Goal: Task Accomplishment & Management: Manage account settings

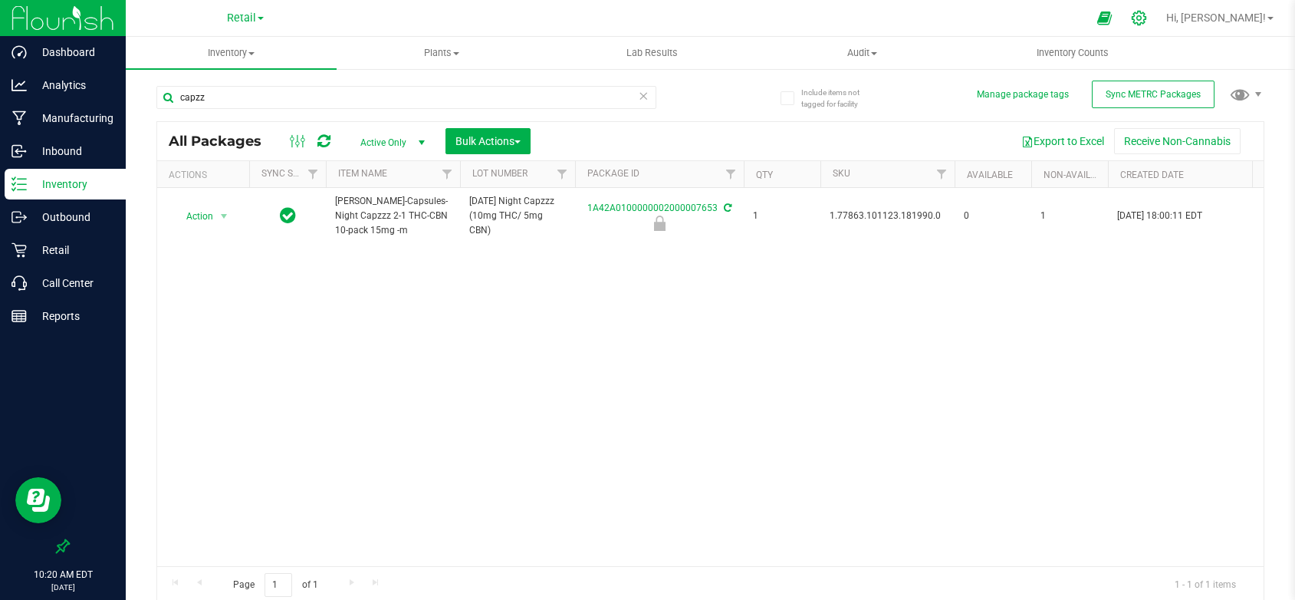
click at [1147, 17] on icon at bounding box center [1139, 18] width 16 height 16
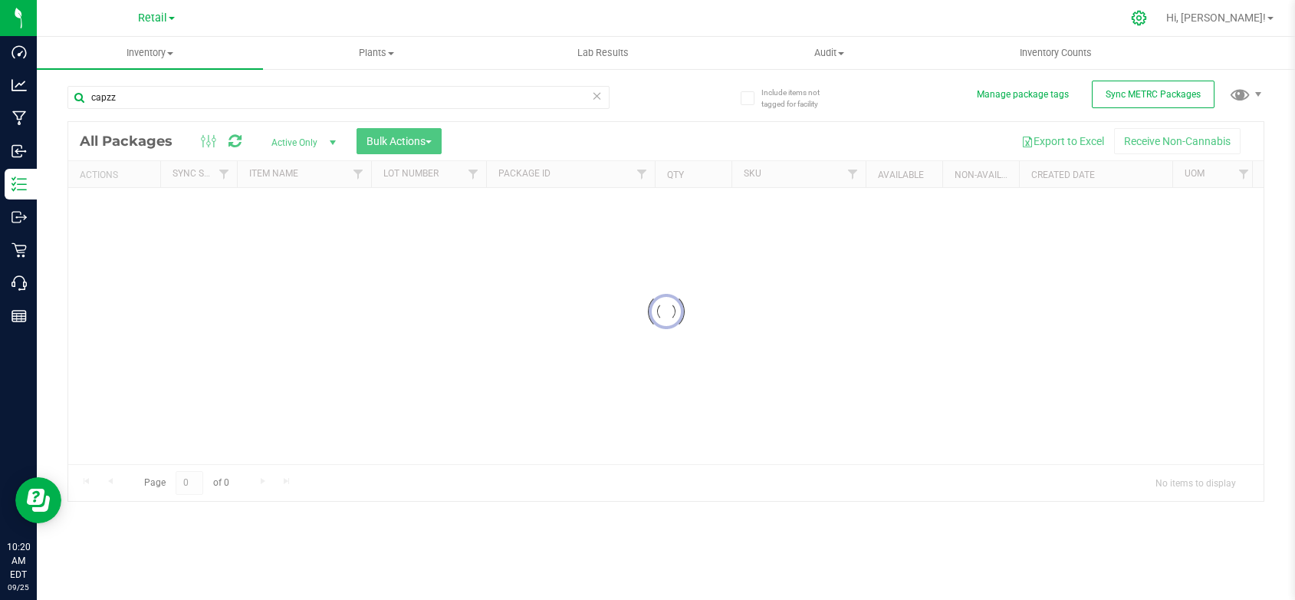
click at [1147, 18] on icon at bounding box center [1139, 18] width 16 height 16
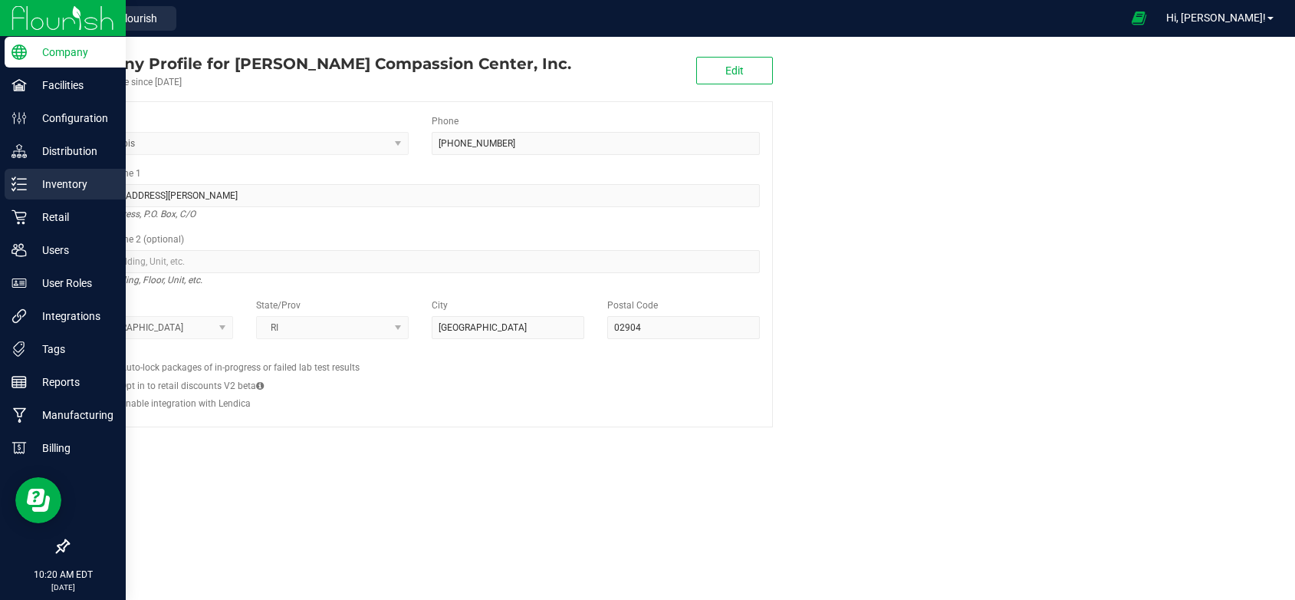
click at [29, 191] on p "Inventory" at bounding box center [73, 184] width 92 height 18
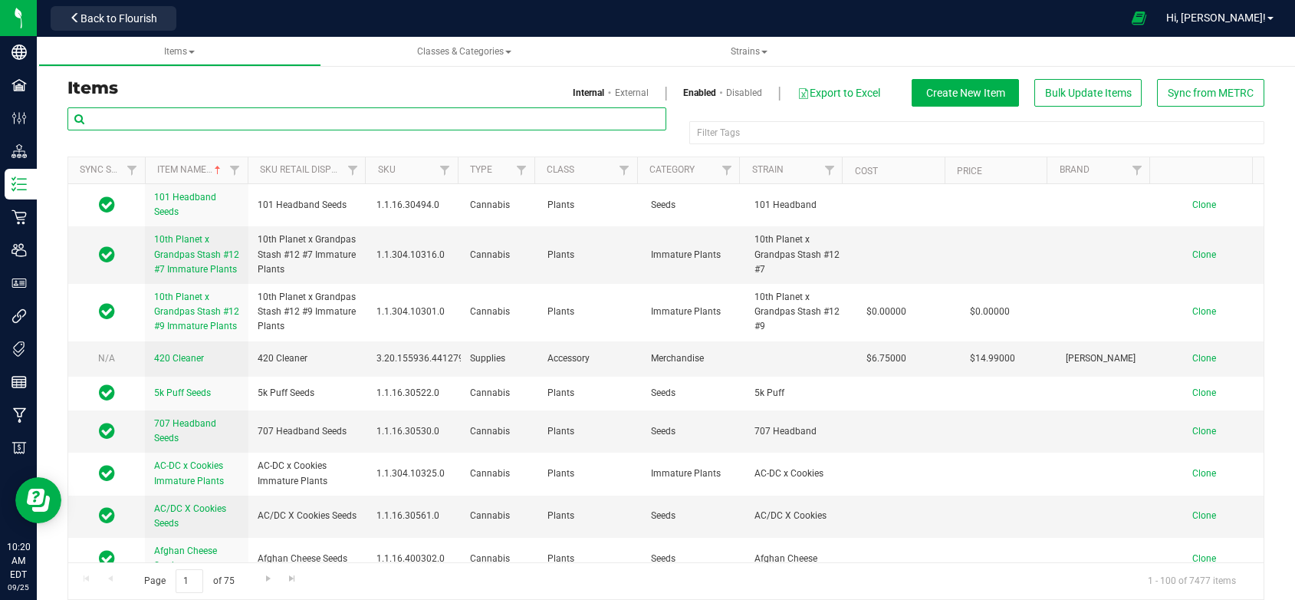
click at [140, 120] on input "text" at bounding box center [366, 118] width 599 height 23
click at [747, 48] on span "Strains" at bounding box center [749, 51] width 37 height 11
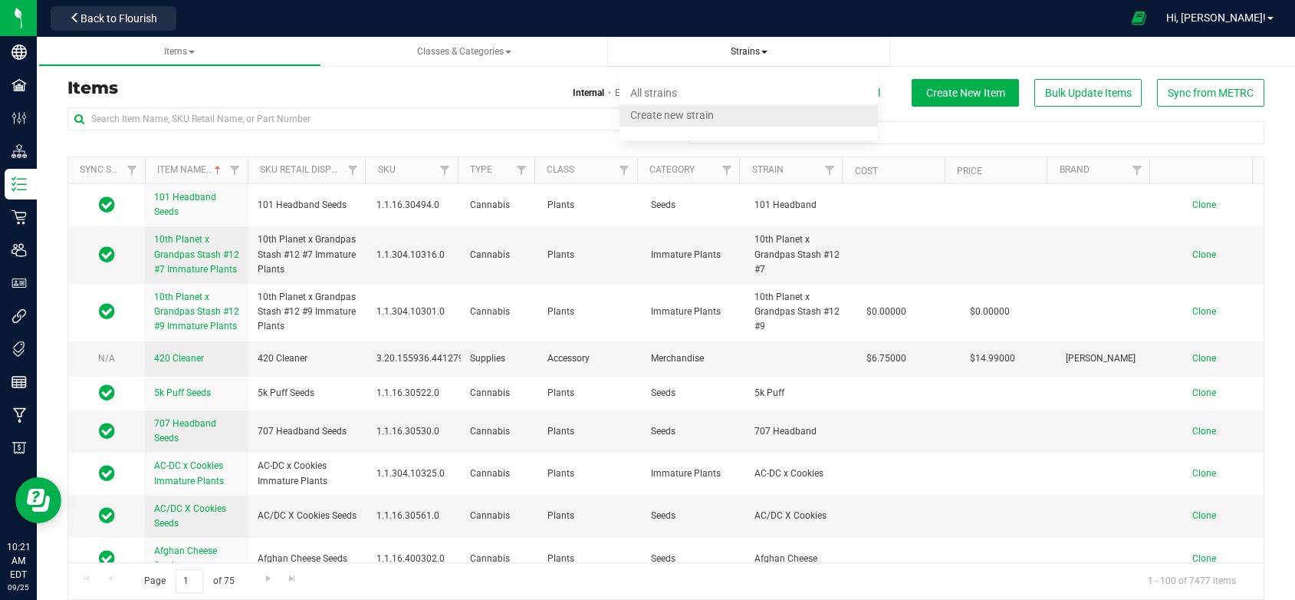
click at [656, 114] on span "Create new strain" at bounding box center [672, 115] width 84 height 12
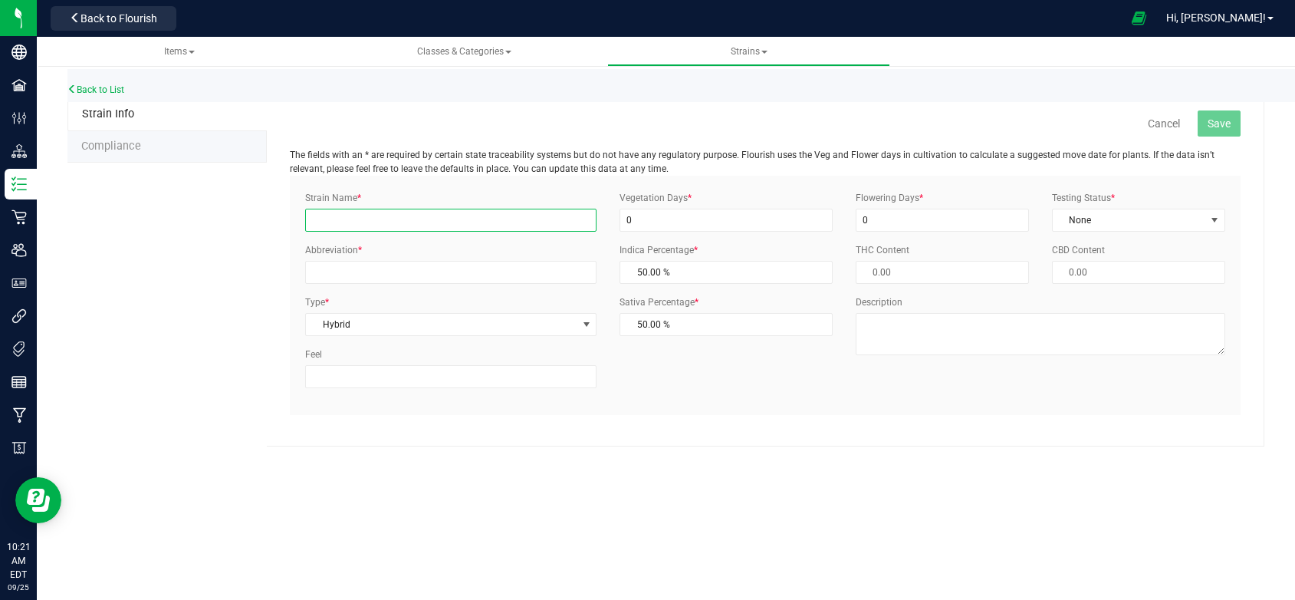
click at [356, 217] on input "Strain Name *" at bounding box center [450, 220] width 291 height 23
type input "Sour Kush Cookies"
type input "SKC"
click at [643, 229] on input "0" at bounding box center [726, 220] width 212 height 23
drag, startPoint x: 643, startPoint y: 229, endPoint x: 623, endPoint y: 226, distance: 20.8
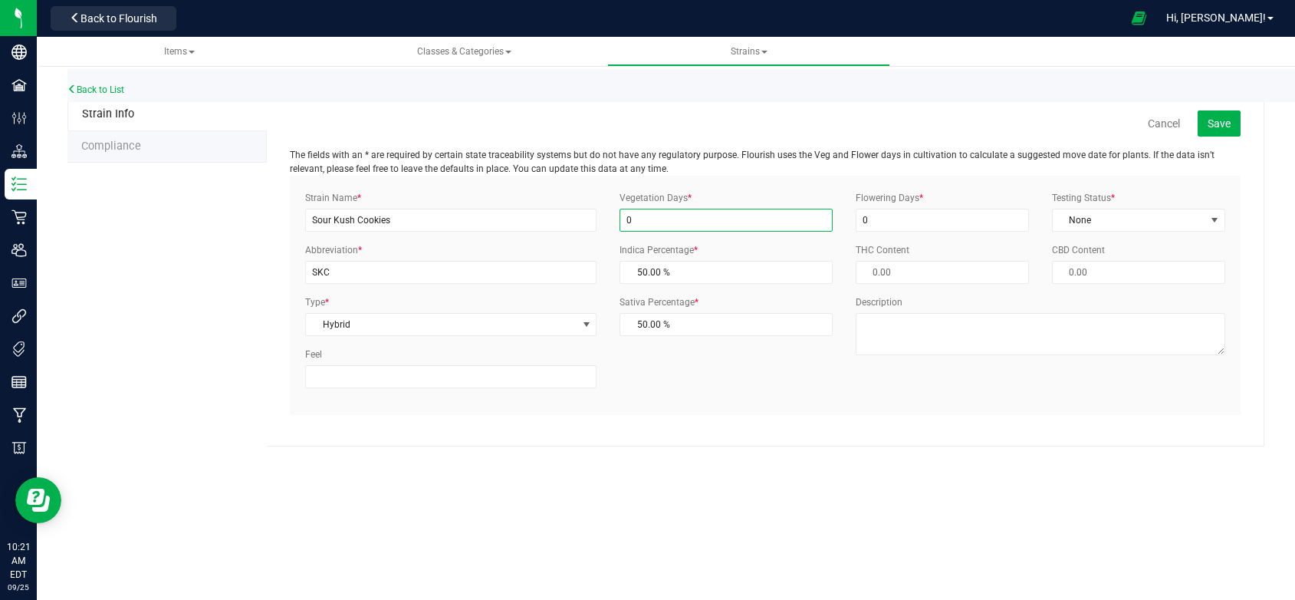
click at [623, 226] on input "0" at bounding box center [726, 220] width 212 height 23
type input "1"
drag, startPoint x: 885, startPoint y: 224, endPoint x: 863, endPoint y: 221, distance: 22.5
click at [863, 221] on input "0" at bounding box center [942, 220] width 173 height 23
type input "1"
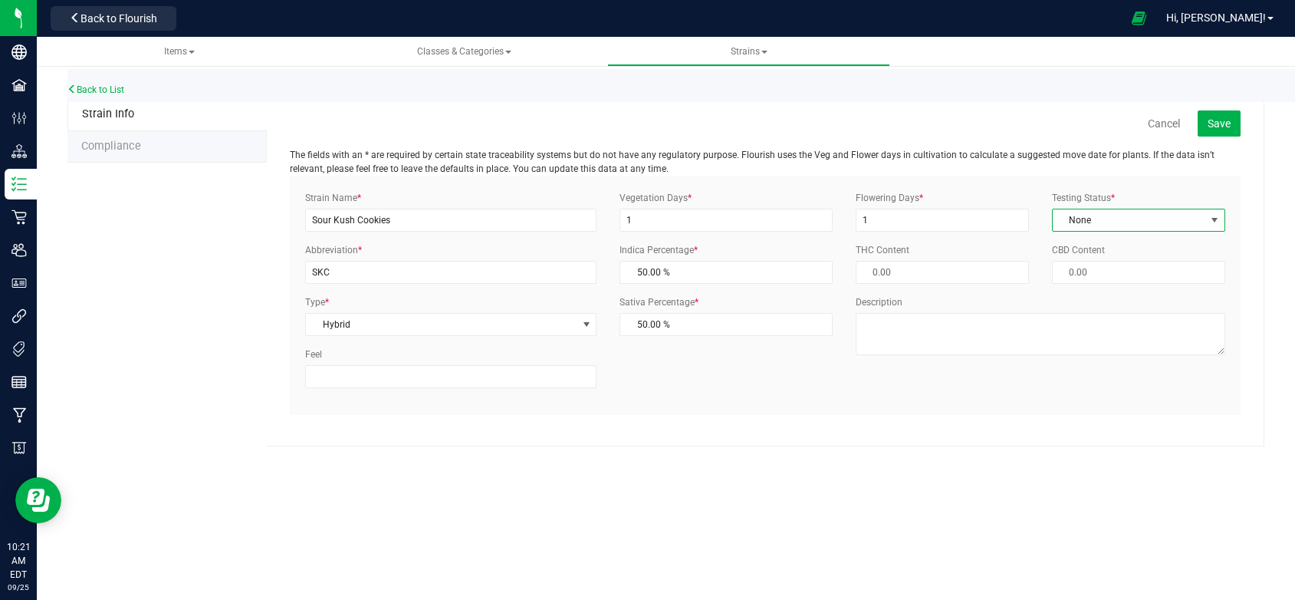
click at [1120, 224] on span "None" at bounding box center [1129, 219] width 153 height 21
click at [1107, 262] on li "ThirdParty" at bounding box center [1139, 269] width 172 height 23
click at [1234, 120] on button "Save" at bounding box center [1219, 123] width 43 height 26
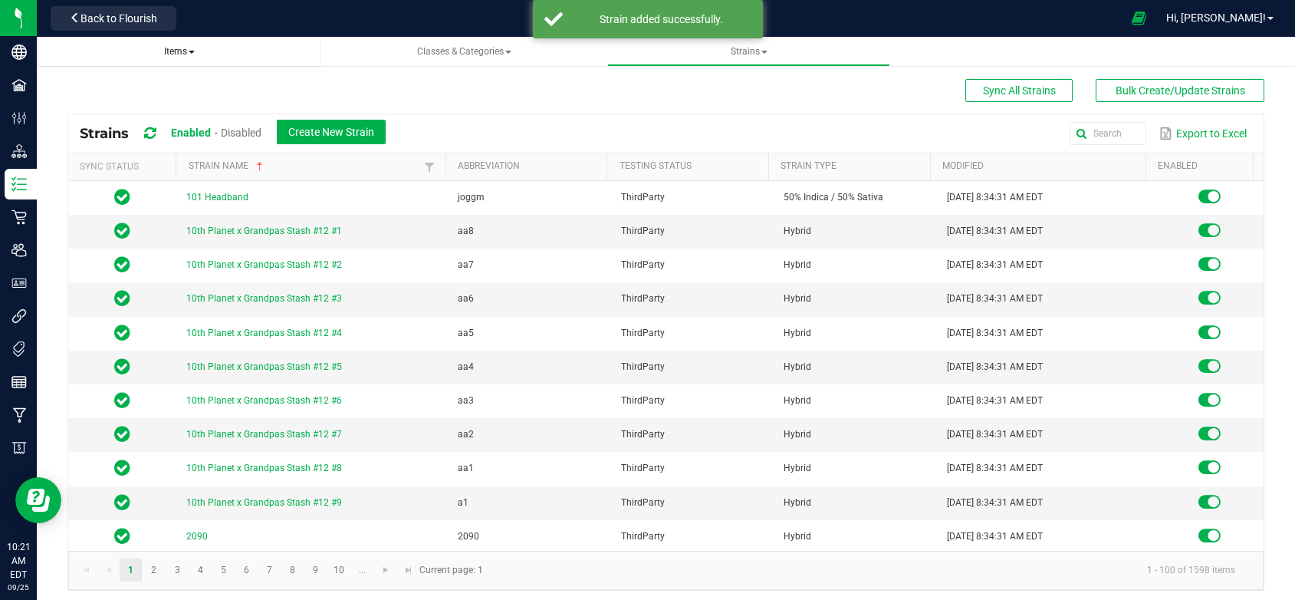
click at [179, 48] on span "Items" at bounding box center [179, 51] width 31 height 11
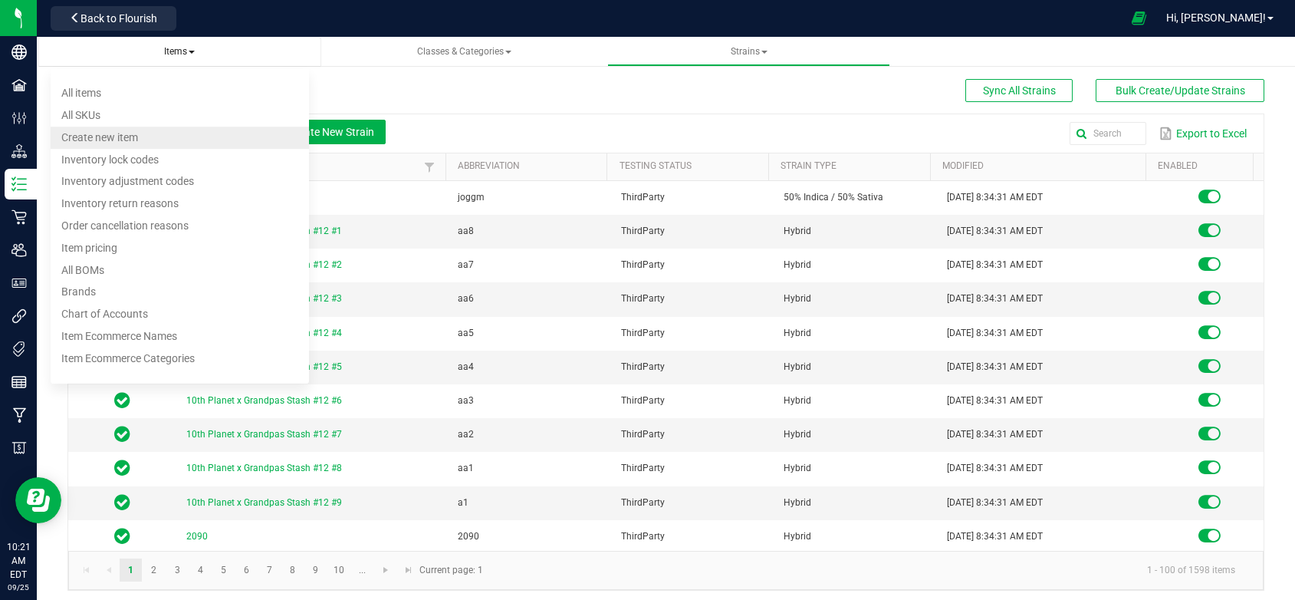
drag, startPoint x: 87, startPoint y: 93, endPoint x: 200, endPoint y: 105, distance: 113.4
click at [87, 93] on span "All items" at bounding box center [81, 93] width 40 height 12
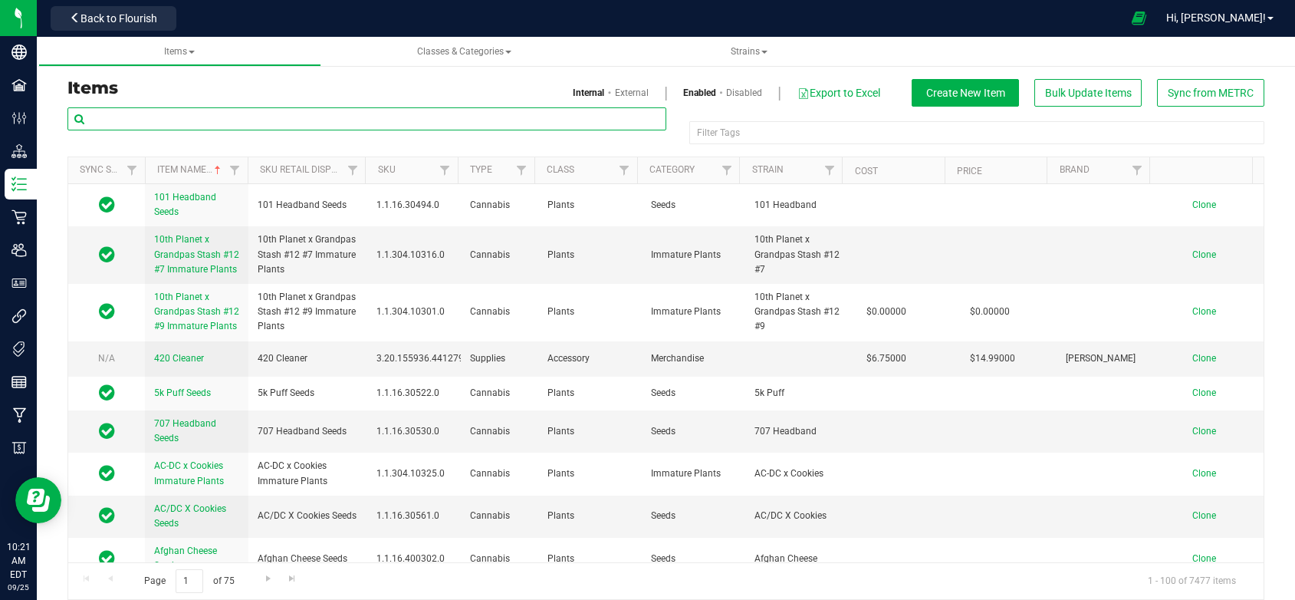
paste input "[PERSON_NAME]-Disposable Pod-Cured Resin-0.5g"
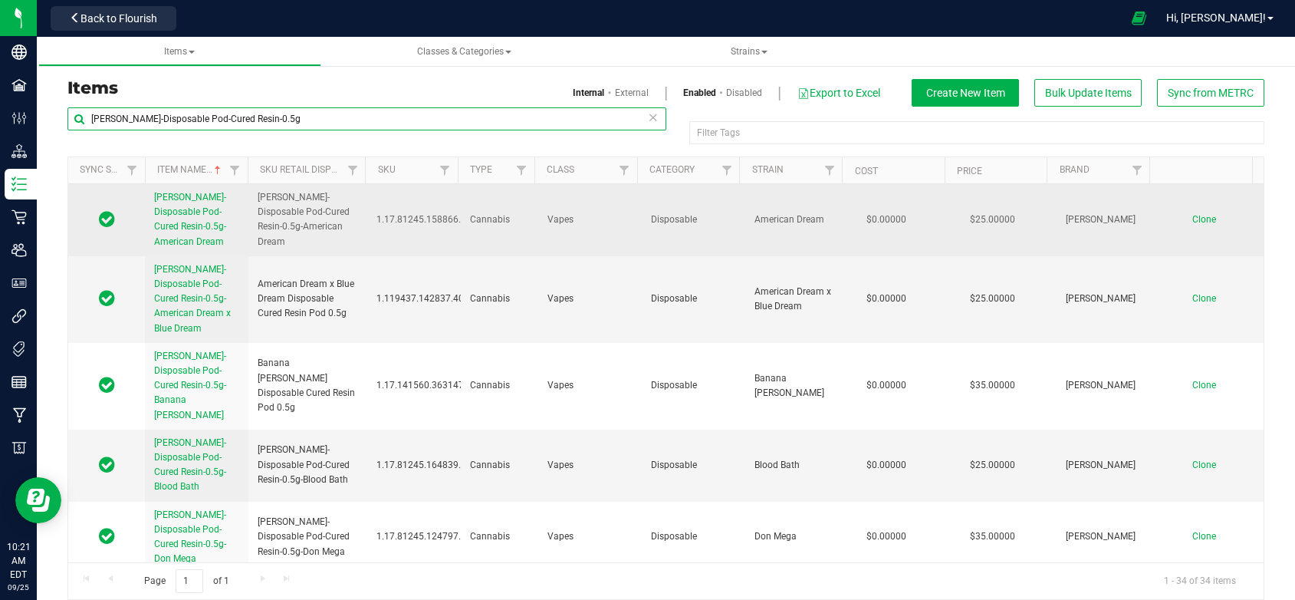
type input "[PERSON_NAME]-Disposable Pod-Cured Resin-0.5g"
click at [1193, 220] on span "Clone" at bounding box center [1205, 219] width 24 height 11
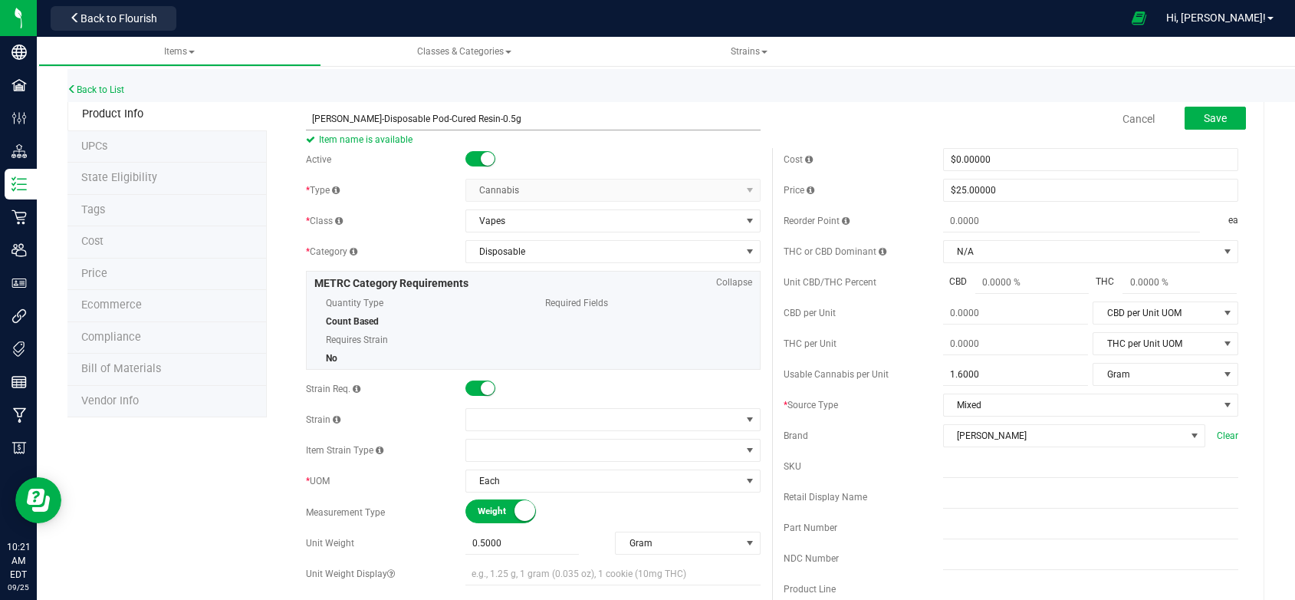
click at [485, 115] on input "[PERSON_NAME]-Disposable Pod-Cured Resin-0.5g" at bounding box center [533, 118] width 455 height 23
type input "[PERSON_NAME]-Disposable Pod-Cured Resin-0.5g-Fruit OG"
click at [482, 415] on span at bounding box center [603, 419] width 275 height 21
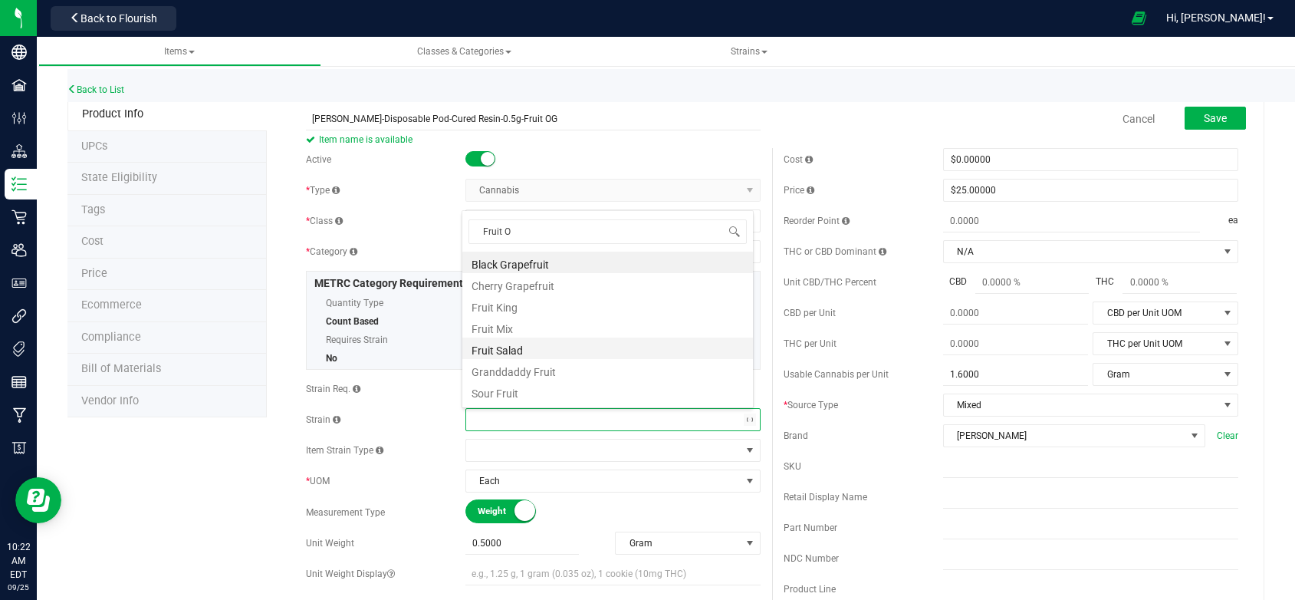
type input "Fruit OG"
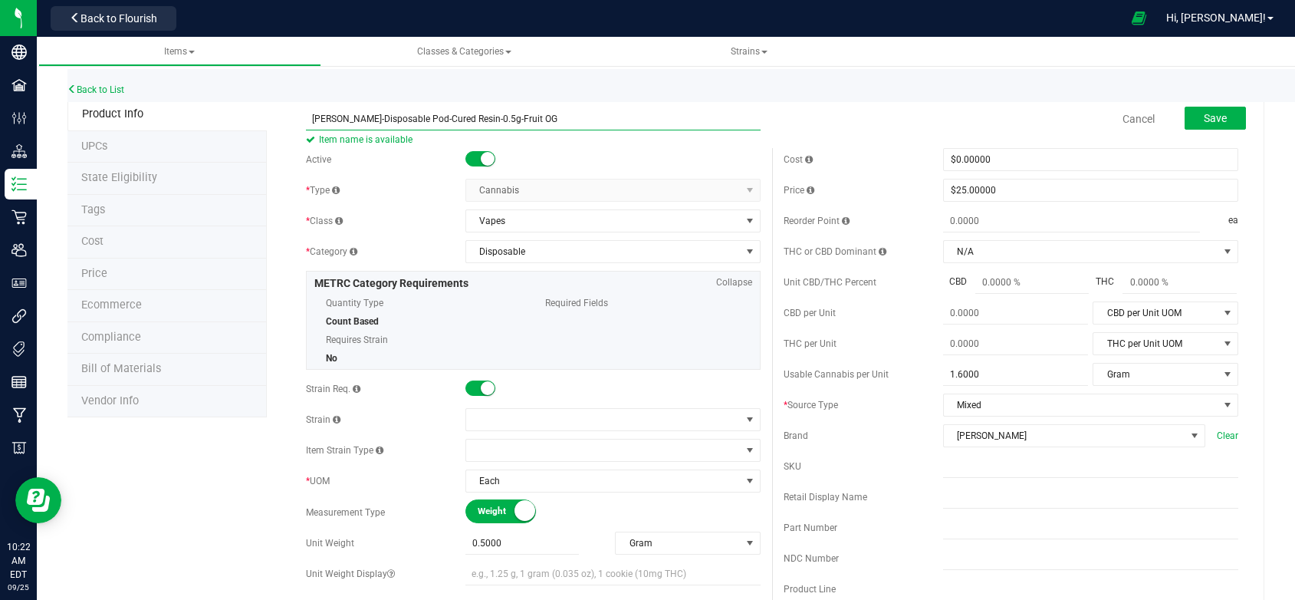
click at [518, 115] on input "[PERSON_NAME]-Disposable Pod-Cured Resin-0.5g-Fruit OG" at bounding box center [533, 118] width 455 height 23
type input "[PERSON_NAME]-Disposable Pod-Cured Resin-0.5g-Sour Kush"
click at [505, 417] on span at bounding box center [603, 419] width 275 height 21
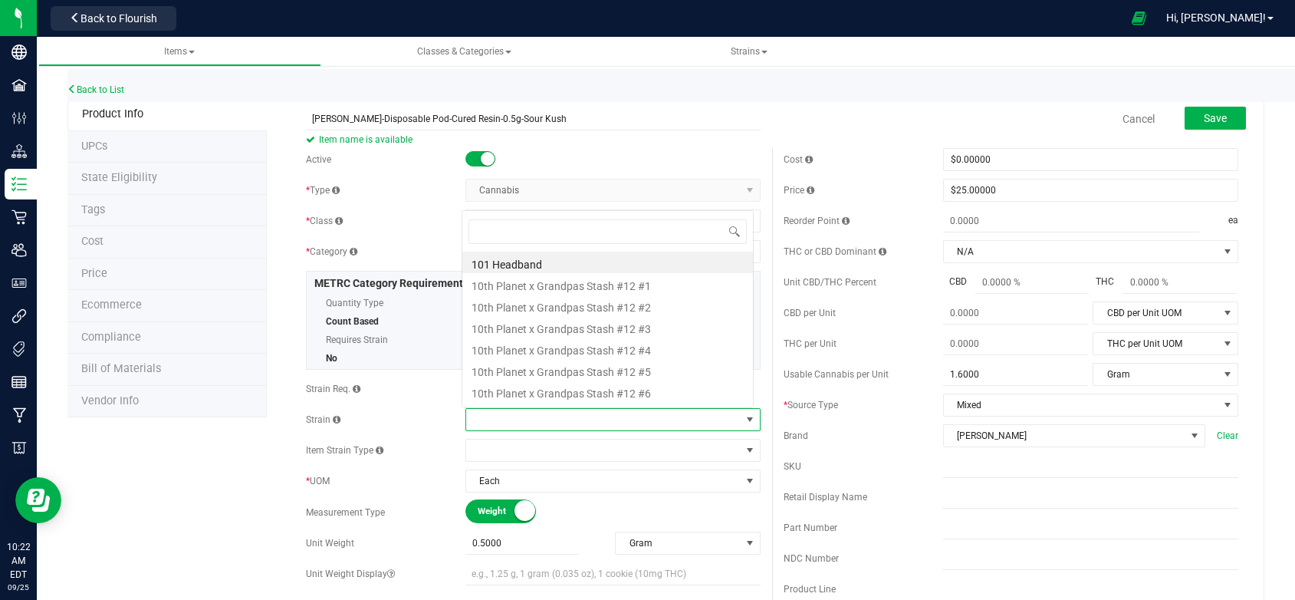
scroll to position [23, 290]
type input "Sour Kush"
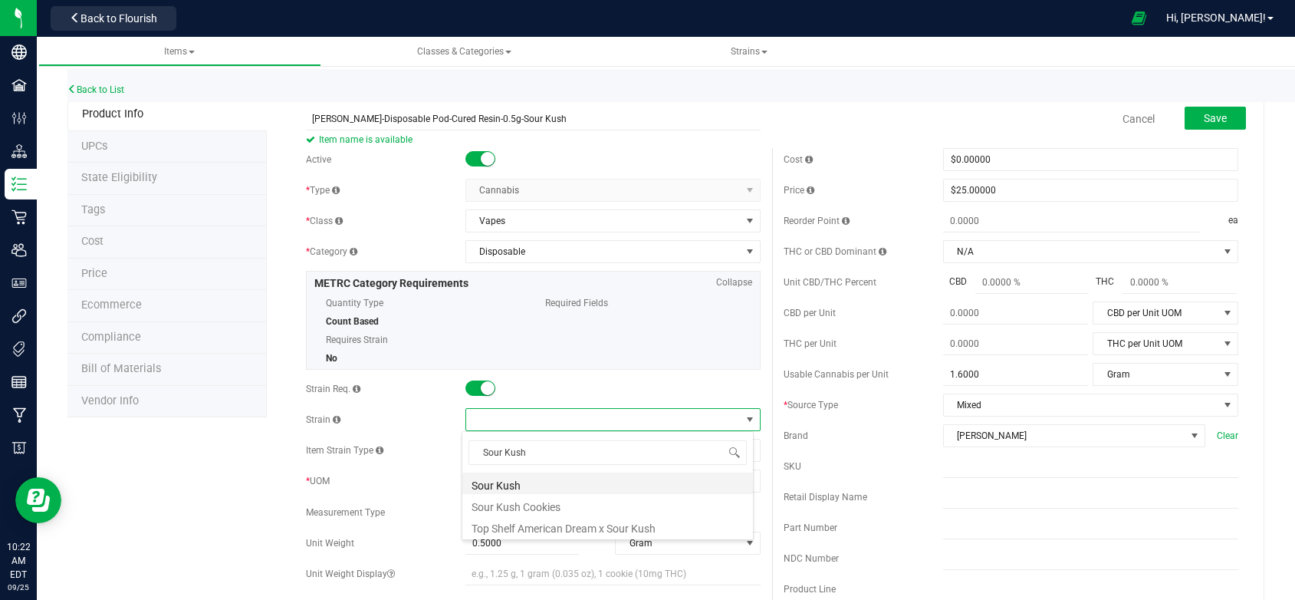
click at [540, 482] on li "Sour Kush" at bounding box center [607, 482] width 291 height 21
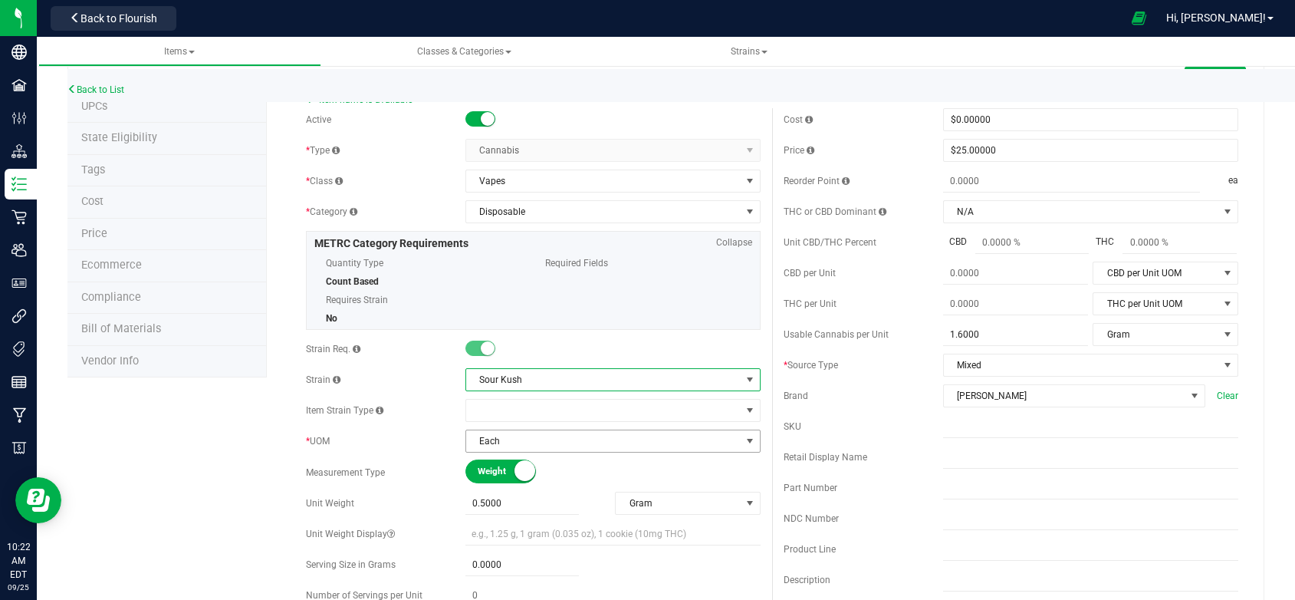
scroll to position [77, 0]
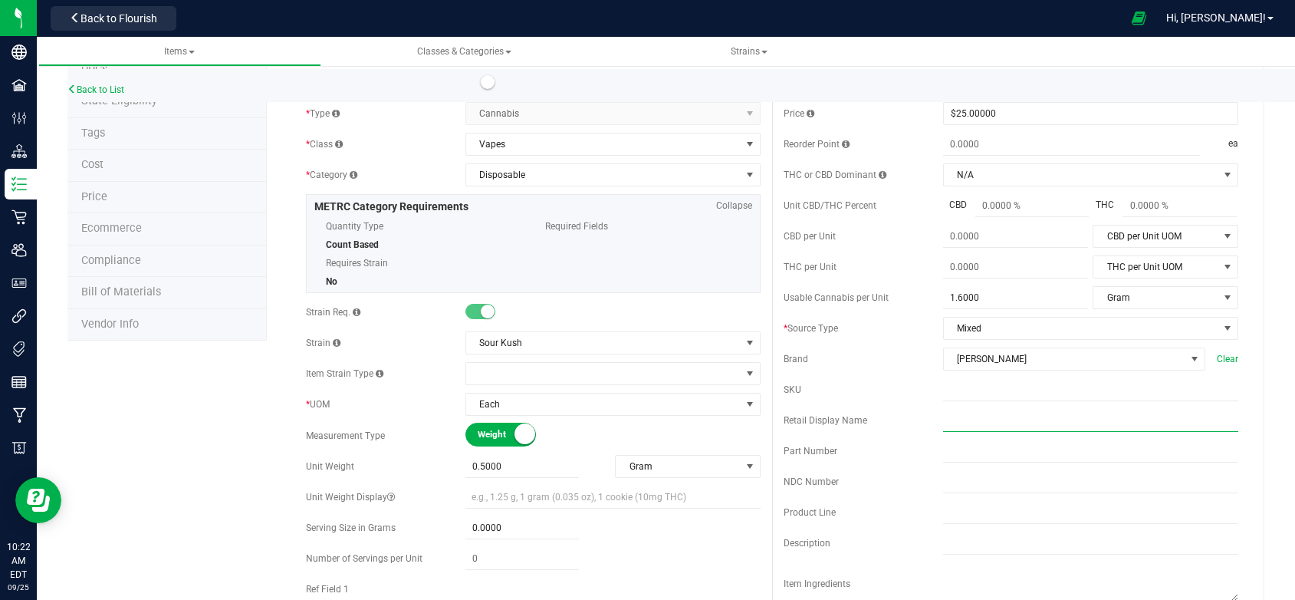
click at [956, 426] on input "text" at bounding box center [1090, 420] width 295 height 23
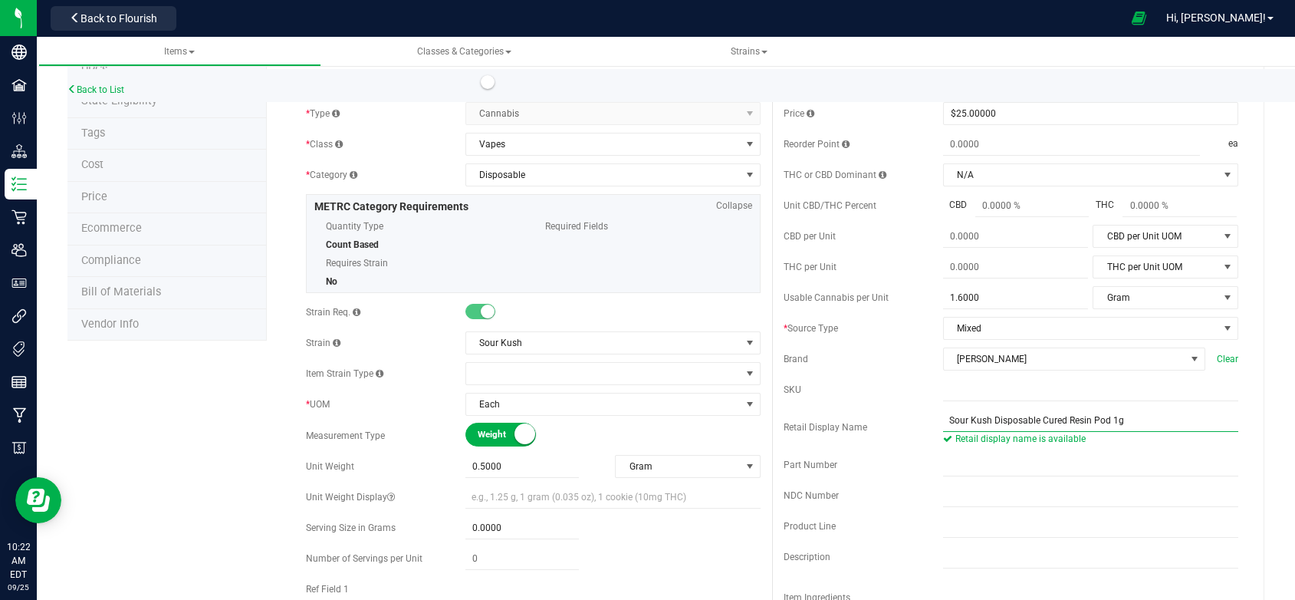
click at [1108, 432] on input "Sour Kush Disposable Cured Resin Pod 1g" at bounding box center [1090, 420] width 295 height 23
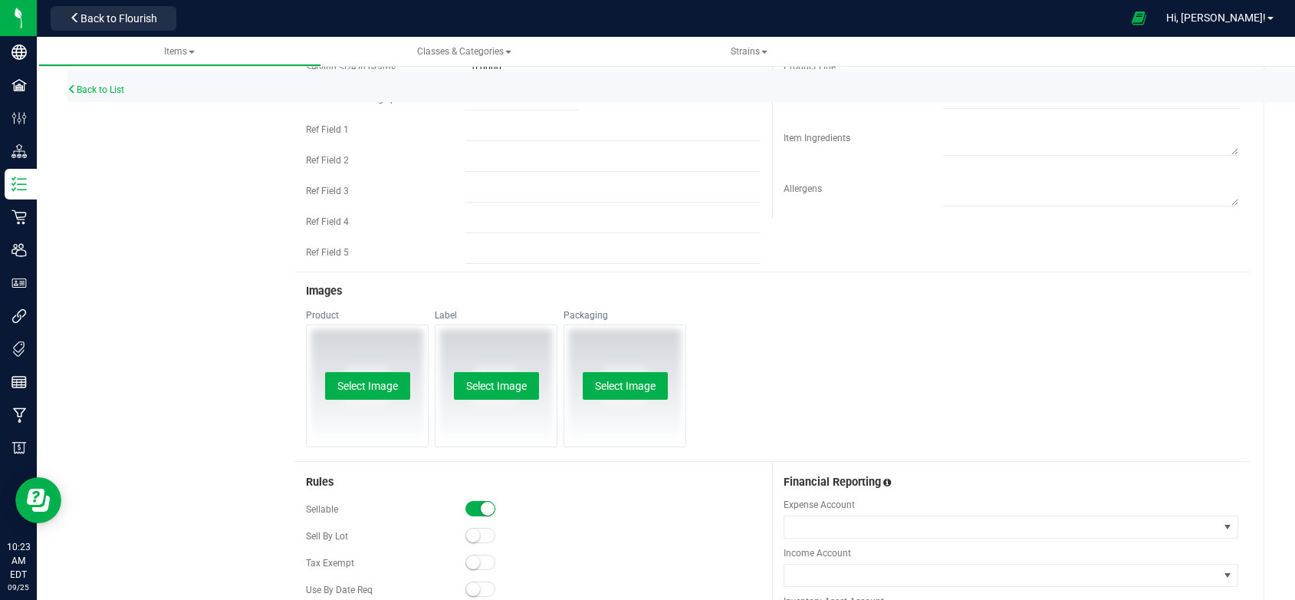
scroll to position [537, 0]
type input "Sour Kush Disposable Cured Resin Pod 0.5g"
click at [342, 390] on button "Select Image" at bounding box center [367, 385] width 85 height 28
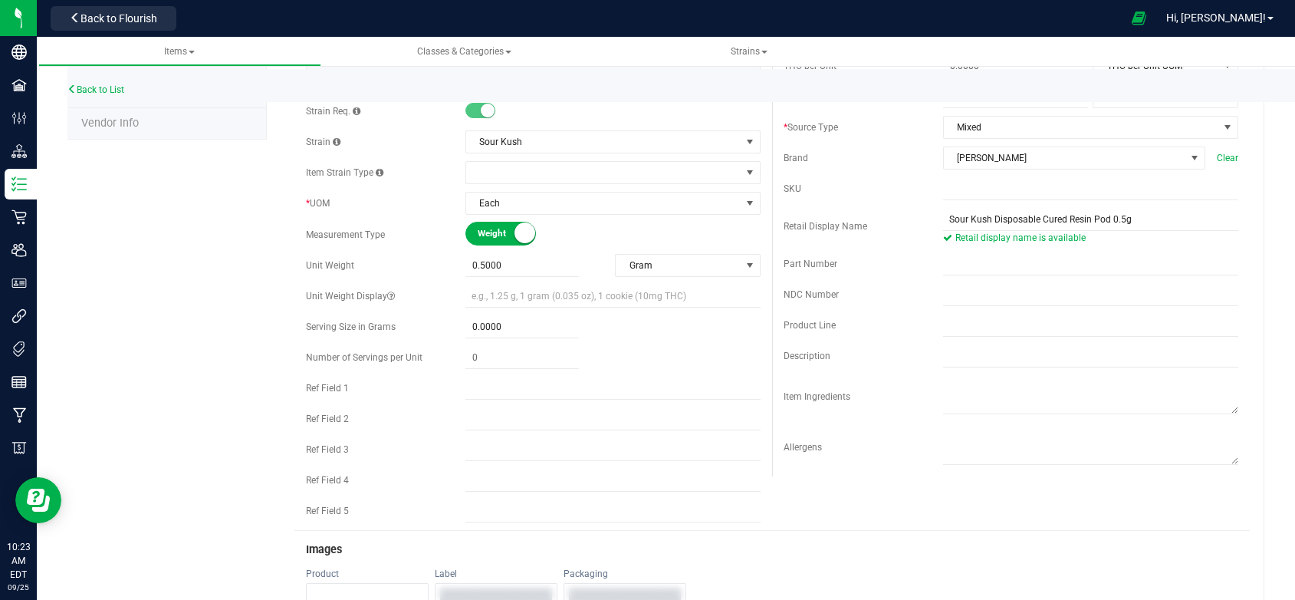
scroll to position [0, 0]
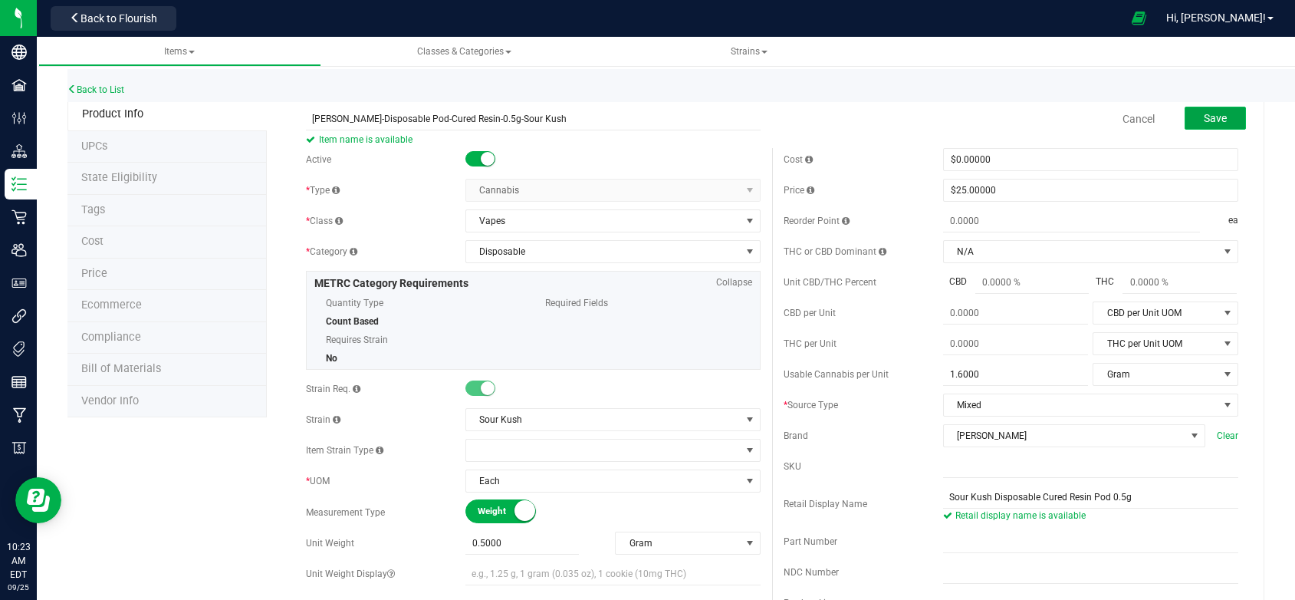
click at [1206, 120] on span "Save" at bounding box center [1215, 118] width 23 height 12
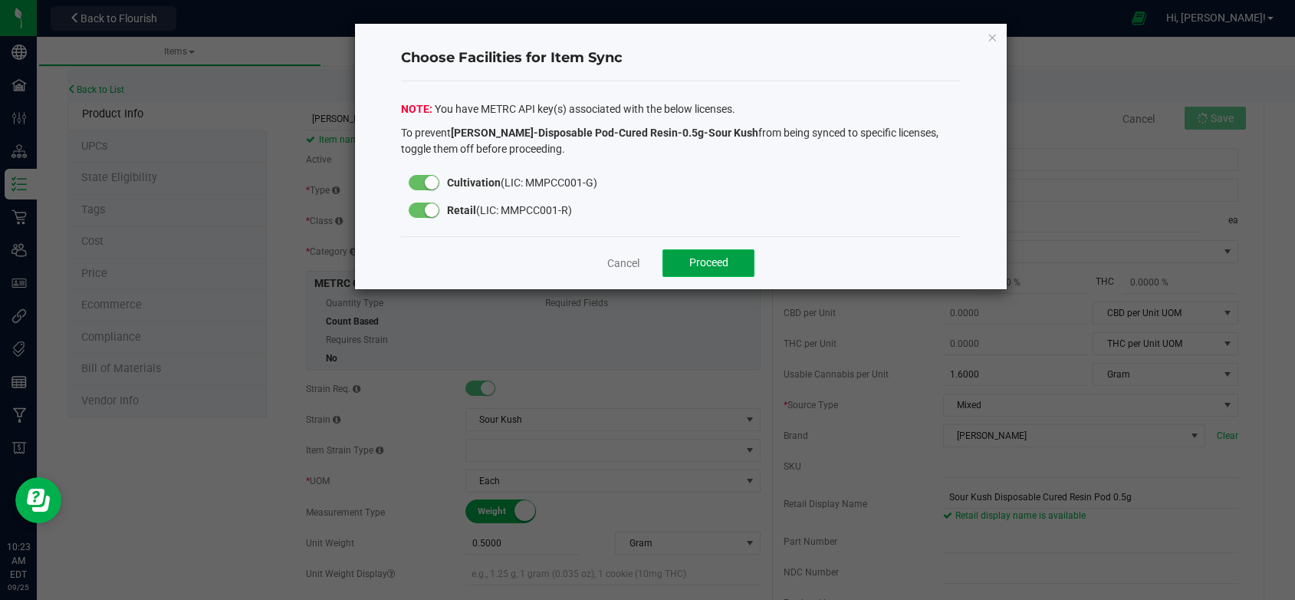
click at [717, 265] on span "Proceed" at bounding box center [708, 262] width 39 height 12
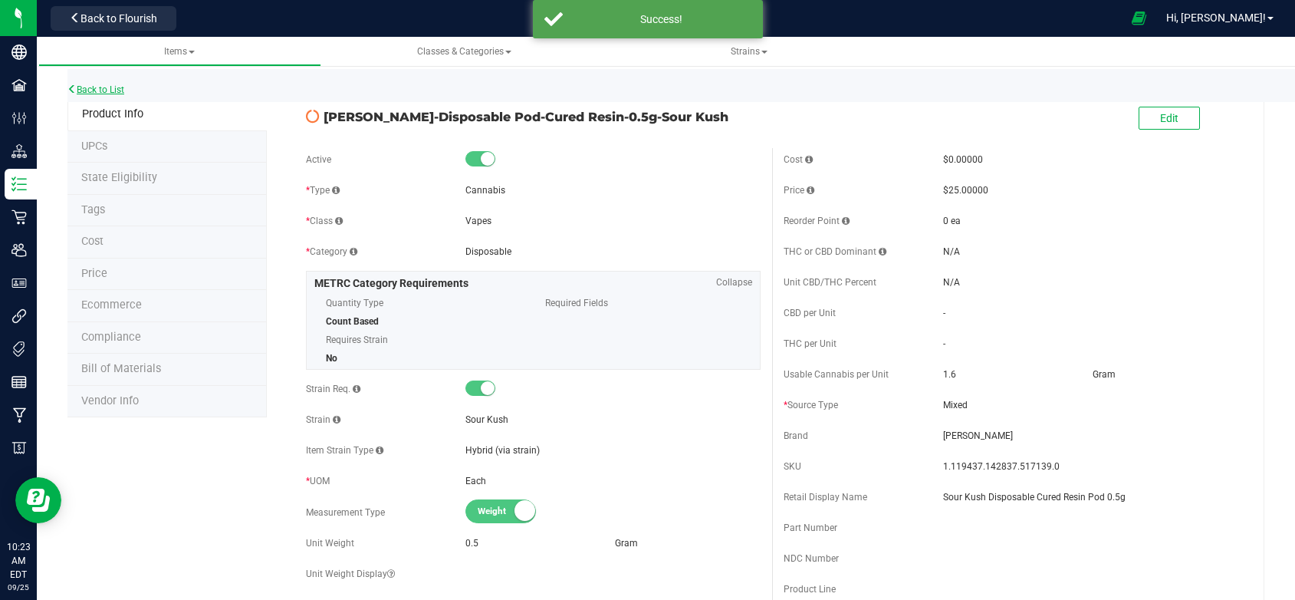
click at [94, 90] on link "Back to List" at bounding box center [95, 89] width 57 height 11
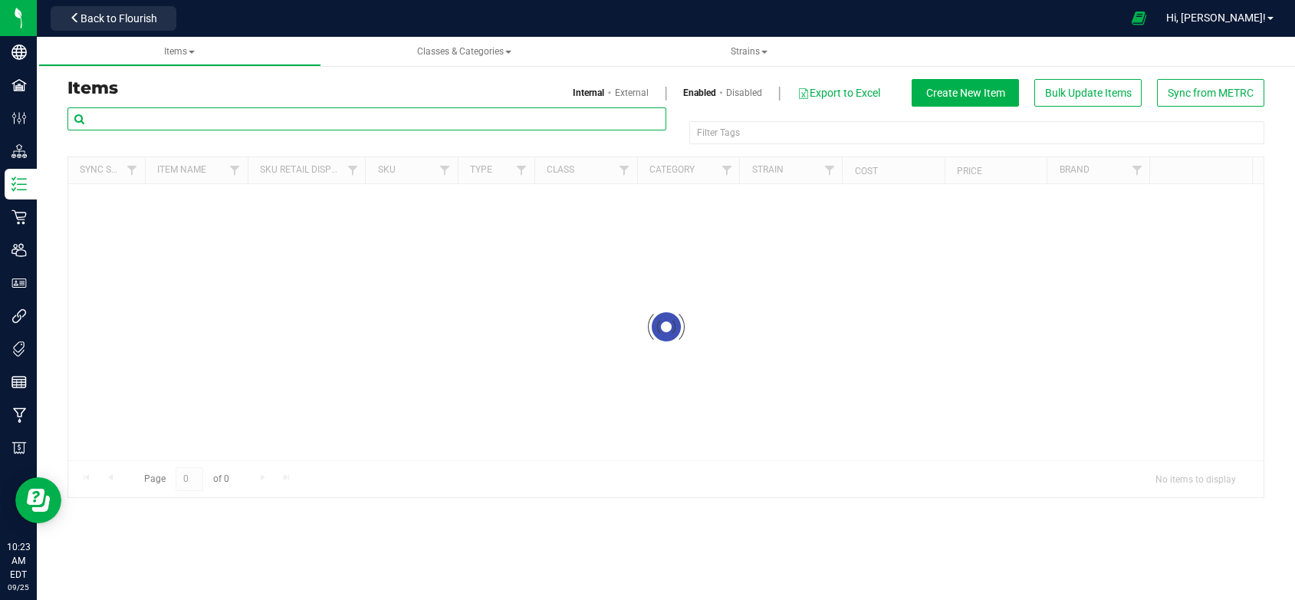
click at [212, 117] on input "text" at bounding box center [366, 118] width 599 height 23
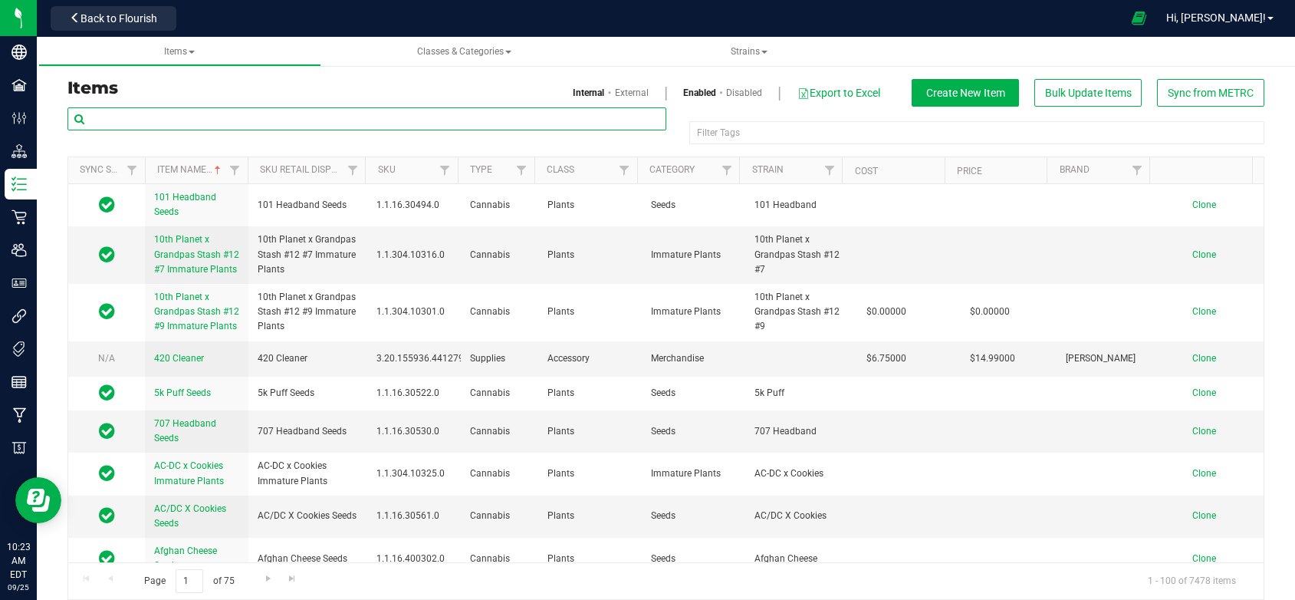
paste input "[PERSON_NAME]-Disposable Pod-Cured Resin-0.5g"
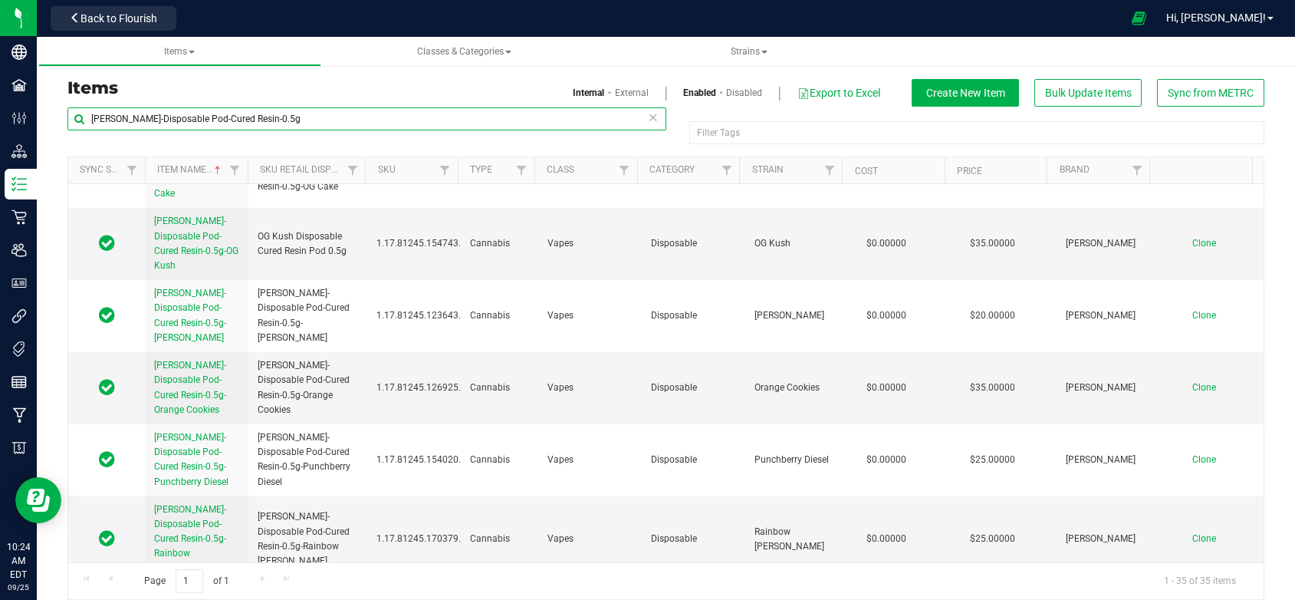
scroll to position [1461, 0]
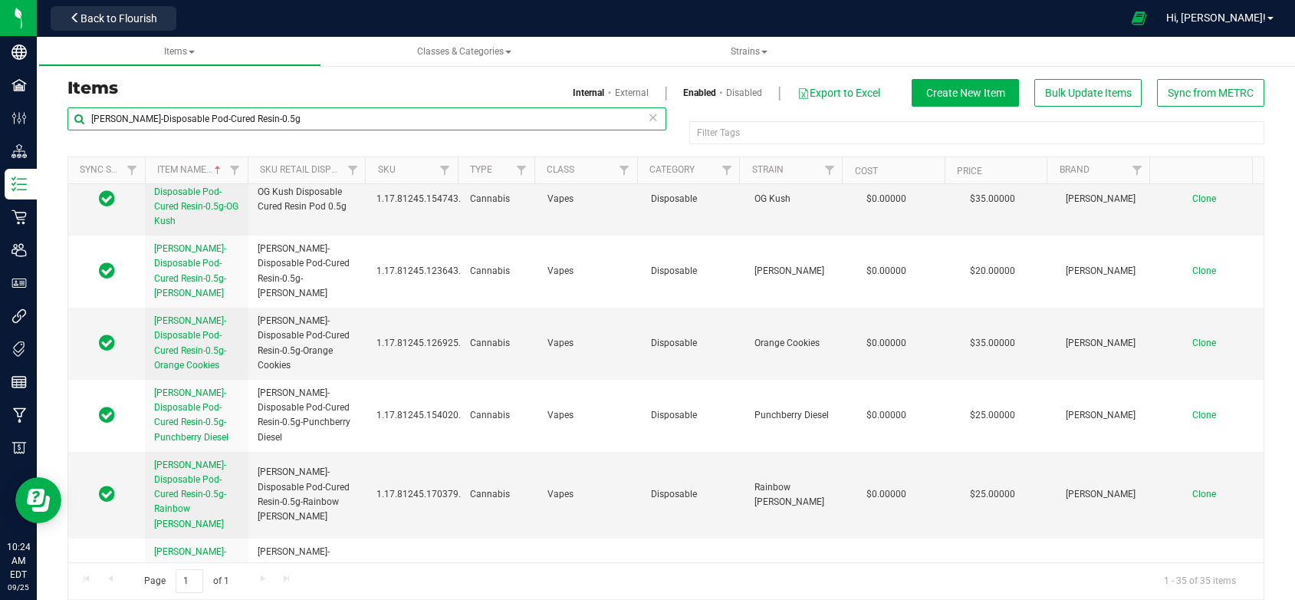
type input "[PERSON_NAME]-Disposable Pod-Cured Resin-0.5g"
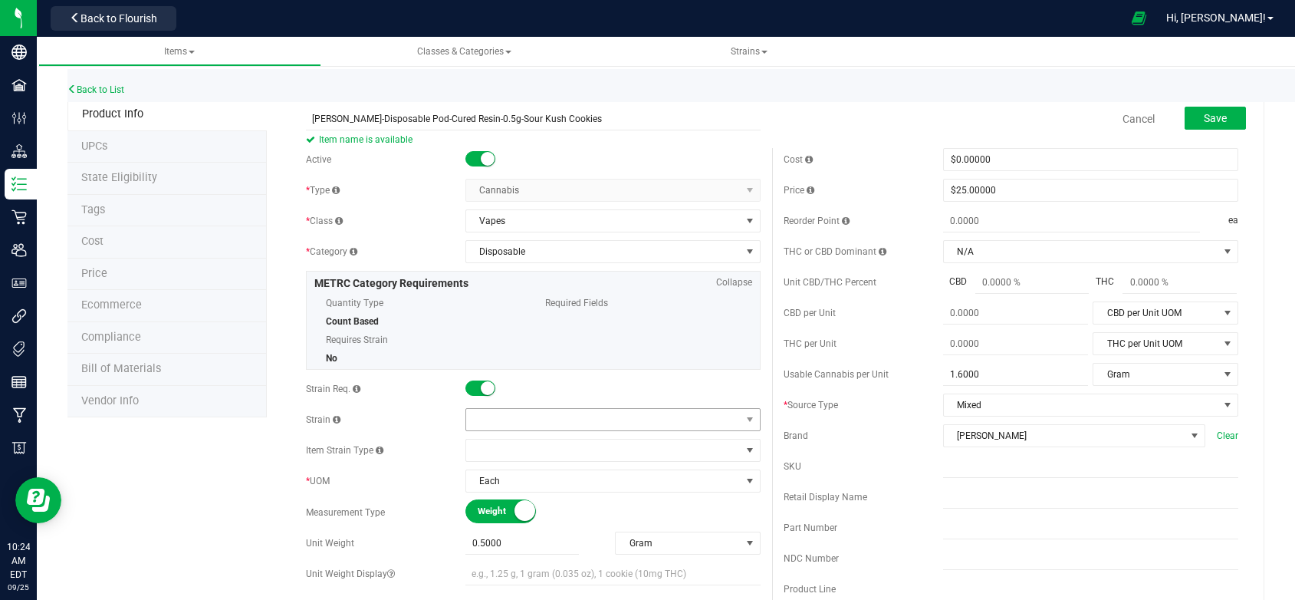
type input "[PERSON_NAME]-Disposable Pod-Cured Resin-0.5g-Sour Kush Cookies"
click at [487, 413] on span at bounding box center [603, 419] width 275 height 21
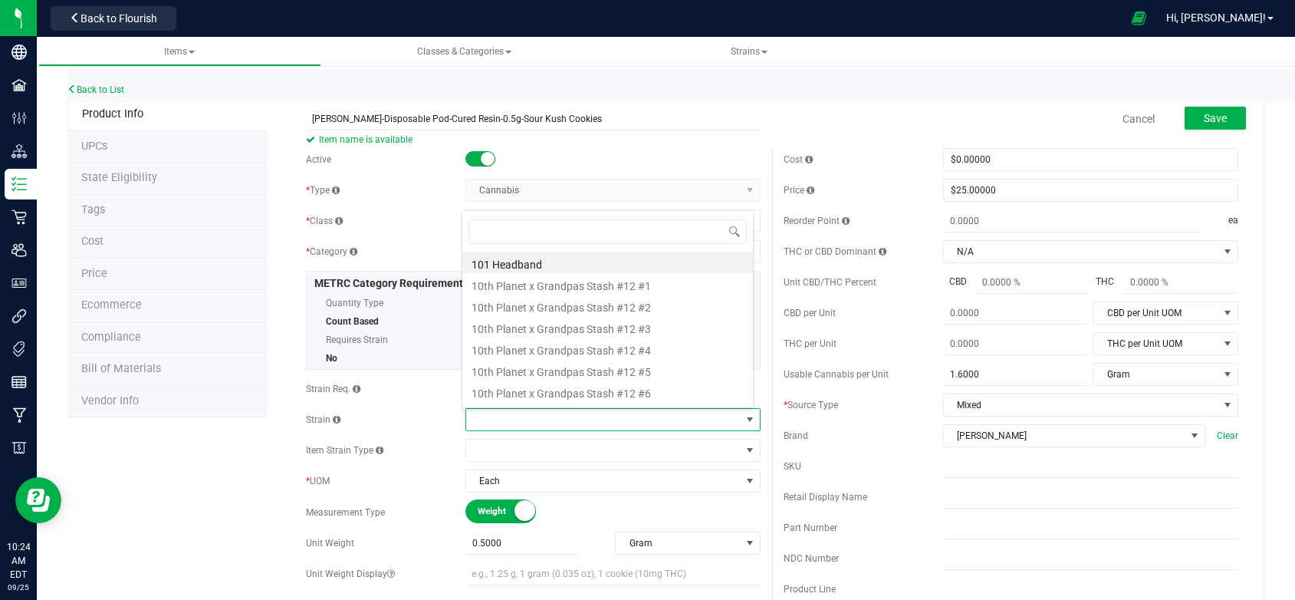
scroll to position [23, 290]
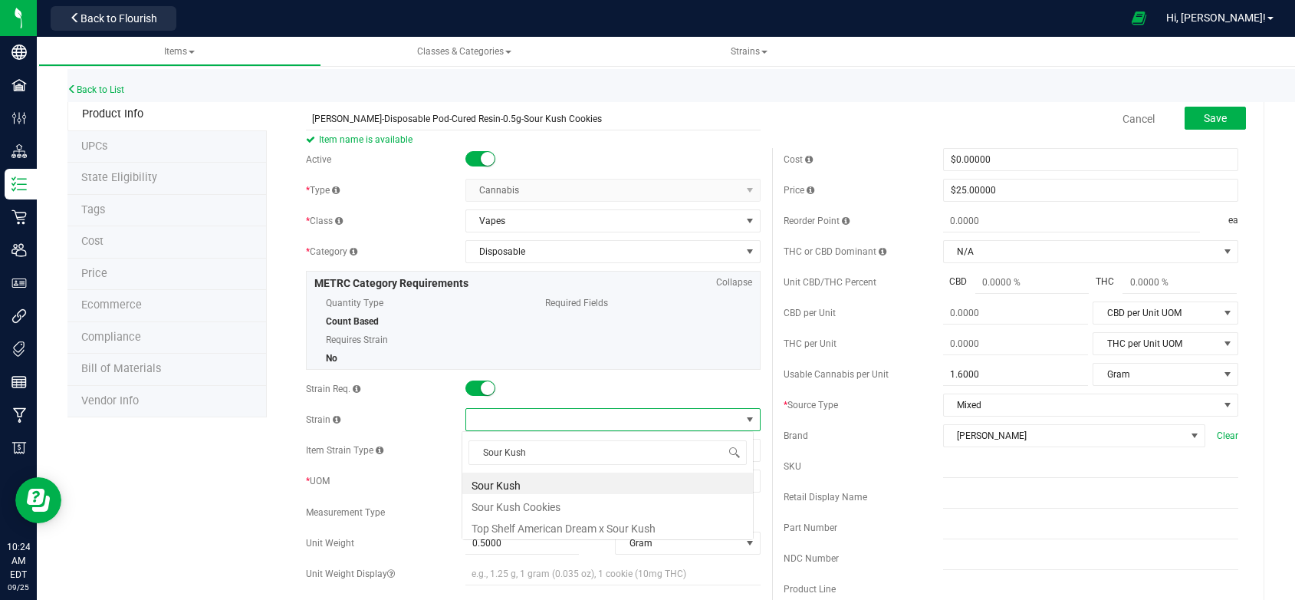
type input "Sour Kush C"
click at [525, 480] on li "Sour Kush Cookies" at bounding box center [607, 482] width 291 height 21
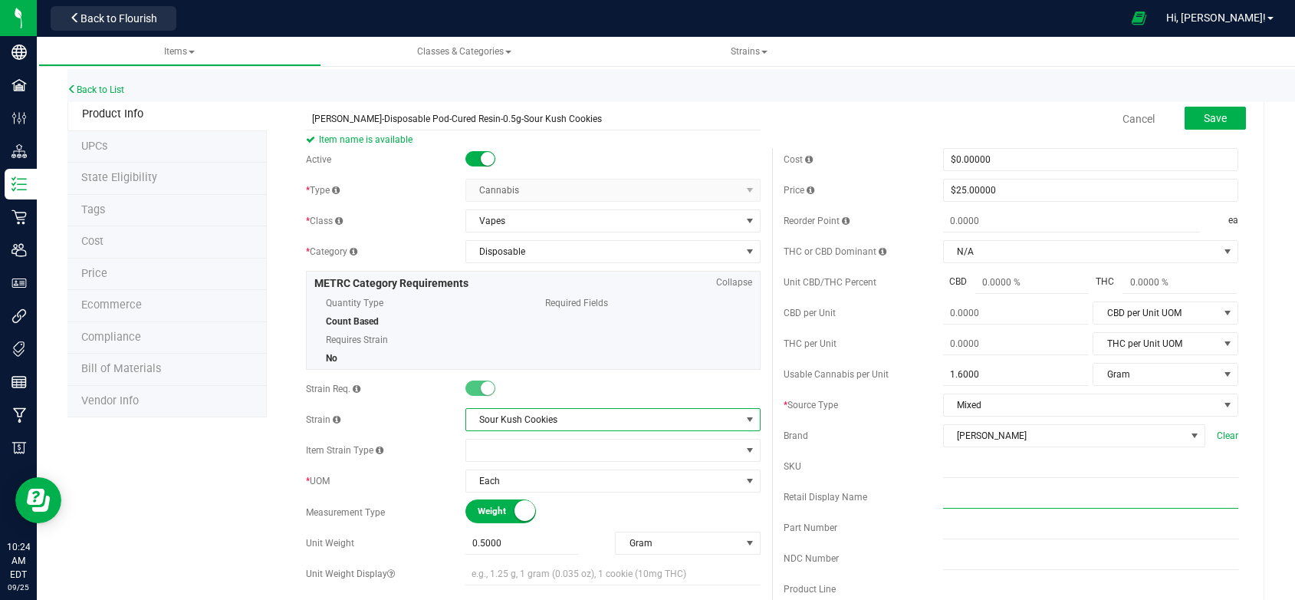
click at [943, 508] on input "text" at bounding box center [1090, 496] width 295 height 23
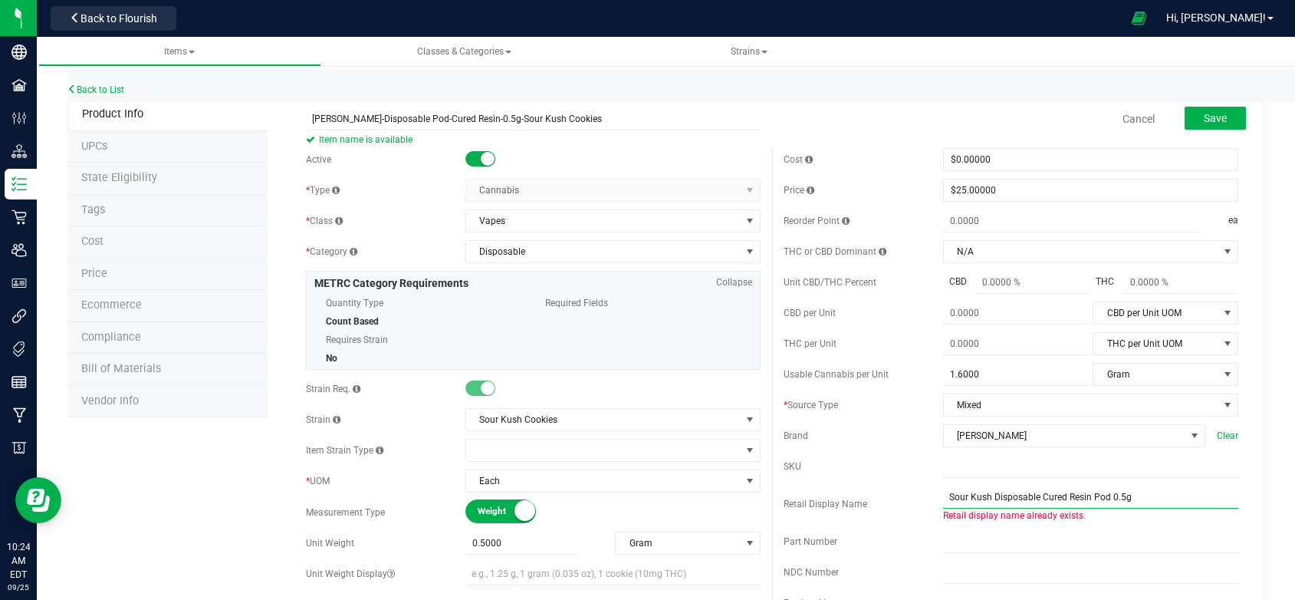
click at [983, 508] on input "Sour Kush Disposable Cured Resin Pod 0.5g" at bounding box center [1090, 496] width 295 height 23
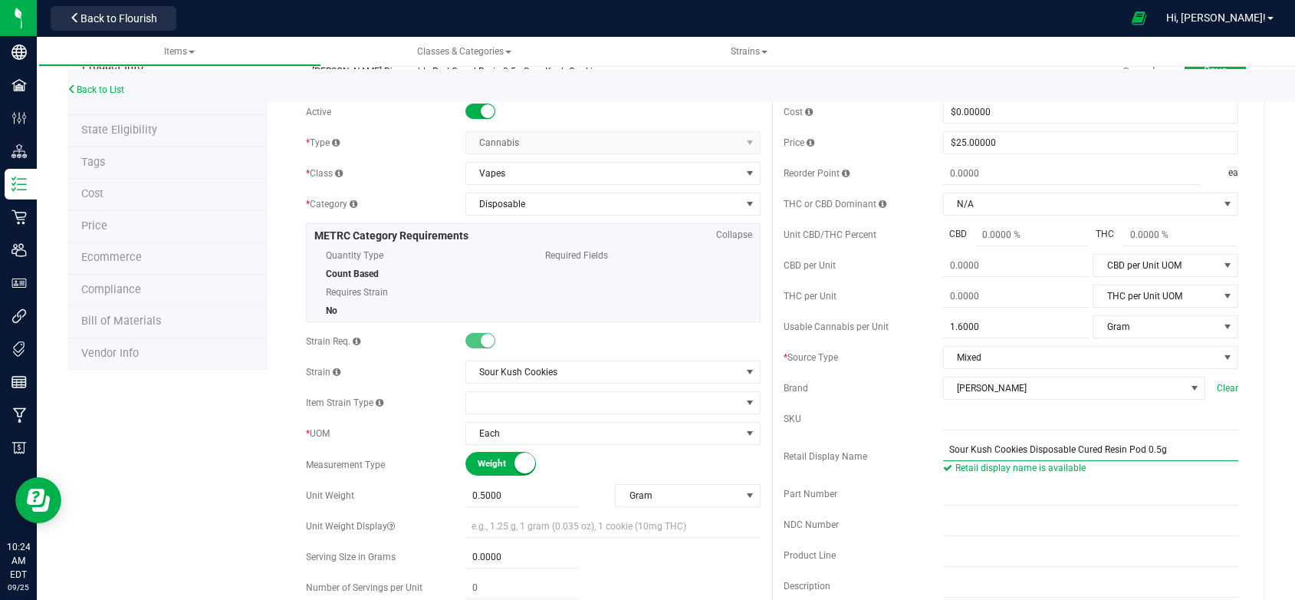
scroll to position [460, 0]
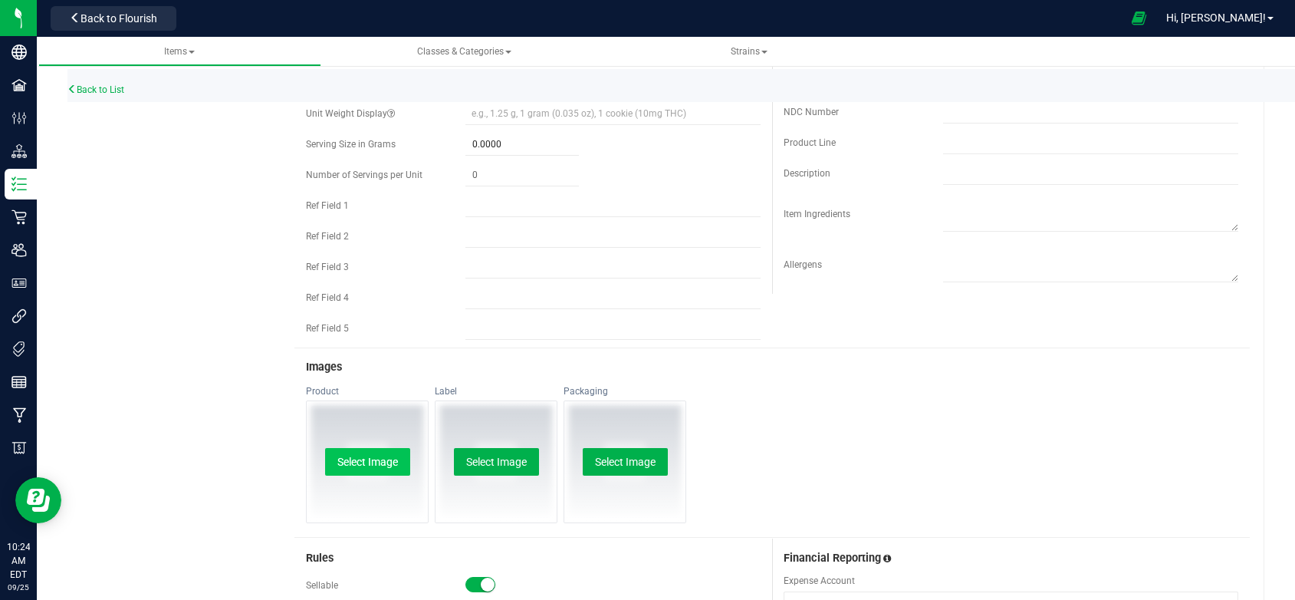
type input "Sour Kush Cookies Disposable Cured Resin Pod 0.5g"
click at [340, 459] on button "Select Image" at bounding box center [367, 462] width 85 height 28
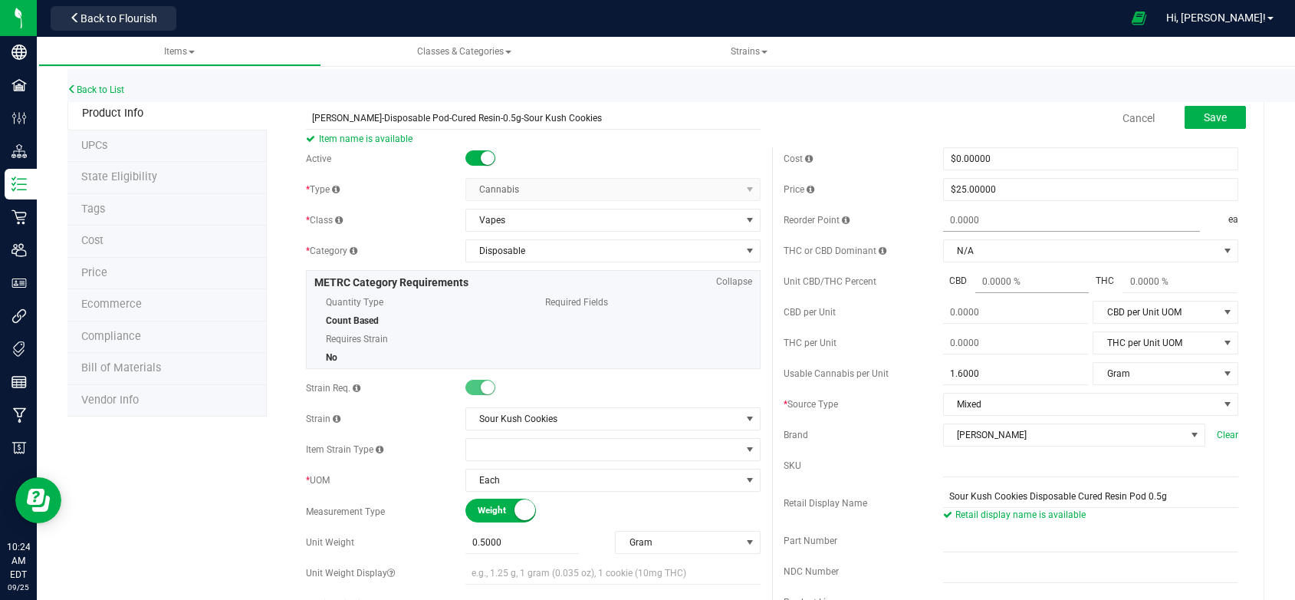
scroll to position [0, 0]
click at [1212, 114] on span "Save" at bounding box center [1215, 118] width 23 height 12
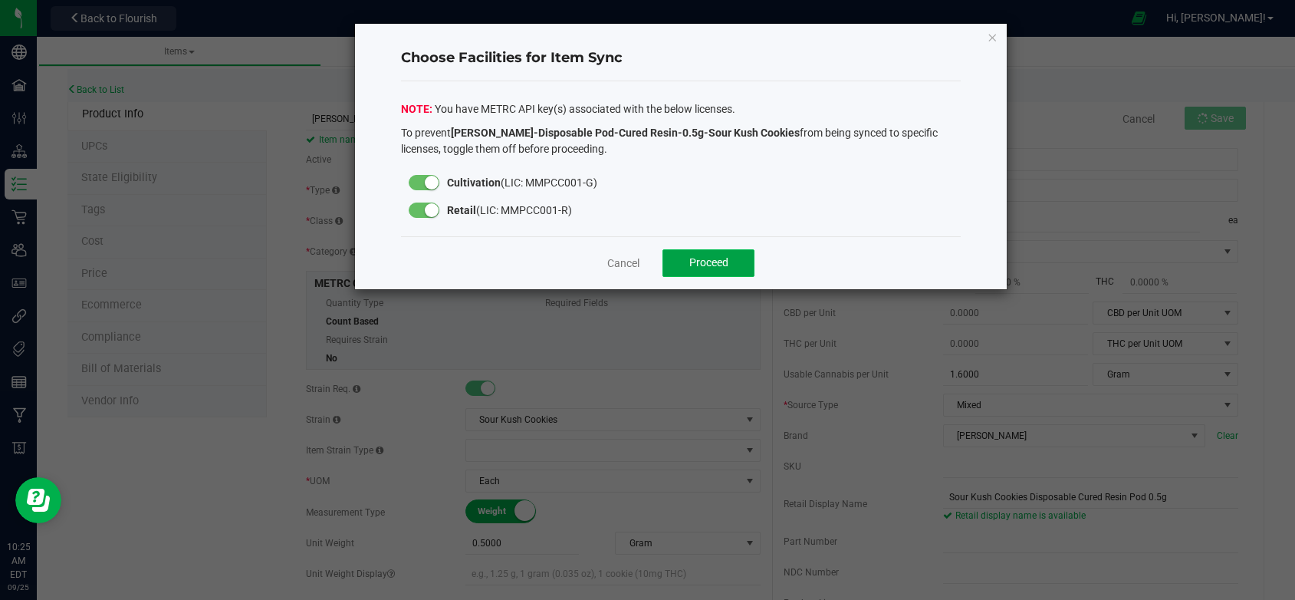
click at [722, 273] on button "Proceed" at bounding box center [709, 263] width 92 height 28
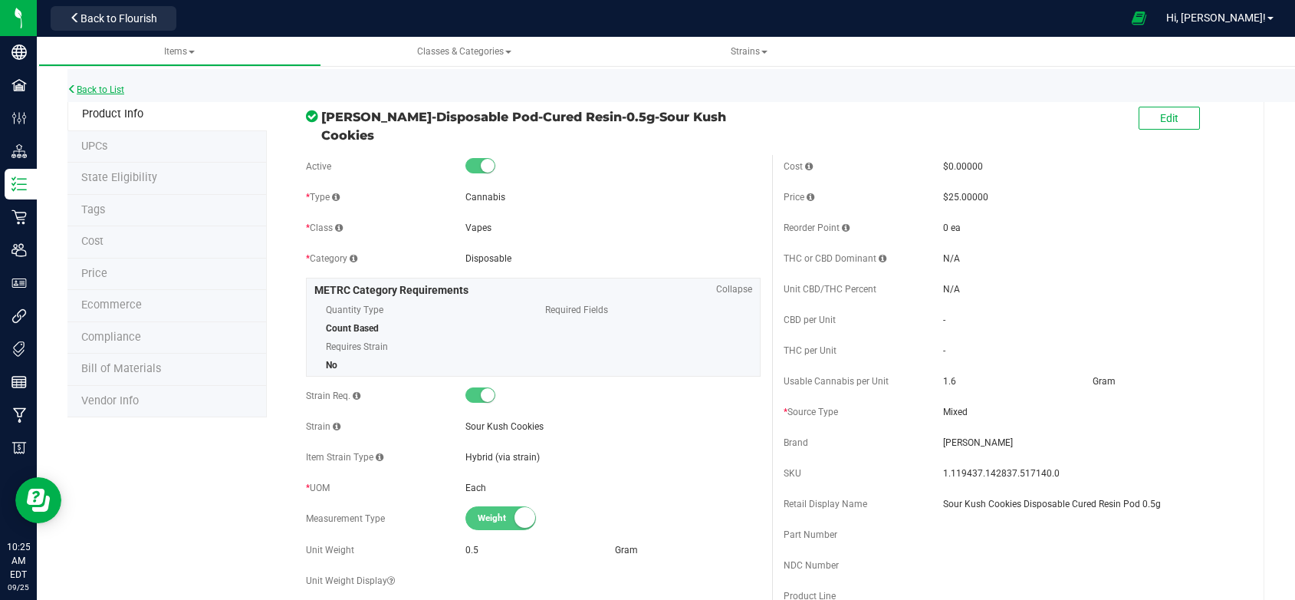
click at [111, 94] on link "Back to List" at bounding box center [95, 89] width 57 height 11
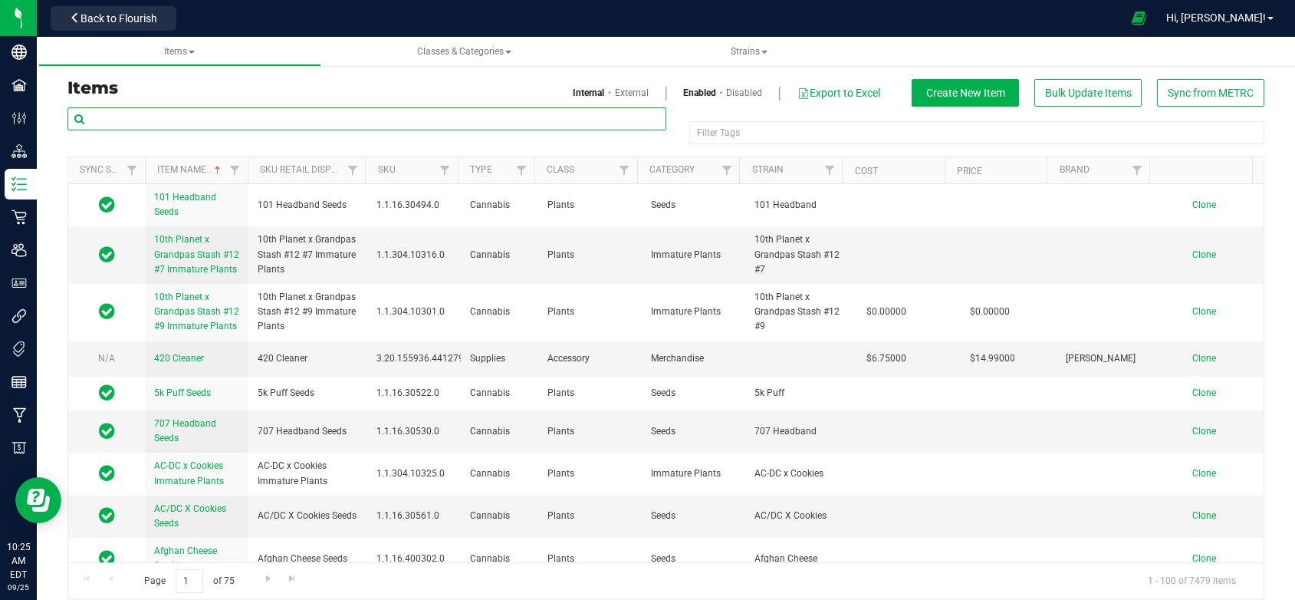
paste input "[PERSON_NAME]-Disposable Pod-Cured Resin-0.5g"
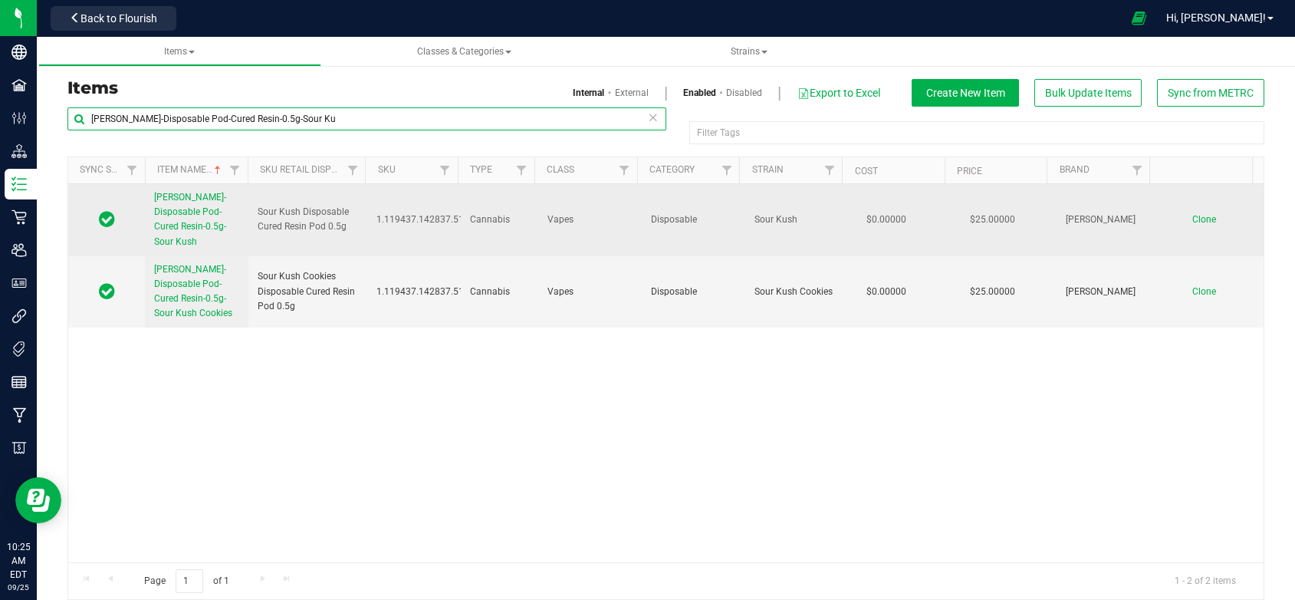
type input "[PERSON_NAME]-Disposable Pod-Cured Resin-0.5g-Sour Ku"
click at [1193, 214] on span "Clone" at bounding box center [1205, 219] width 24 height 11
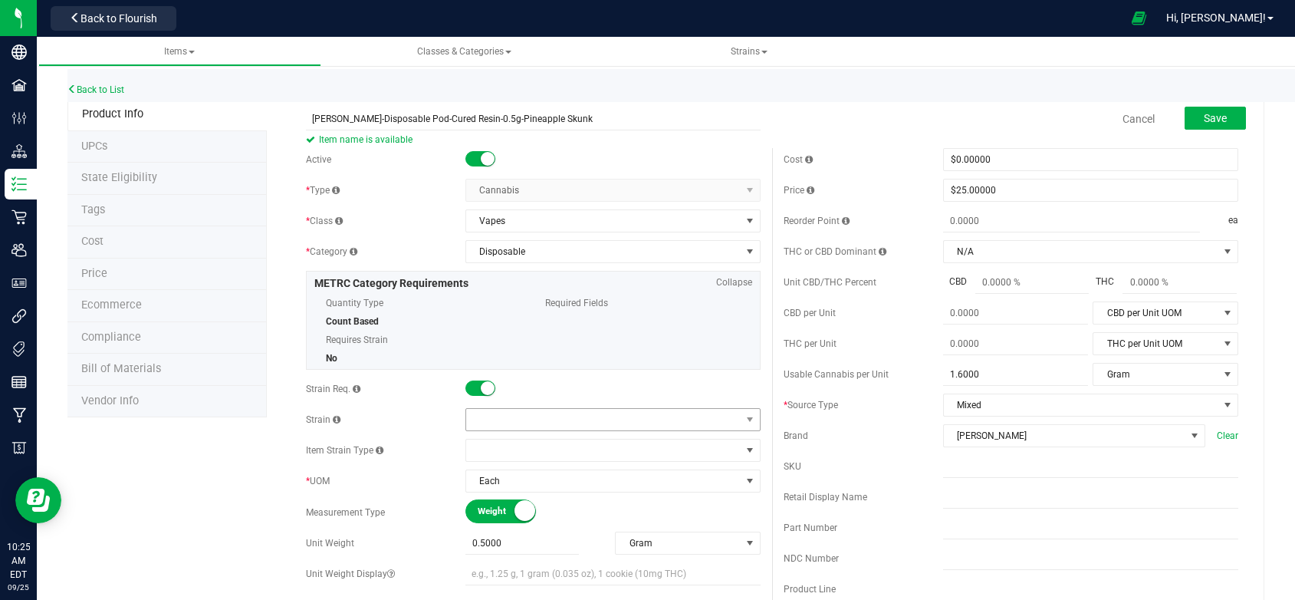
type input "[PERSON_NAME]-Disposable Pod-Cured Resin-0.5g-Pineapple Skunk"
click at [480, 413] on span at bounding box center [603, 419] width 275 height 21
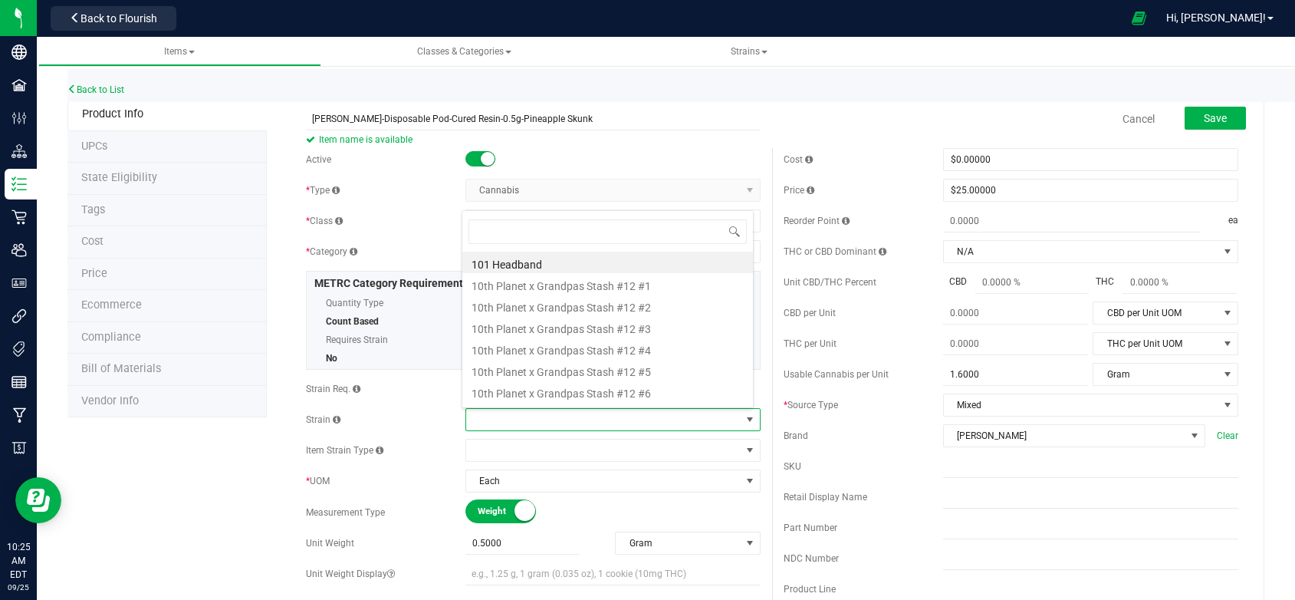
scroll to position [23, 290]
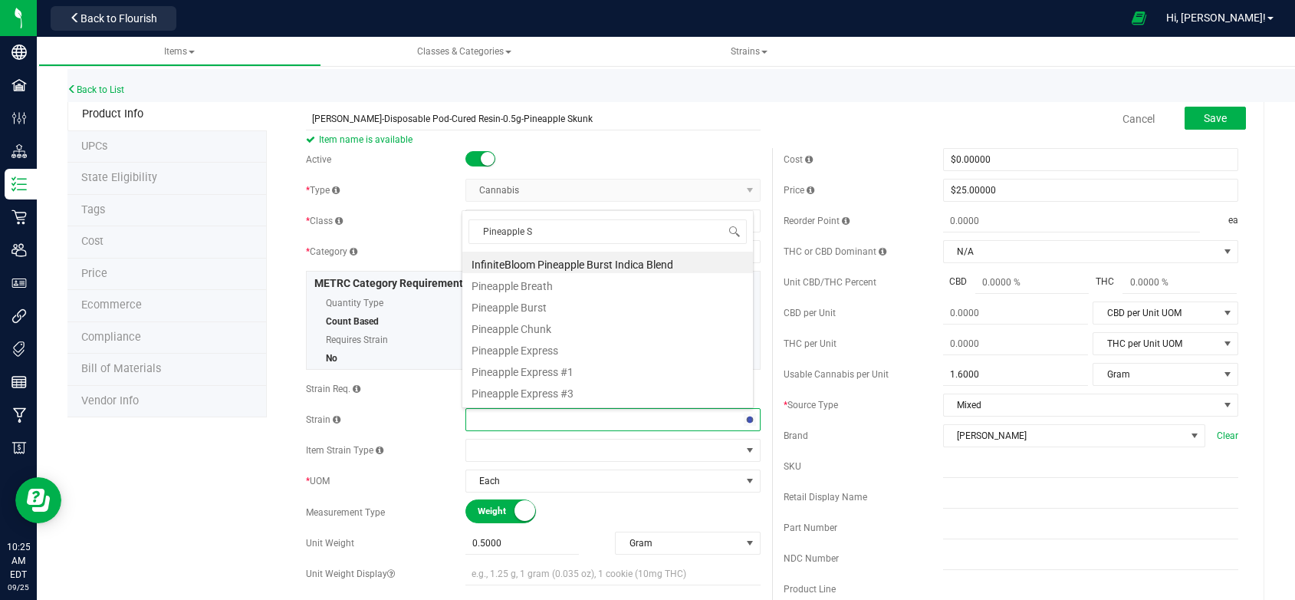
type input "Pineapple Sk"
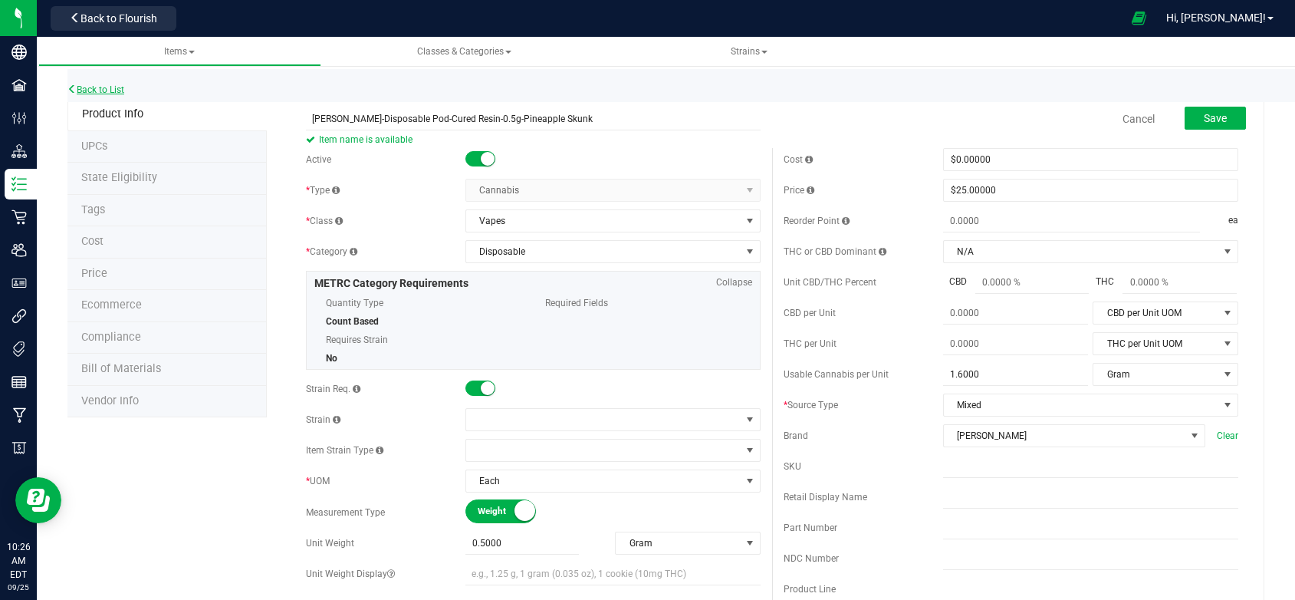
click at [96, 85] on link "Back to List" at bounding box center [95, 89] width 57 height 11
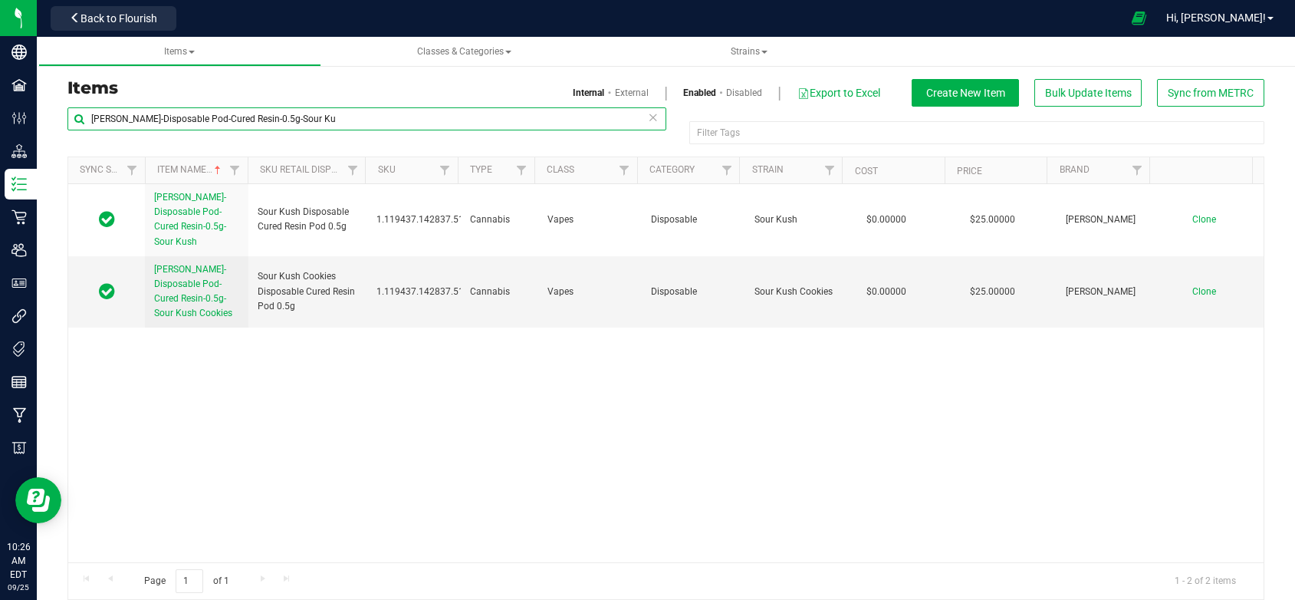
drag, startPoint x: 318, startPoint y: 117, endPoint x: 68, endPoint y: 123, distance: 250.1
click at [68, 123] on input "[PERSON_NAME]-Disposable Pod-Cured Resin-0.5g-Sour Ku" at bounding box center [366, 118] width 599 height 23
paste input "Badder-3.5g"
type input "[PERSON_NAME]-3.5g"
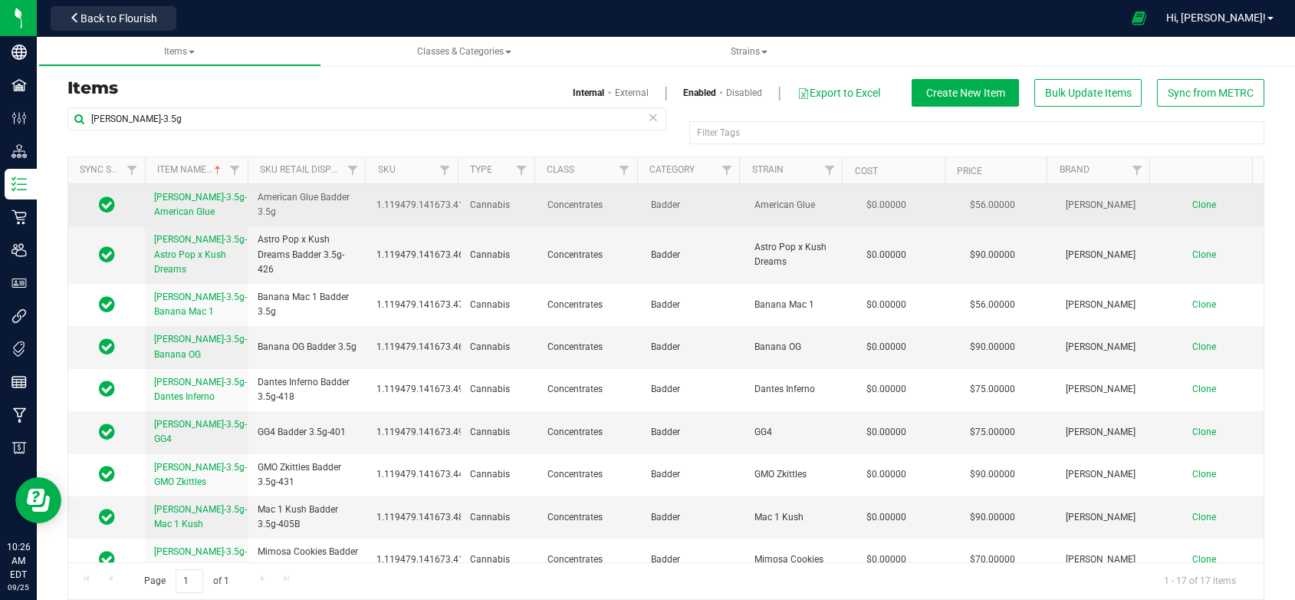
click at [1193, 202] on span "Clone" at bounding box center [1205, 204] width 24 height 11
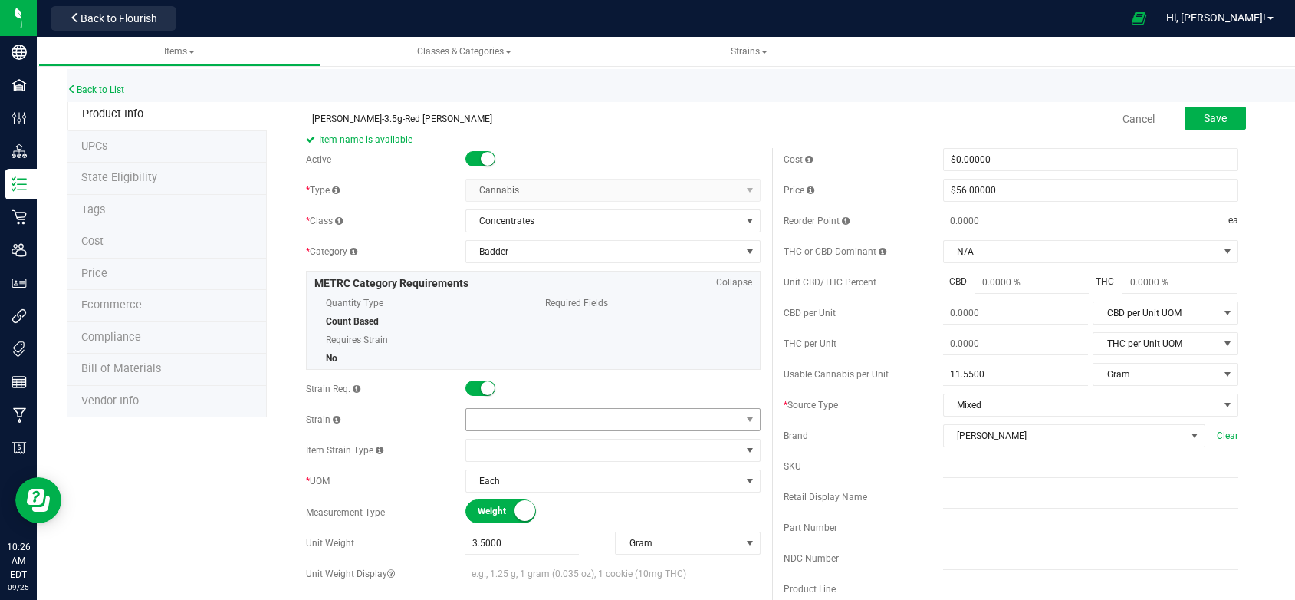
type input "[PERSON_NAME]-3.5g-Red [PERSON_NAME]"
click at [474, 418] on span at bounding box center [603, 419] width 275 height 21
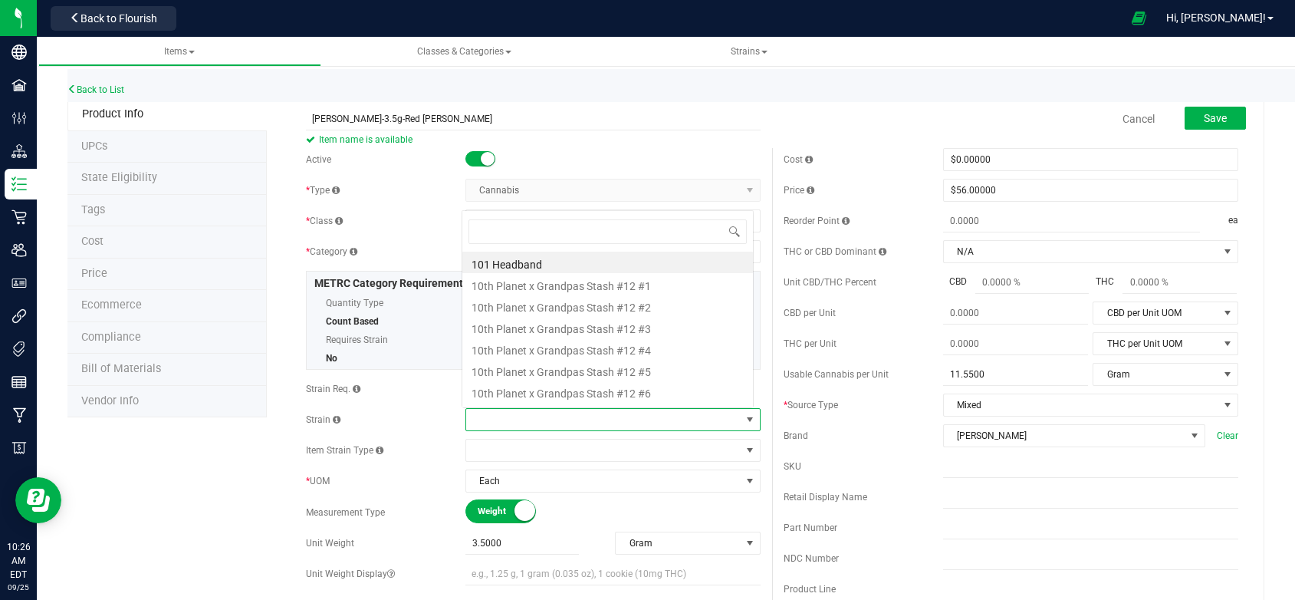
scroll to position [23, 290]
type input "Red [PERSON_NAME]"
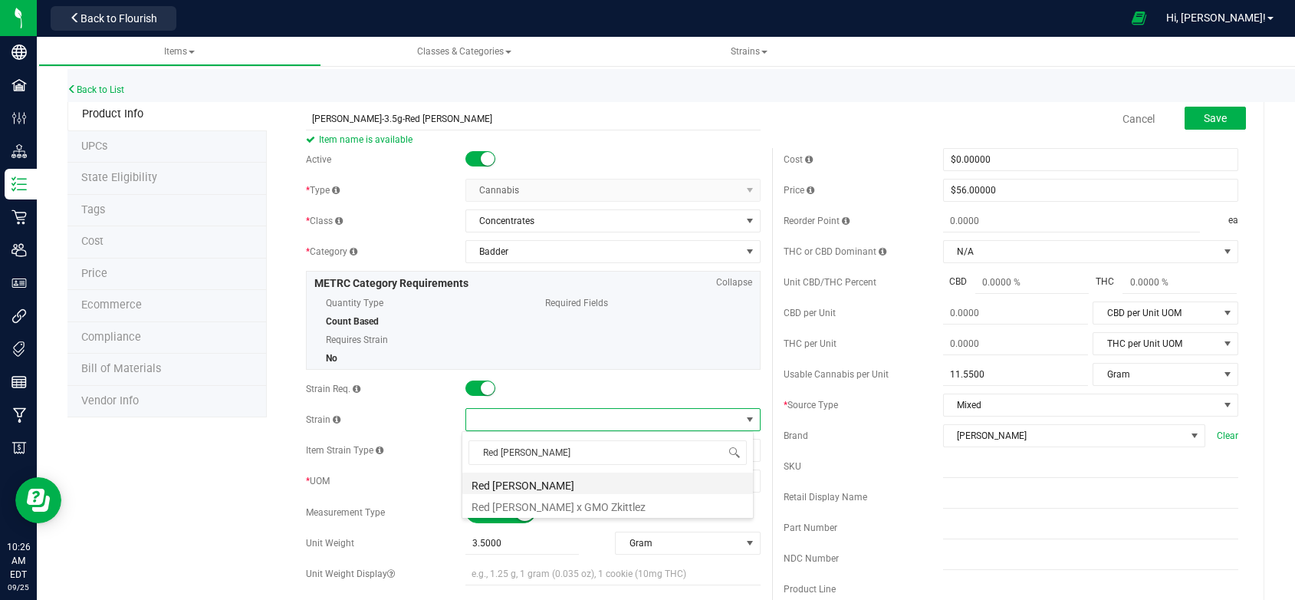
click at [489, 480] on li "Red [PERSON_NAME]" at bounding box center [607, 482] width 291 height 21
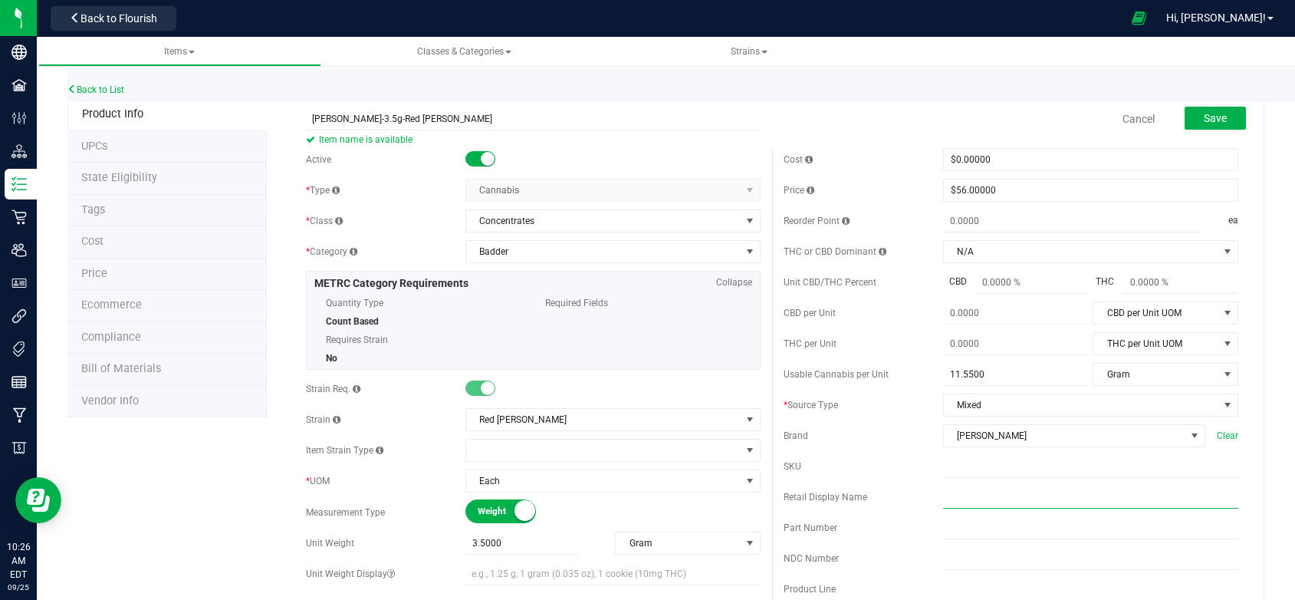
click at [943, 508] on input "text" at bounding box center [1090, 496] width 295 height 23
click at [945, 507] on input "red Runtz Badder 3.5g" at bounding box center [1090, 496] width 295 height 23
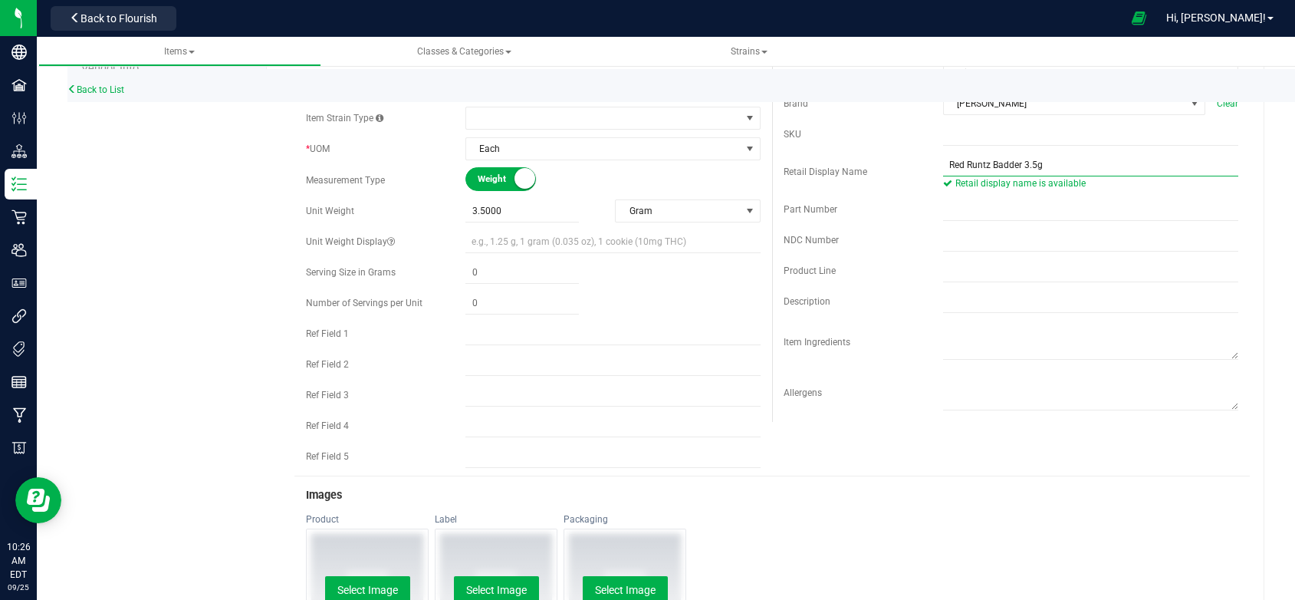
scroll to position [383, 0]
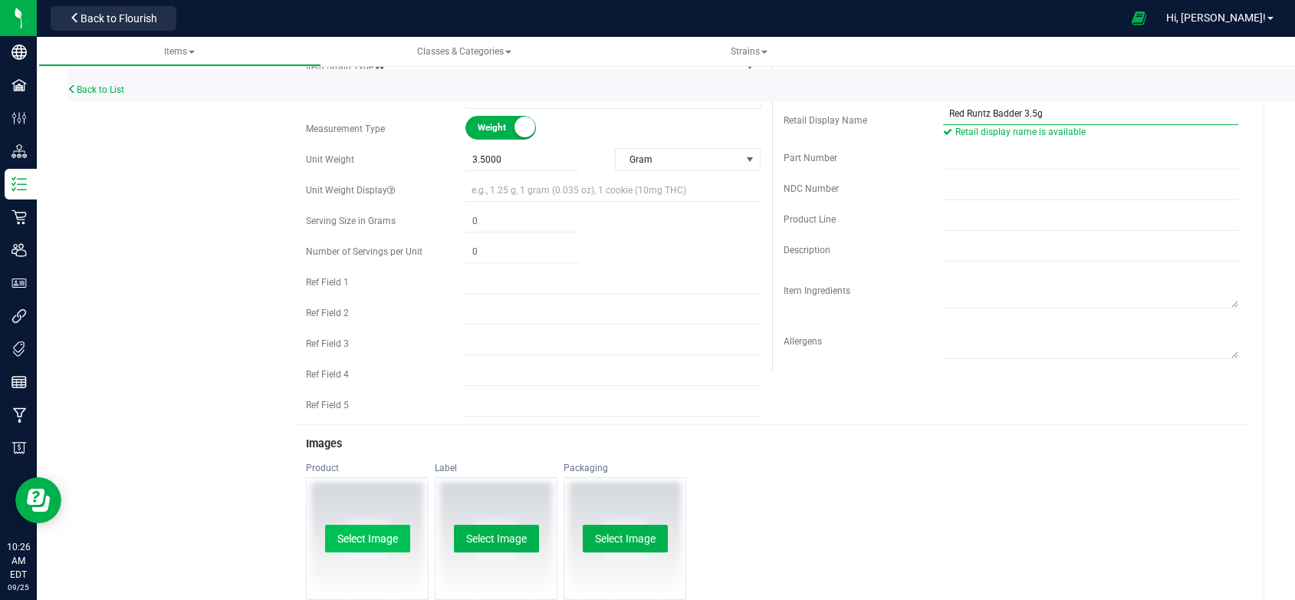
type input "Red Runtz Badder 3.5g"
click at [364, 539] on button "Select Image" at bounding box center [367, 539] width 85 height 28
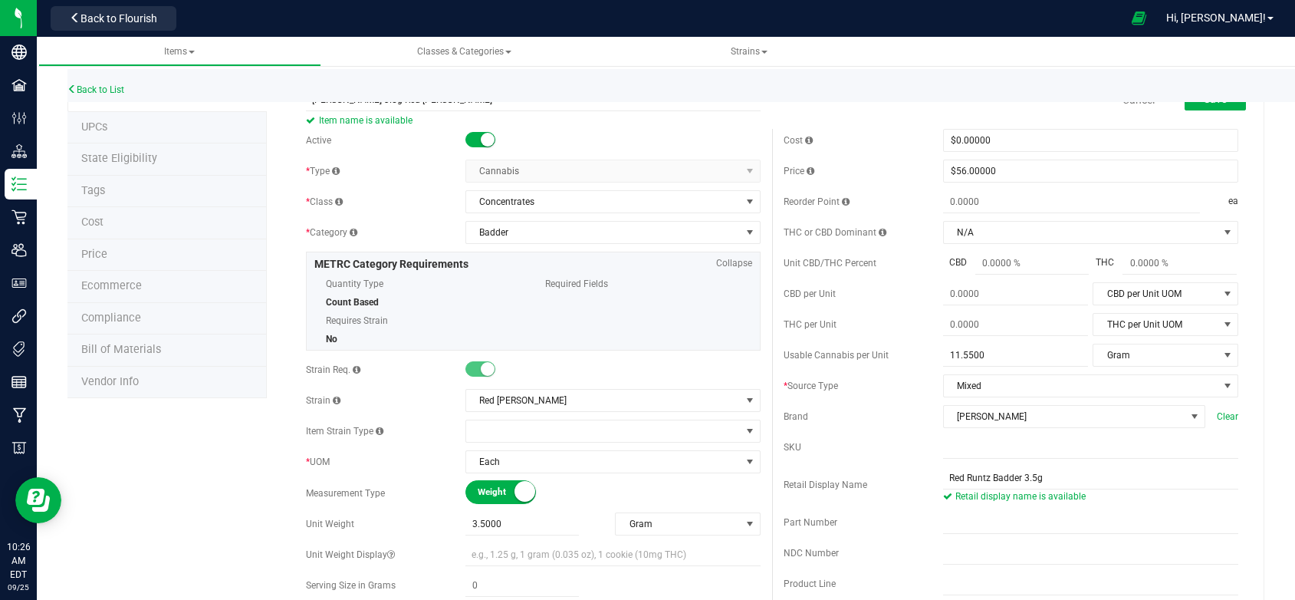
scroll to position [0, 0]
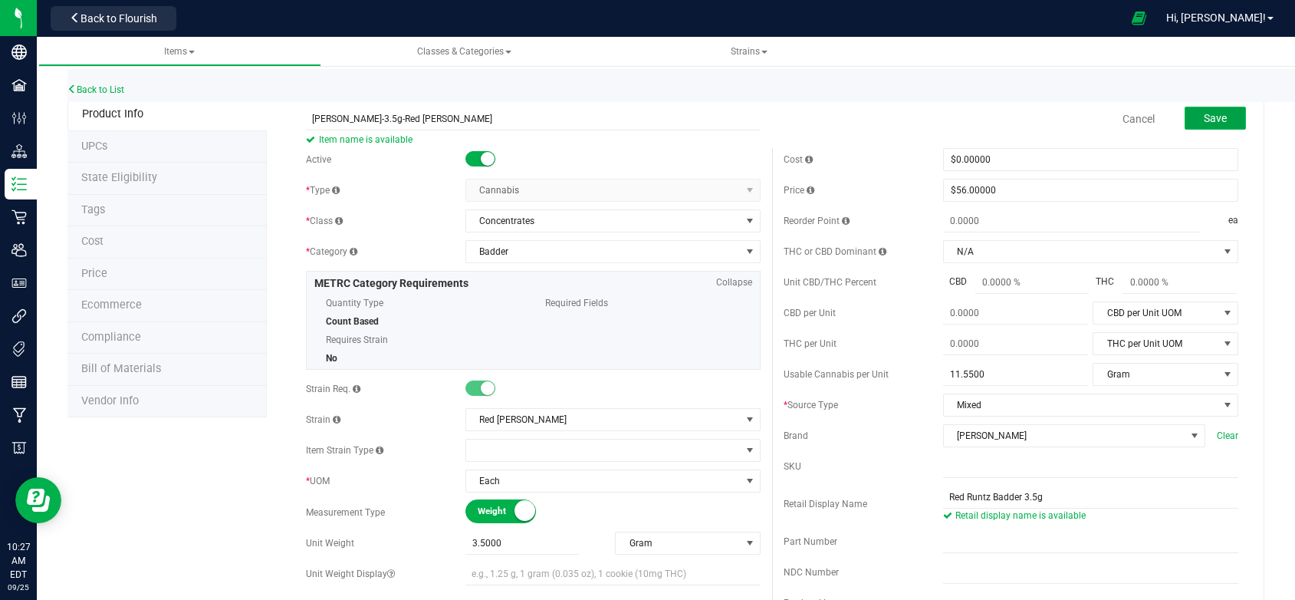
click at [1204, 117] on span "Save" at bounding box center [1215, 118] width 23 height 12
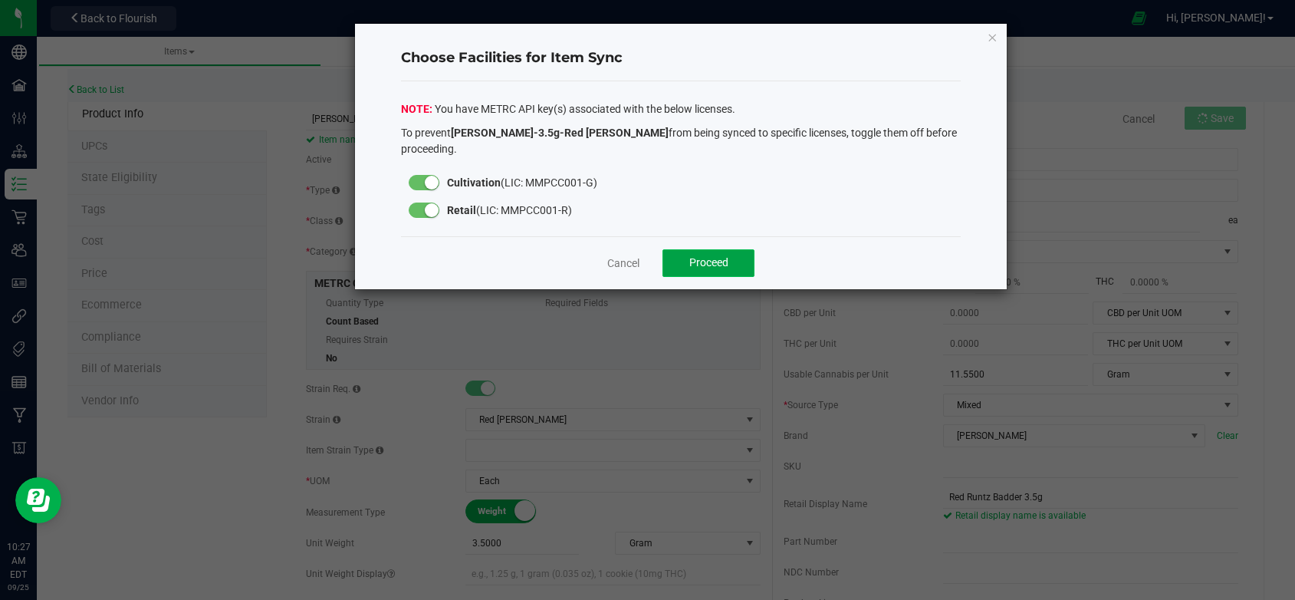
click at [725, 256] on span "Proceed" at bounding box center [708, 262] width 39 height 12
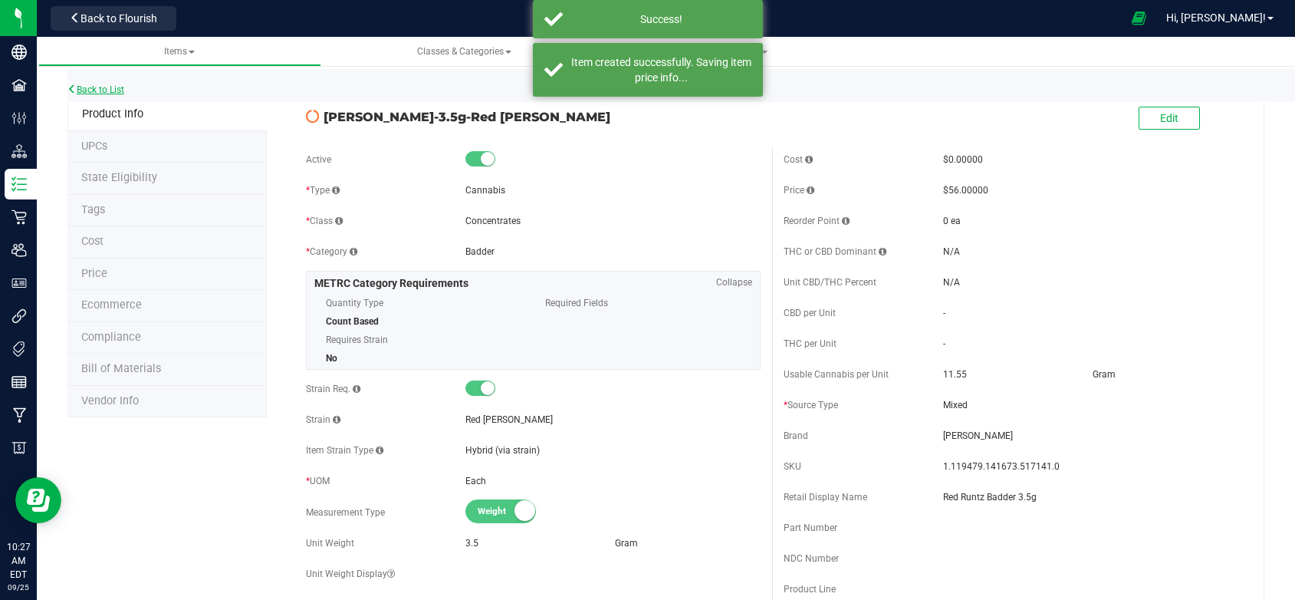
click at [104, 90] on link "Back to List" at bounding box center [95, 89] width 57 height 11
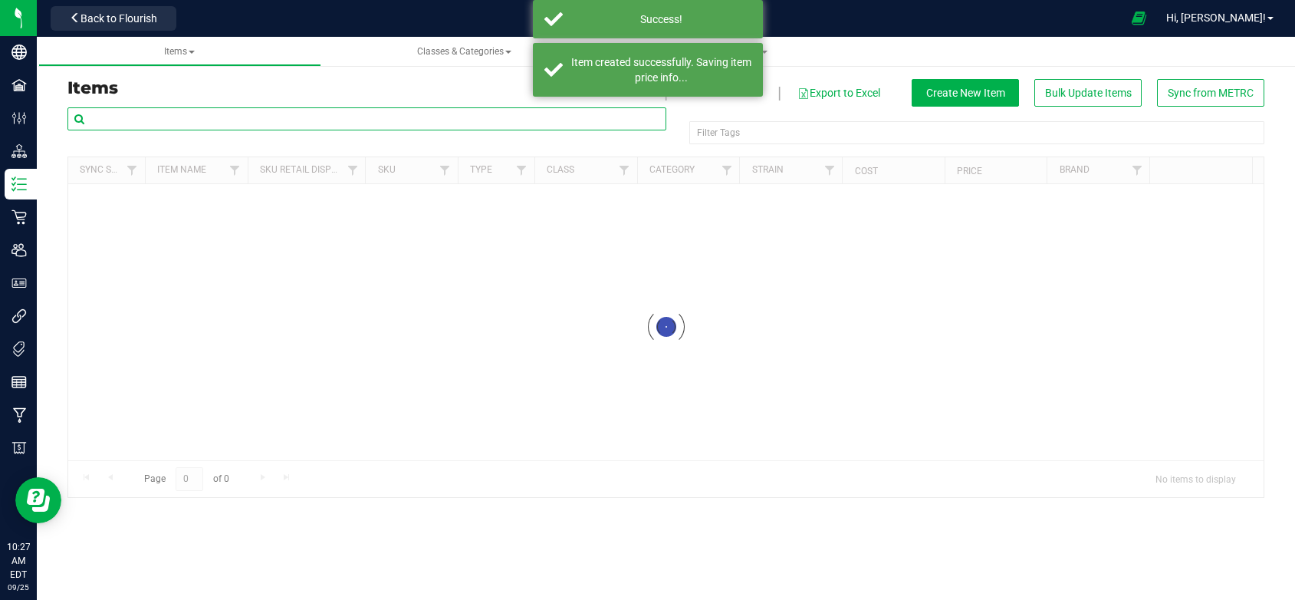
click at [204, 118] on input "text" at bounding box center [366, 118] width 599 height 23
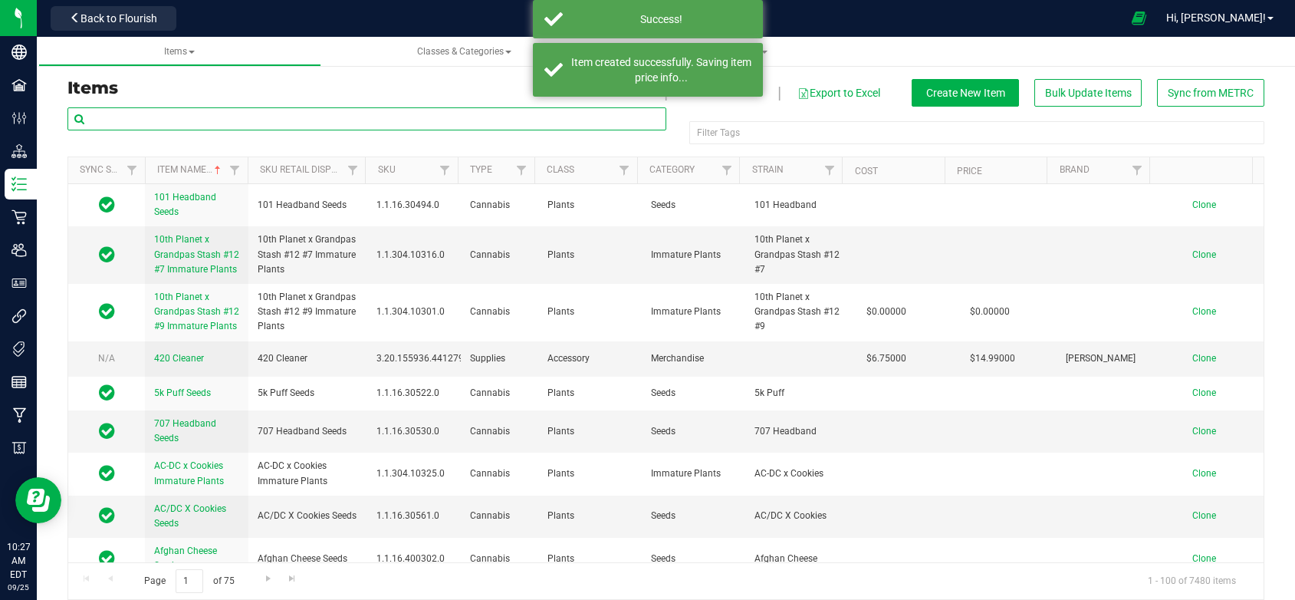
paste input "[PERSON_NAME]-3.5g"
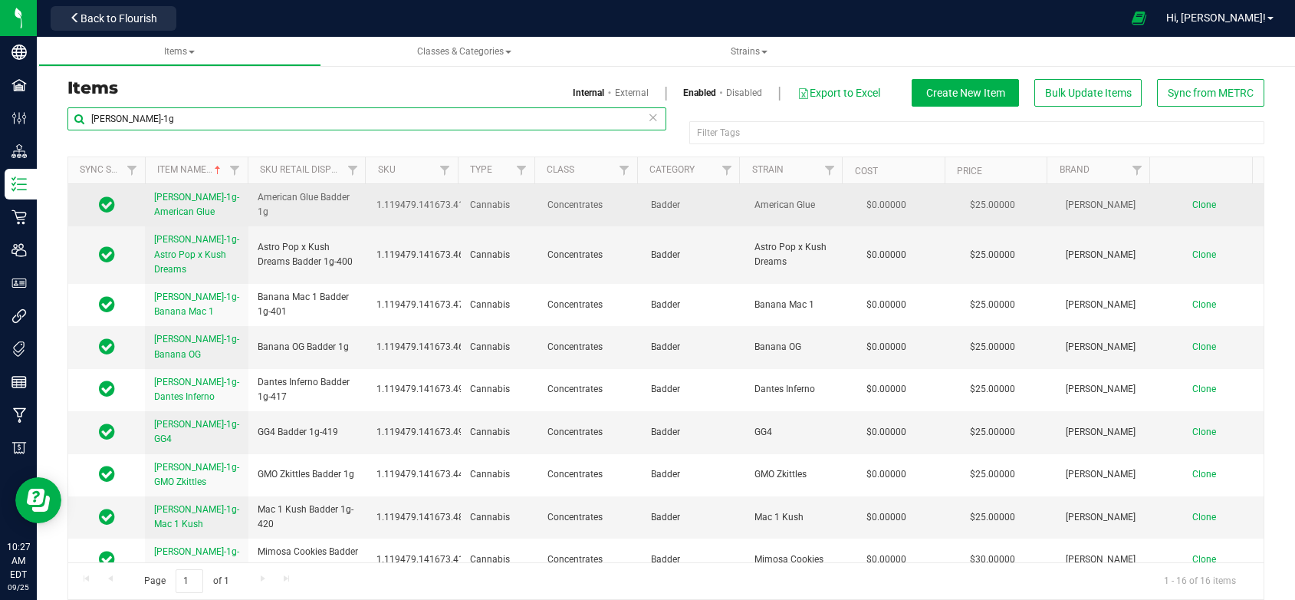
type input "[PERSON_NAME]-1g"
click at [1193, 203] on span "Clone" at bounding box center [1205, 204] width 24 height 11
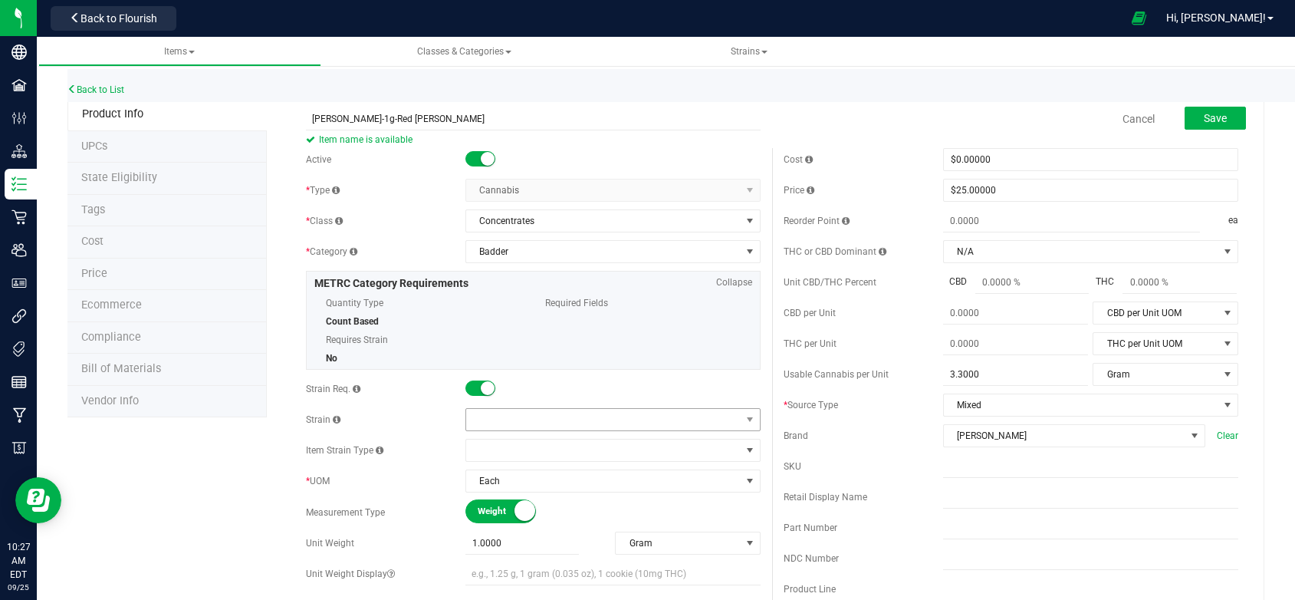
type input "[PERSON_NAME]-1g-Red [PERSON_NAME]"
click at [498, 417] on span at bounding box center [603, 419] width 275 height 21
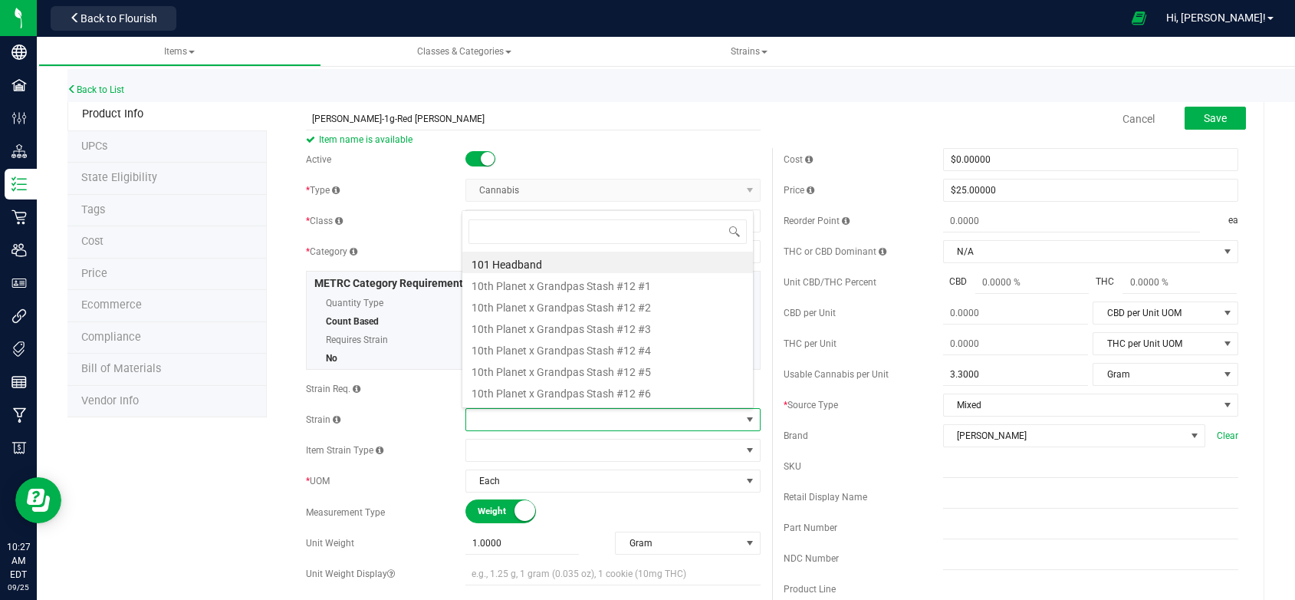
scroll to position [23, 290]
type input "Red [PERSON_NAME]"
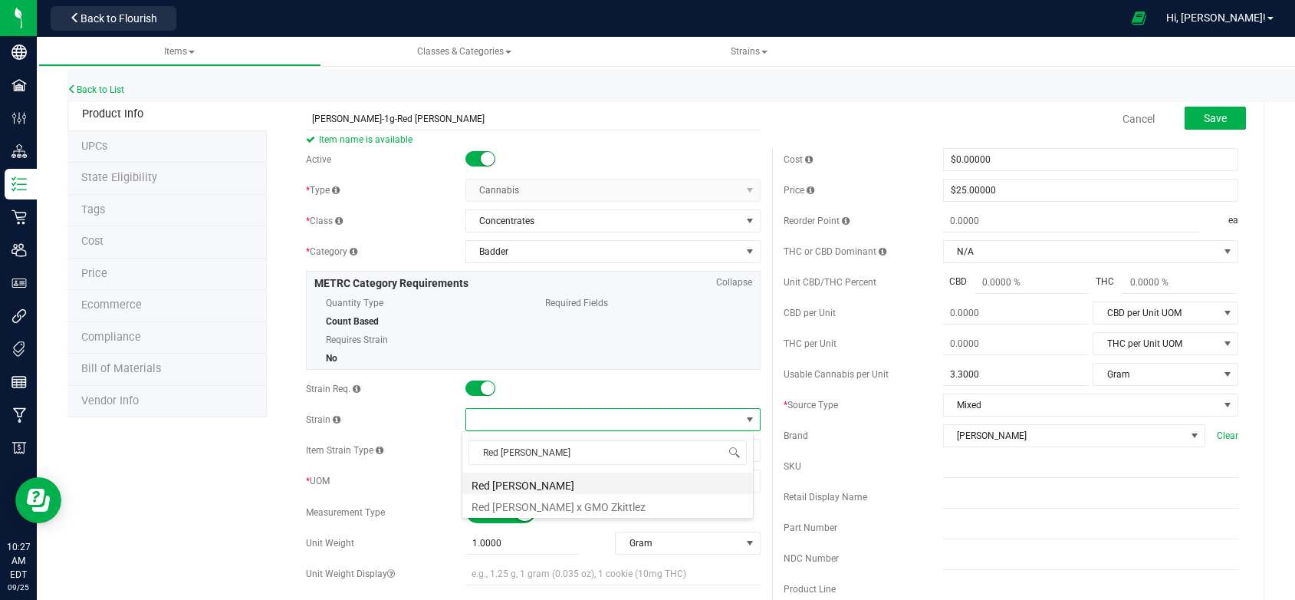
click at [496, 484] on li "Red [PERSON_NAME]" at bounding box center [607, 482] width 291 height 21
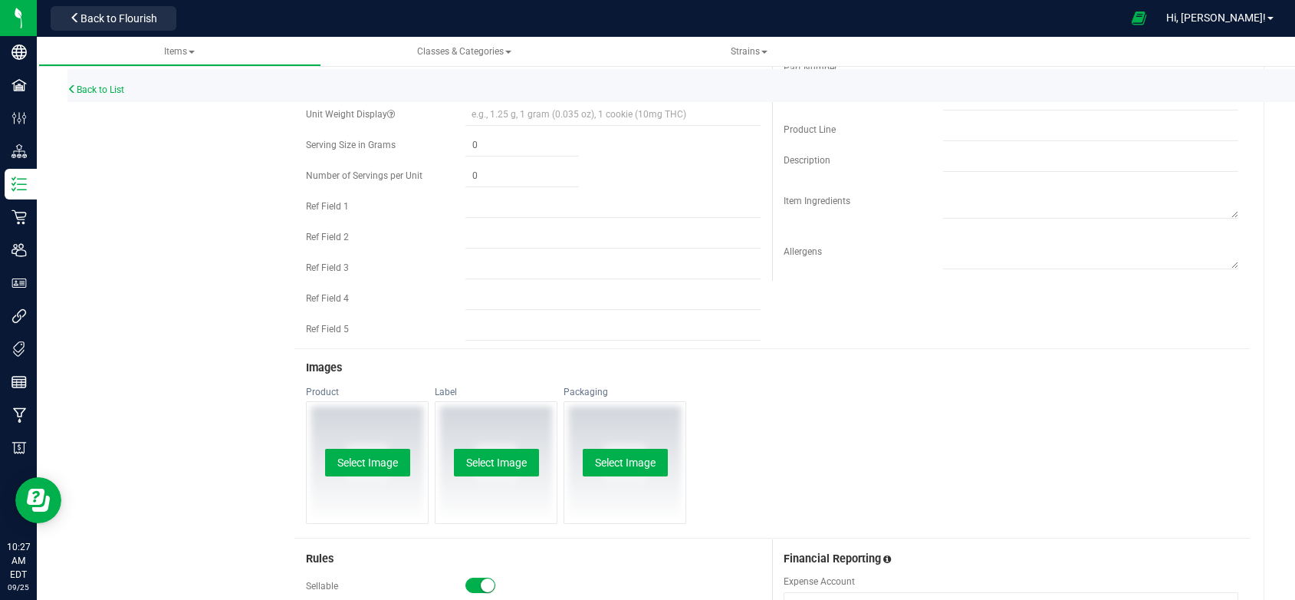
scroll to position [460, 0]
click at [364, 468] on button "Select Image" at bounding box center [367, 462] width 85 height 28
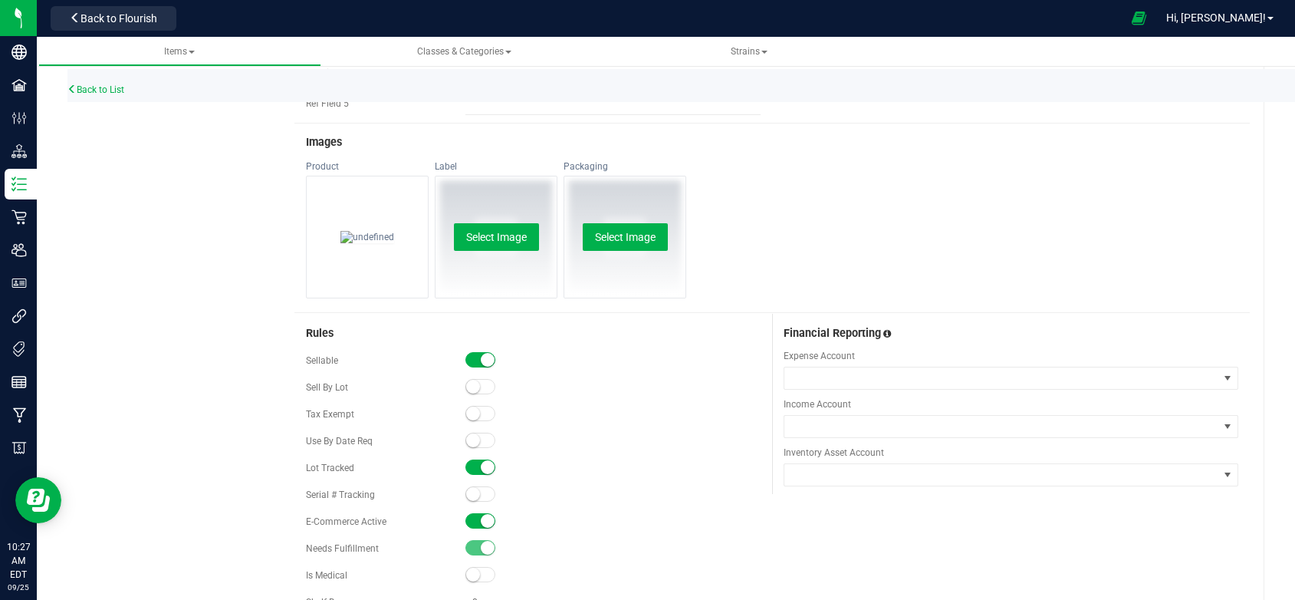
scroll to position [778, 0]
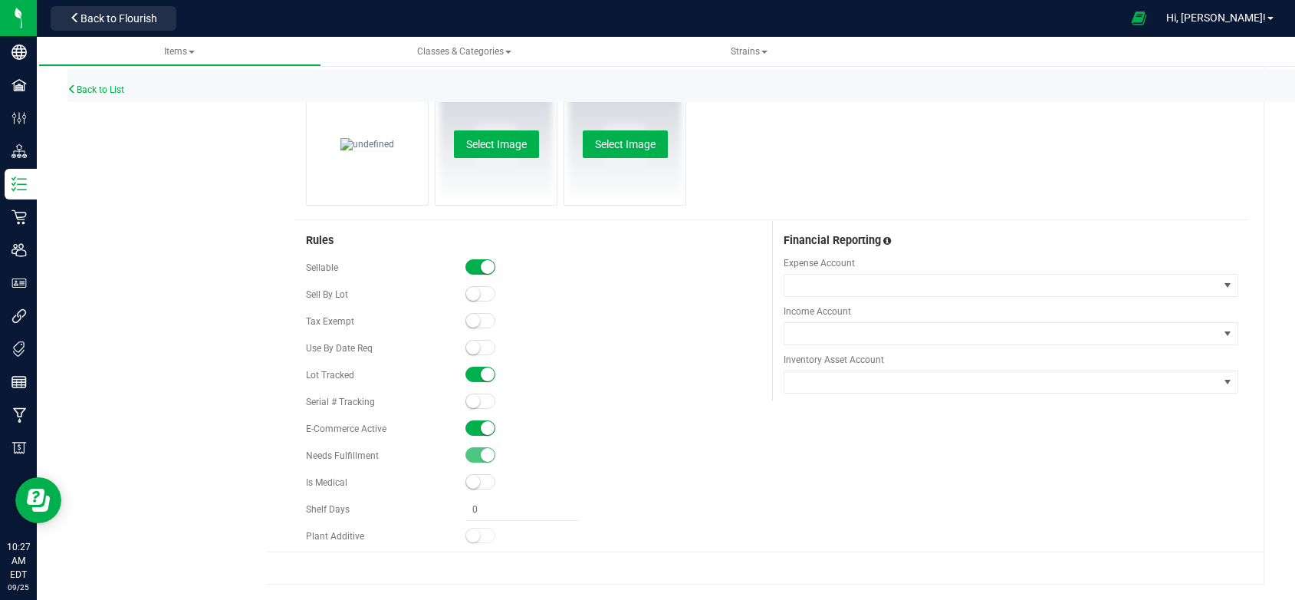
click at [472, 430] on span at bounding box center [481, 427] width 31 height 15
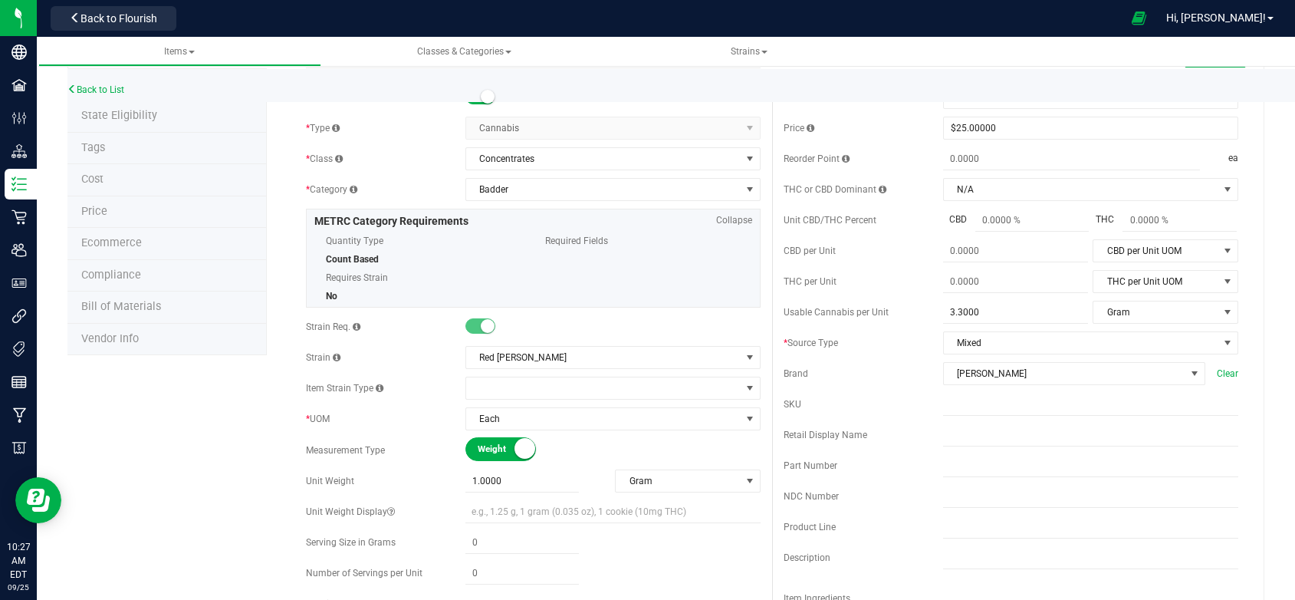
scroll to position [153, 0]
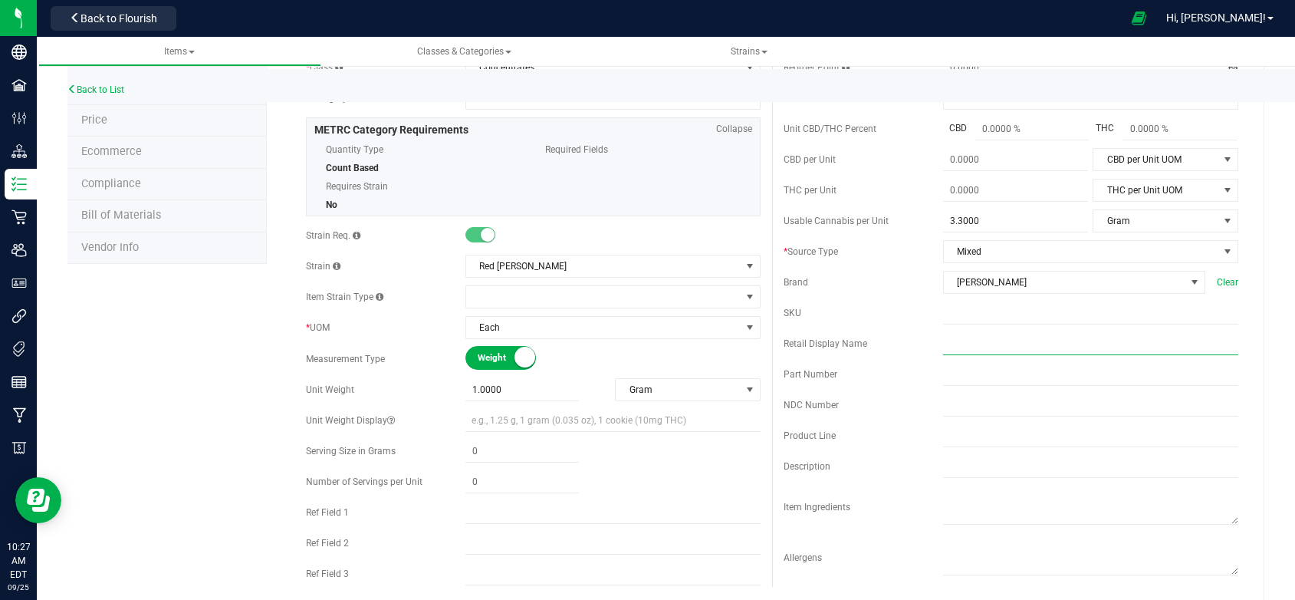
click at [948, 355] on input "text" at bounding box center [1090, 343] width 295 height 23
click at [1028, 355] on input "Red Runtz Badder 3.5g" at bounding box center [1090, 343] width 295 height 23
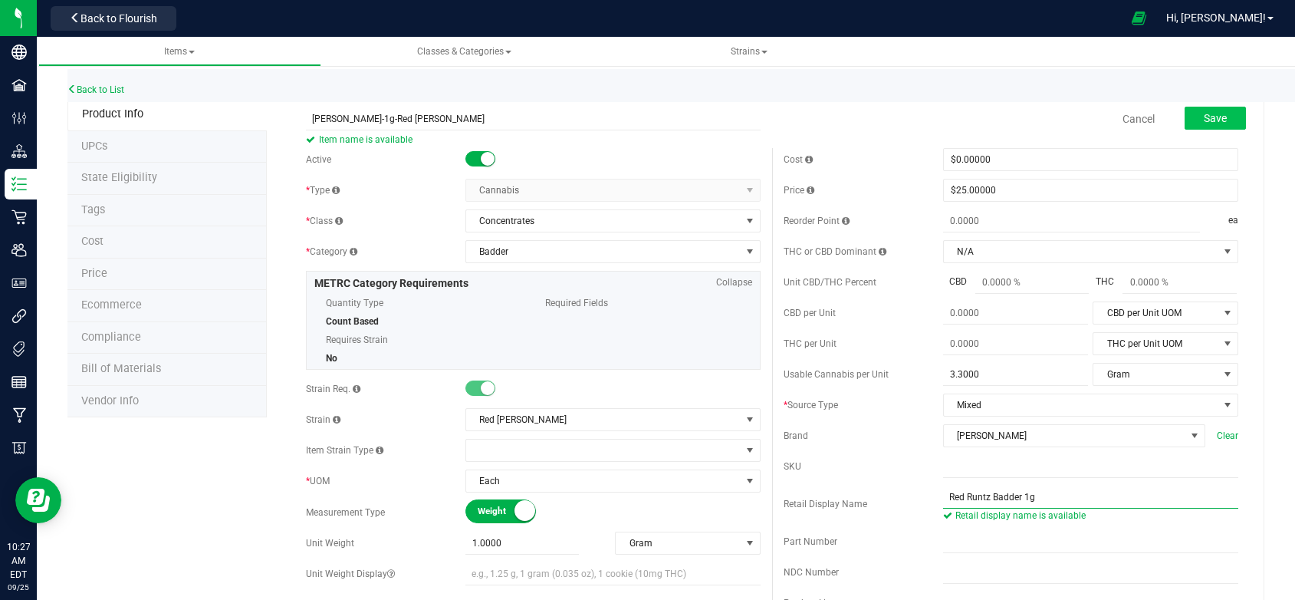
type input "Red Runtz Badder 1g"
click at [1206, 115] on span "Save" at bounding box center [1215, 118] width 23 height 12
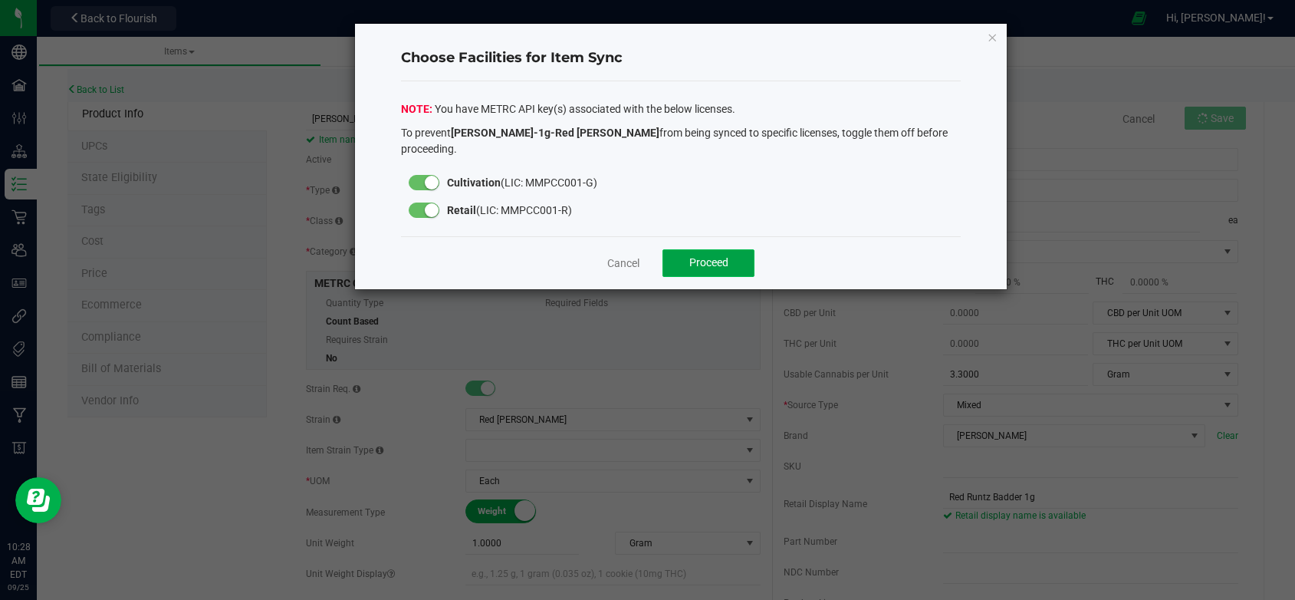
click at [713, 256] on span "Proceed" at bounding box center [708, 262] width 39 height 12
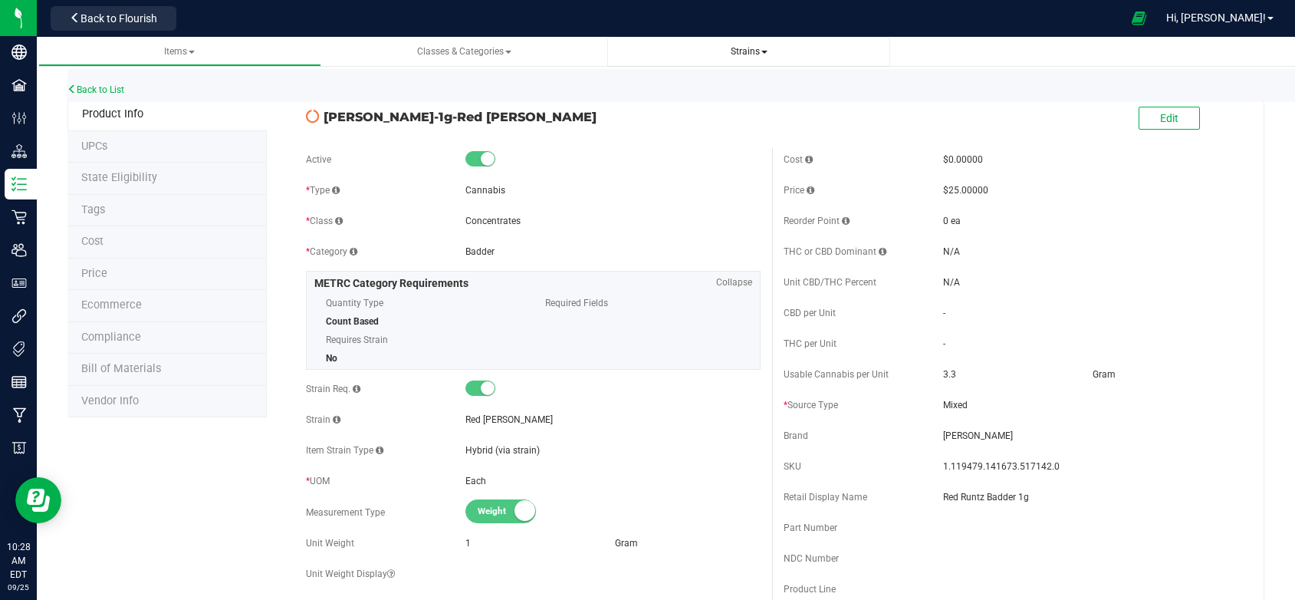
click at [749, 54] on span "Strains" at bounding box center [749, 51] width 37 height 11
click at [663, 114] on span "Create new strain" at bounding box center [672, 115] width 84 height 12
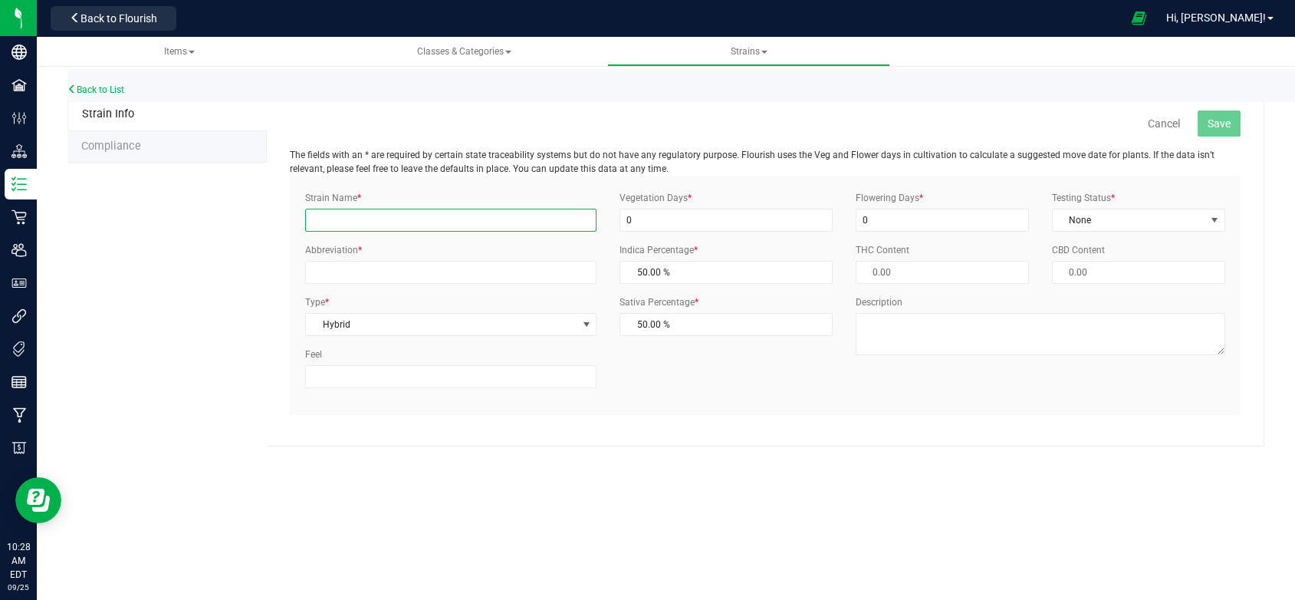
click at [326, 223] on input "Strain Name *" at bounding box center [450, 220] width 291 height 23
type input "Fruit OG"
click at [342, 274] on input "Abbreviation *" at bounding box center [450, 272] width 291 height 23
type input "FOG"
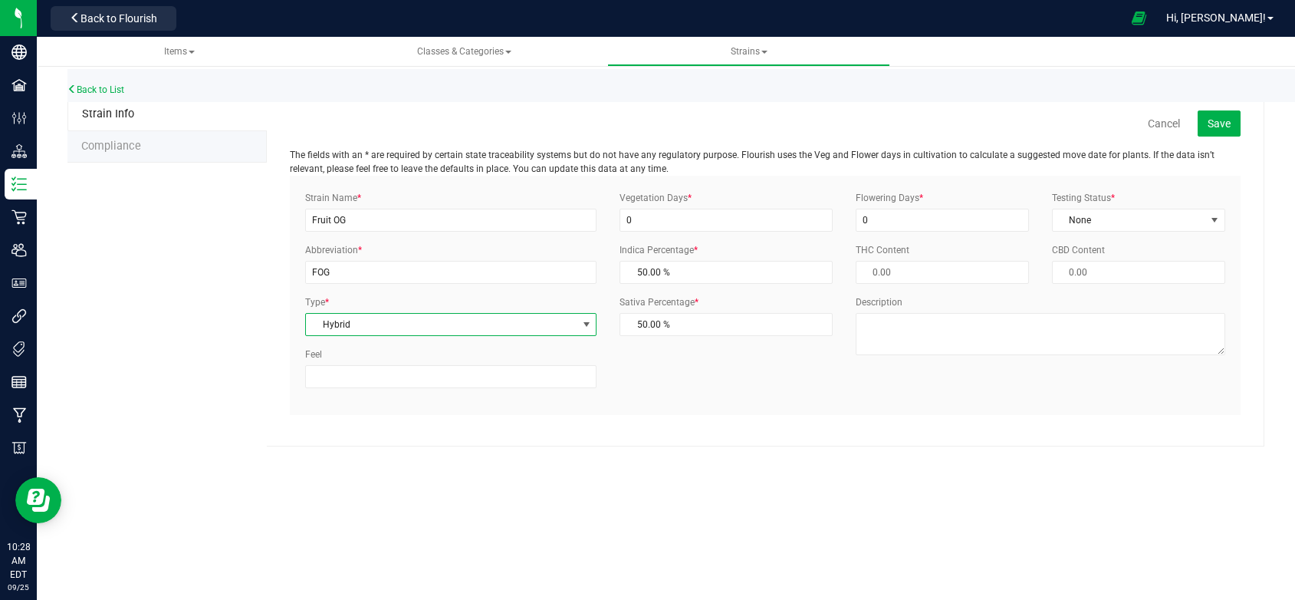
click at [590, 324] on span "select" at bounding box center [587, 324] width 12 height 12
click at [373, 463] on li "Hybrid - Indica" at bounding box center [451, 464] width 290 height 23
drag, startPoint x: 648, startPoint y: 271, endPoint x: 632, endPoint y: 271, distance: 16.1
click at [632, 271] on span "50.00 % 50" at bounding box center [726, 272] width 212 height 23
type input "6"
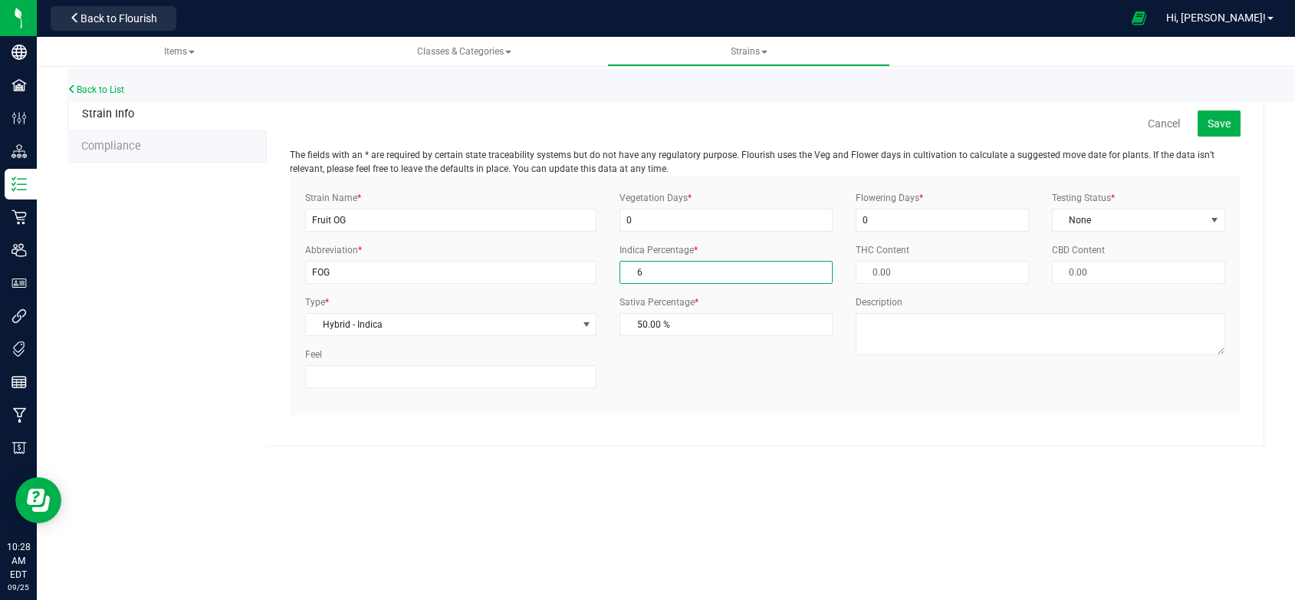
type input "94.00 %"
type input "60"
type input "40.00 %"
type input "60.00 %"
drag, startPoint x: 670, startPoint y: 225, endPoint x: 610, endPoint y: 220, distance: 60.0
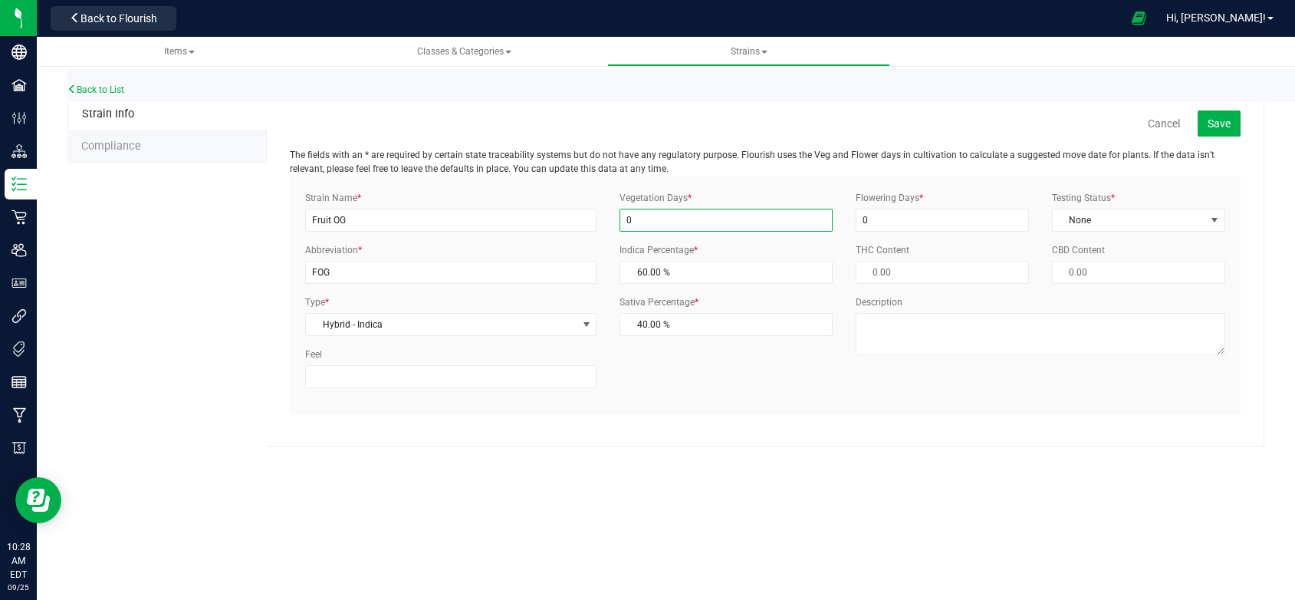
click at [611, 220] on div "Vegetation Days * 0" at bounding box center [725, 211] width 235 height 41
type input "1"
drag, startPoint x: 887, startPoint y: 216, endPoint x: 850, endPoint y: 217, distance: 37.6
click at [850, 217] on div "Flowering Days * 0" at bounding box center [942, 211] width 196 height 41
type input "1"
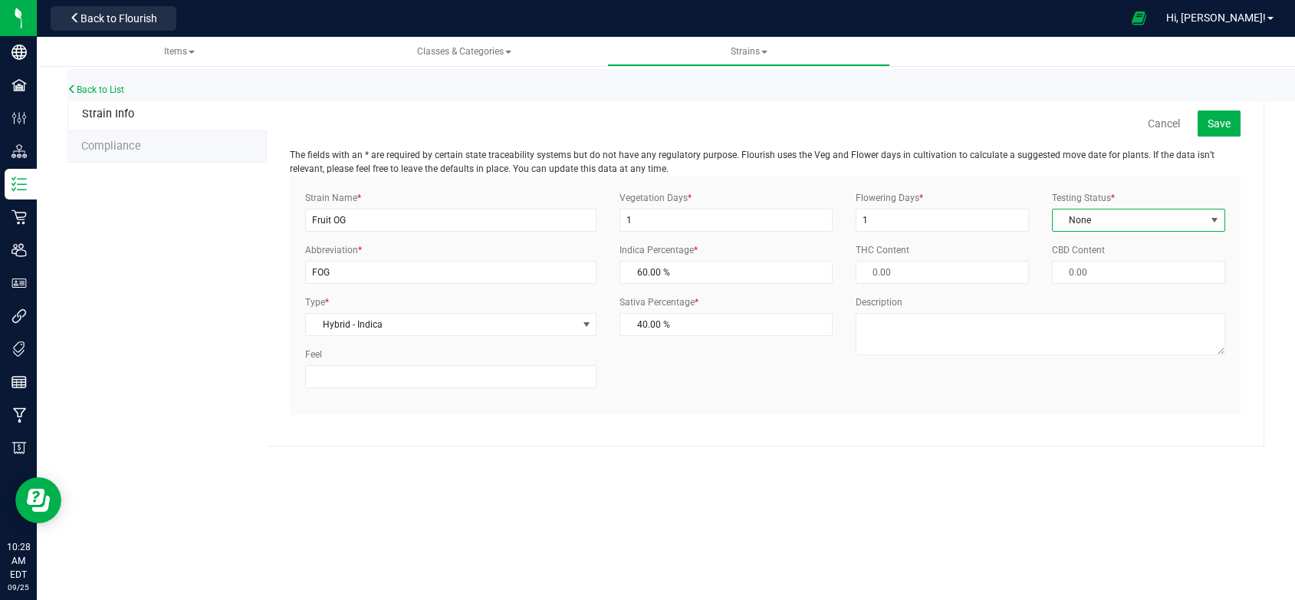
click at [1126, 228] on span "None" at bounding box center [1129, 219] width 153 height 21
click at [1117, 271] on li "ThirdParty" at bounding box center [1139, 269] width 172 height 23
click at [1211, 125] on span "Save" at bounding box center [1219, 123] width 23 height 12
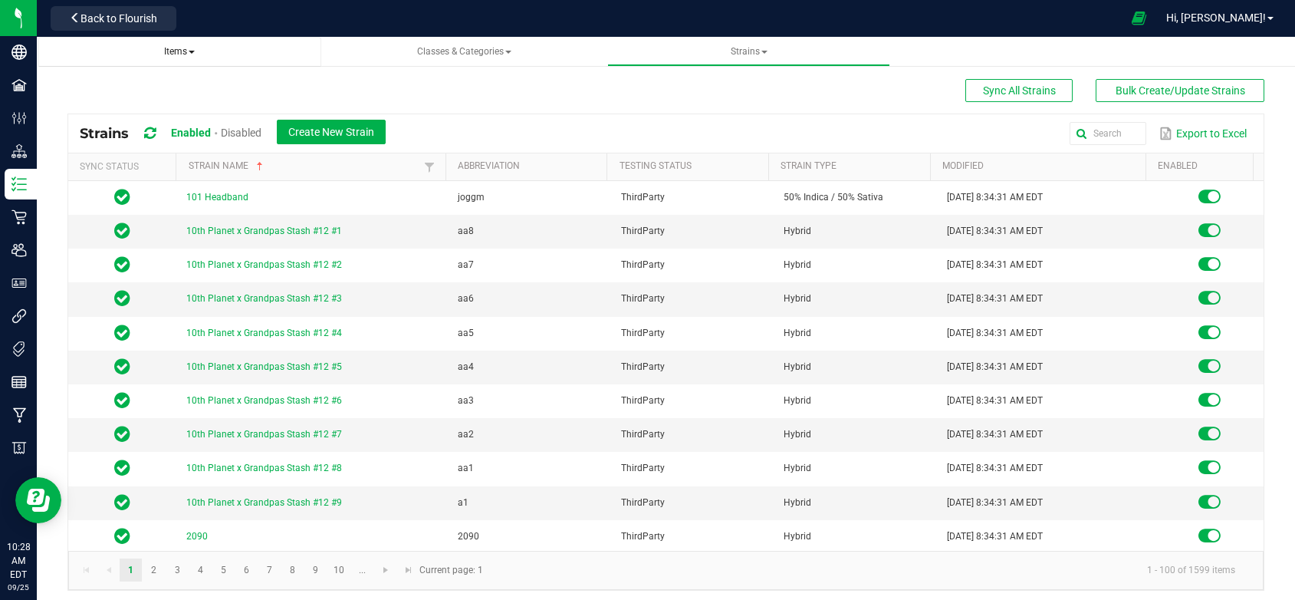
click at [167, 46] on span "Items" at bounding box center [179, 51] width 31 height 11
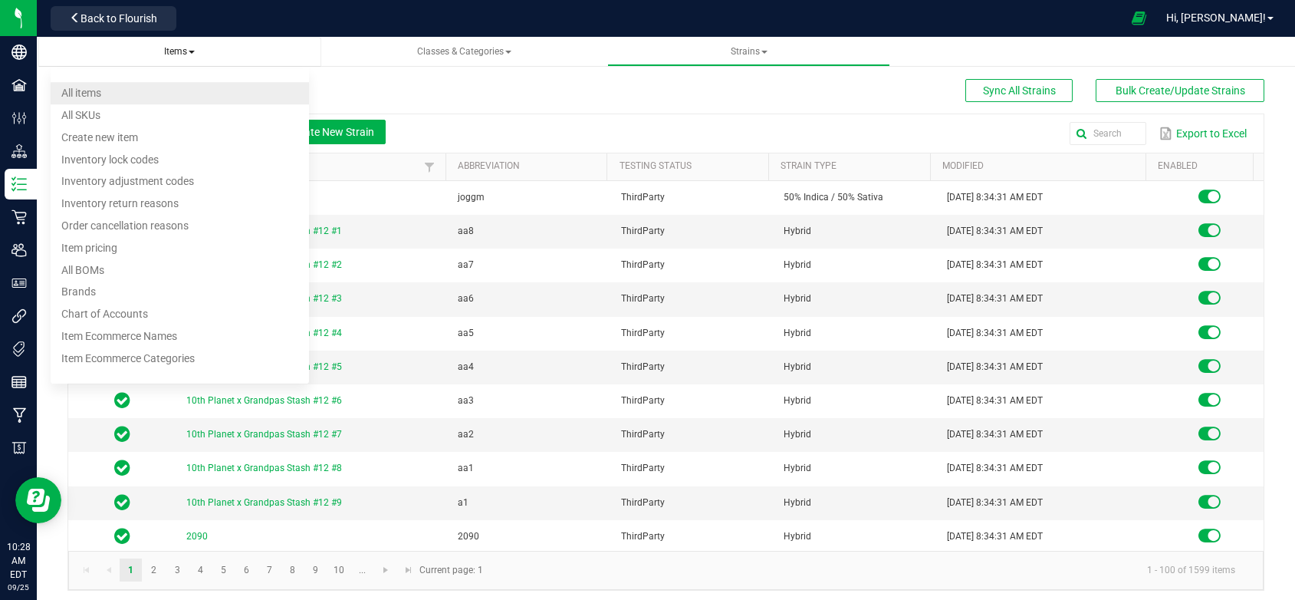
click at [82, 94] on span "All items" at bounding box center [81, 93] width 40 height 12
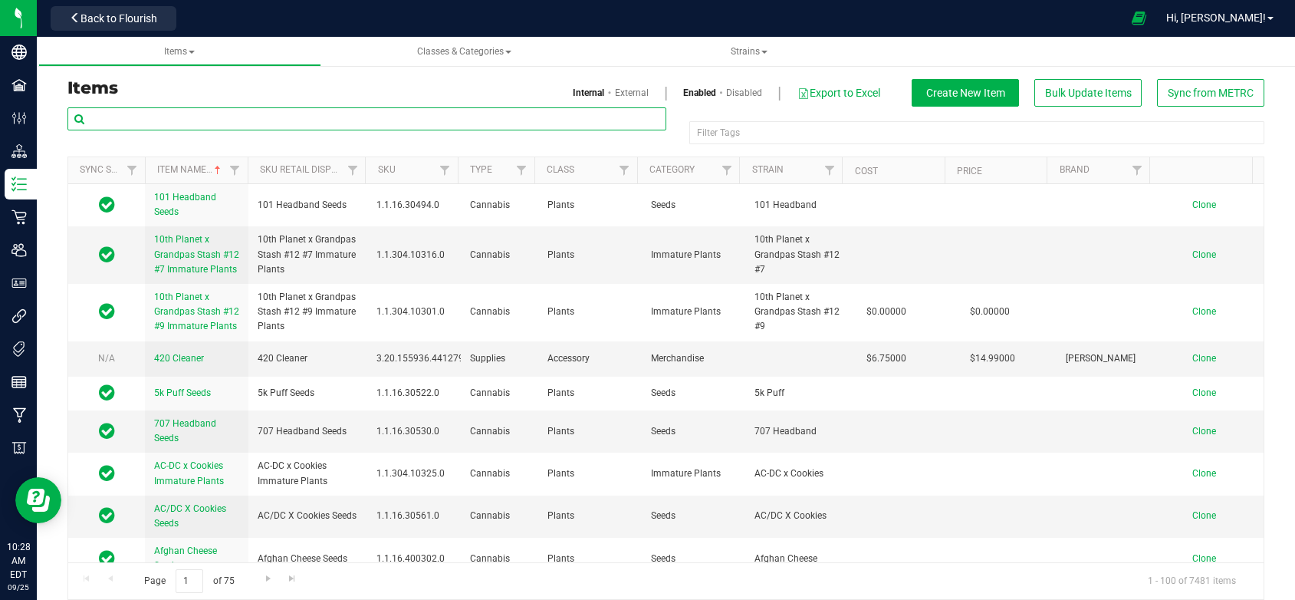
paste input "[PERSON_NAME]-Disposable Pod-Cured Resin-0.5g-Sour Kush"
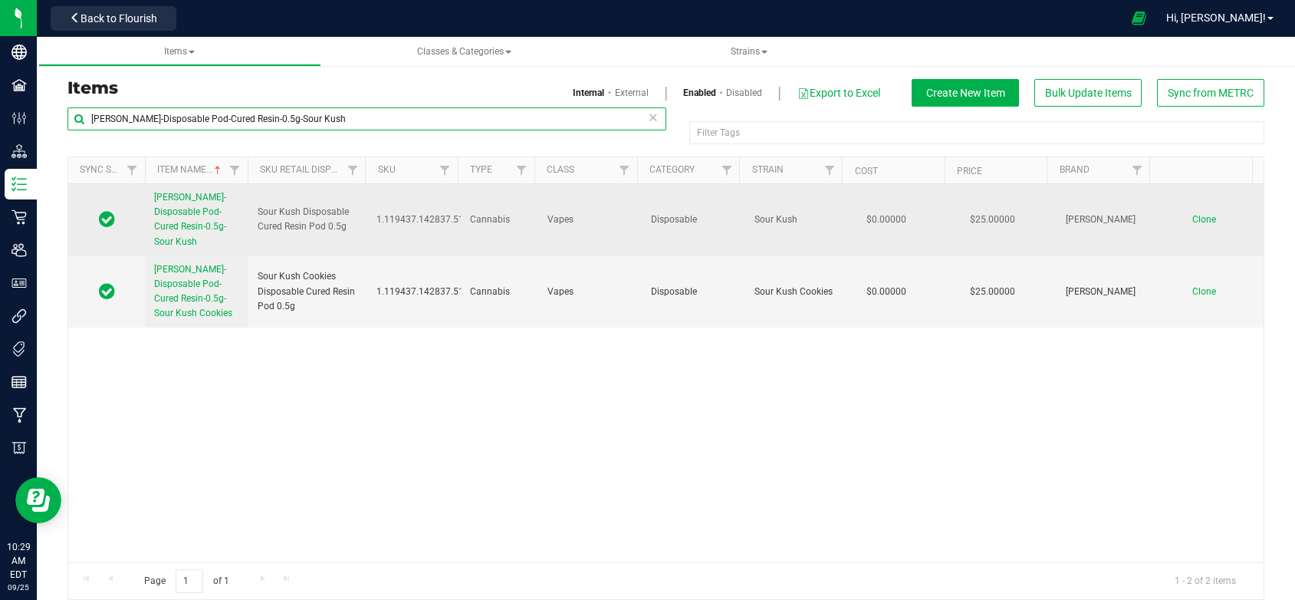
type input "[PERSON_NAME]-Disposable Pod-Cured Resin-0.5g-Sour Kush"
click at [1193, 214] on span "Clone" at bounding box center [1205, 219] width 24 height 11
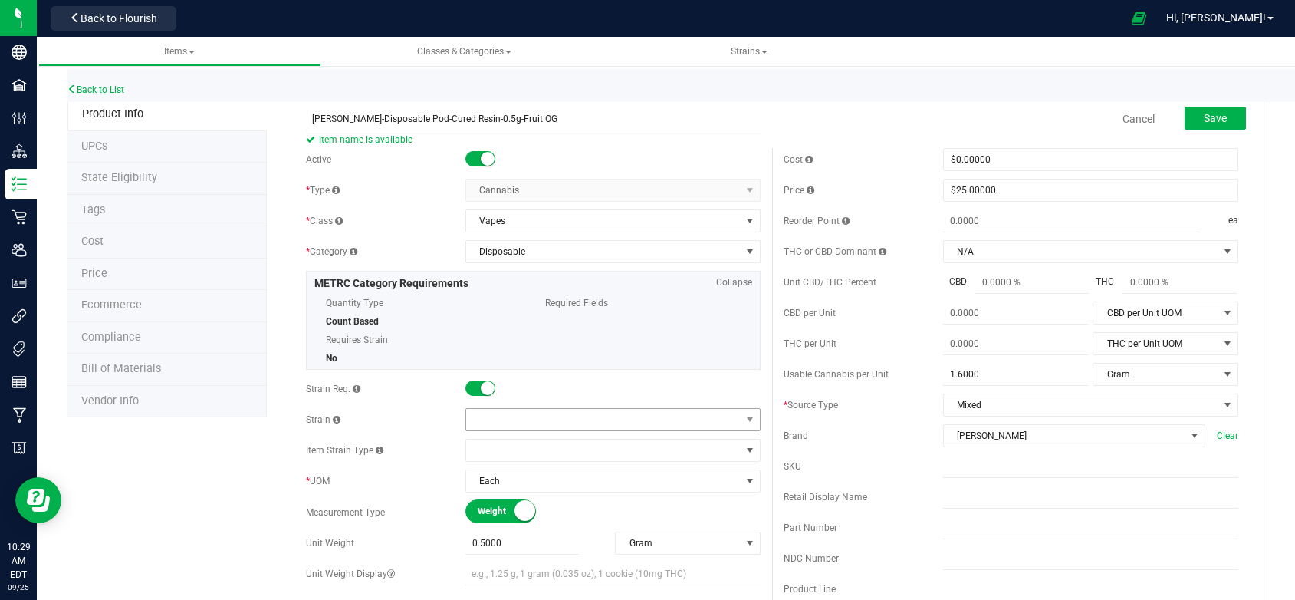
type input "[PERSON_NAME]-Disposable Pod-Cured Resin-0.5g-Fruit OG"
click at [502, 417] on span at bounding box center [603, 419] width 275 height 21
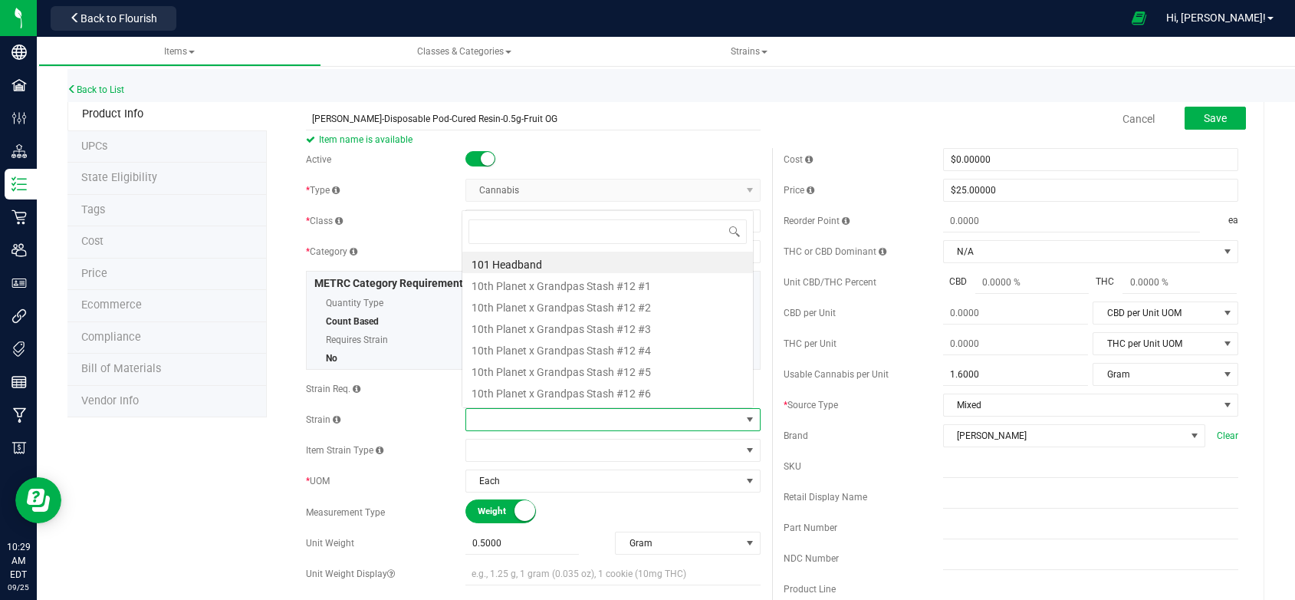
scroll to position [23, 290]
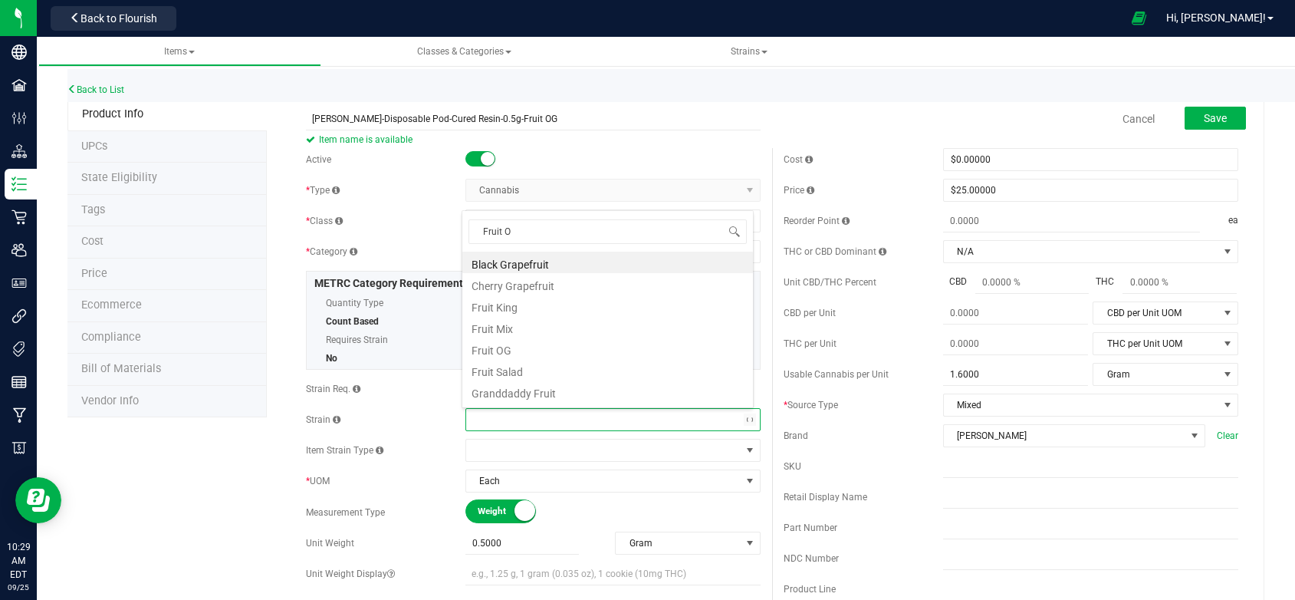
type input "Fruit OG"
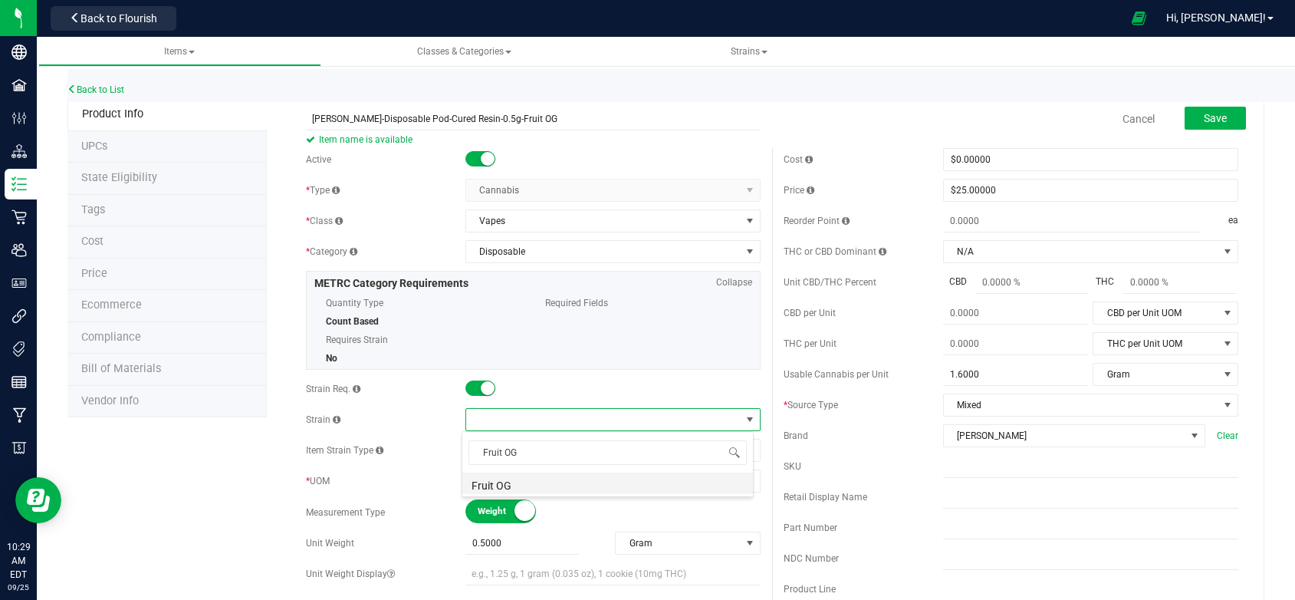
click at [491, 482] on li "Fruit OG" at bounding box center [607, 482] width 291 height 21
click at [947, 508] on input "text" at bounding box center [1090, 496] width 295 height 23
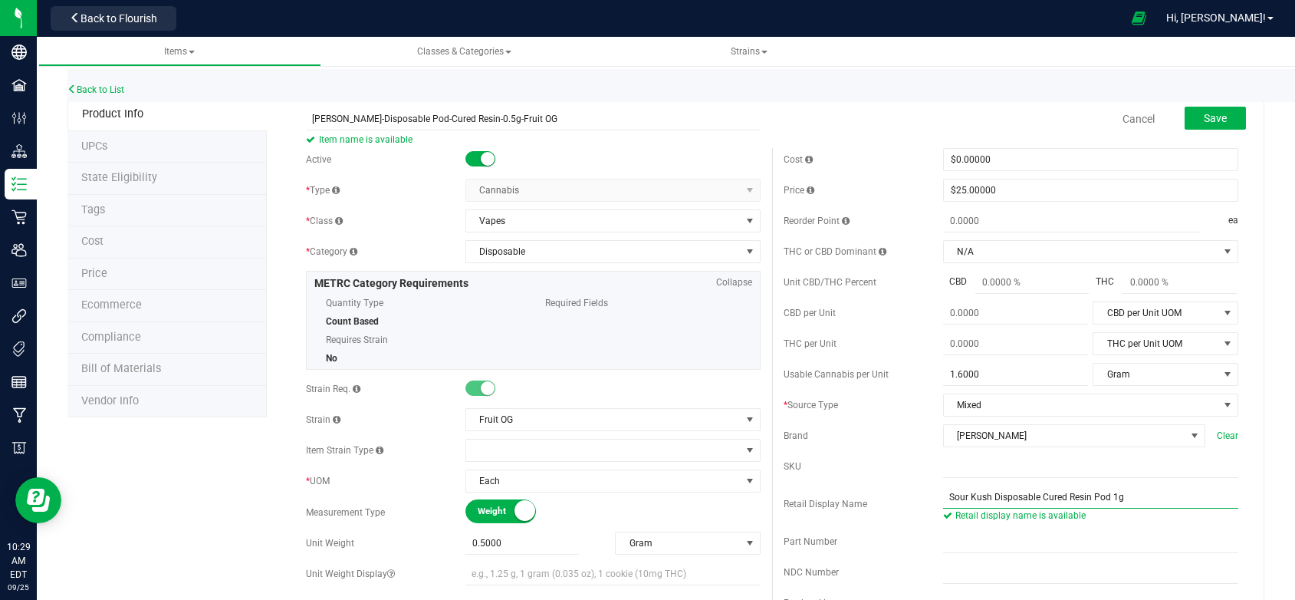
drag, startPoint x: 981, startPoint y: 511, endPoint x: 883, endPoint y: 505, distance: 97.6
click at [903, 510] on div "Retail Display Name Sour Kush Disposable Cured Resin Pod 1g Retail display name…" at bounding box center [1011, 503] width 455 height 37
click at [1097, 508] on input "Fruit OG Disposable Cured Resin Pod 1g" at bounding box center [1090, 496] width 295 height 23
click at [1124, 508] on input "Fruit OG Disposable Cured Resin Pod 0.5gg" at bounding box center [1090, 496] width 295 height 23
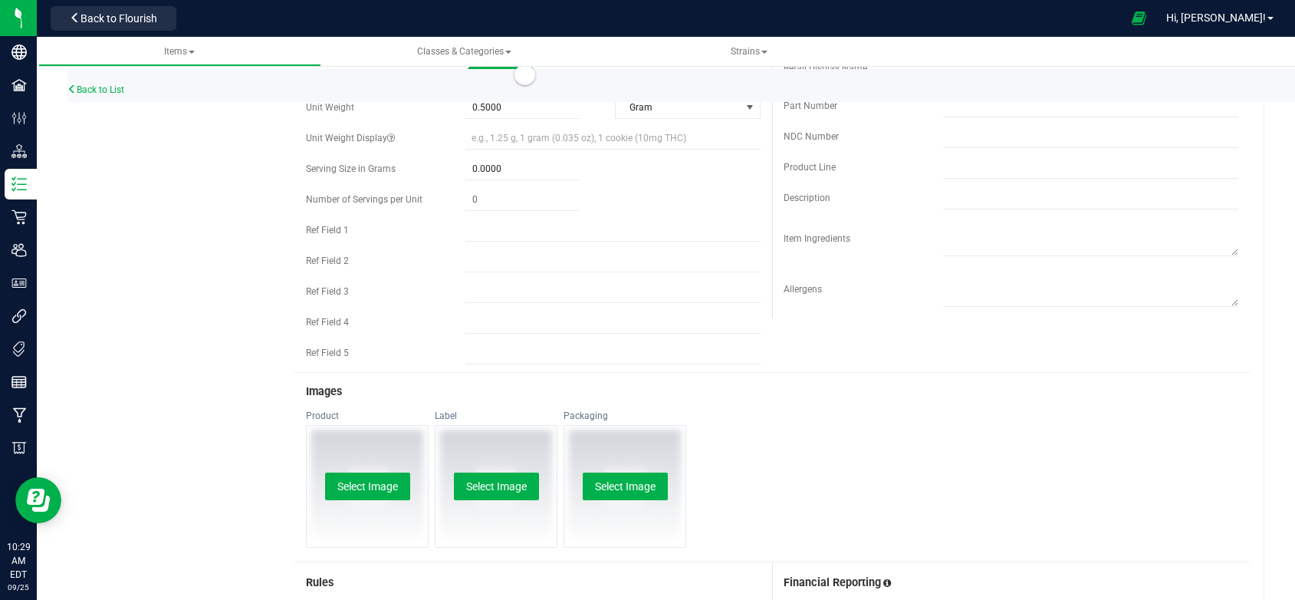
scroll to position [460, 0]
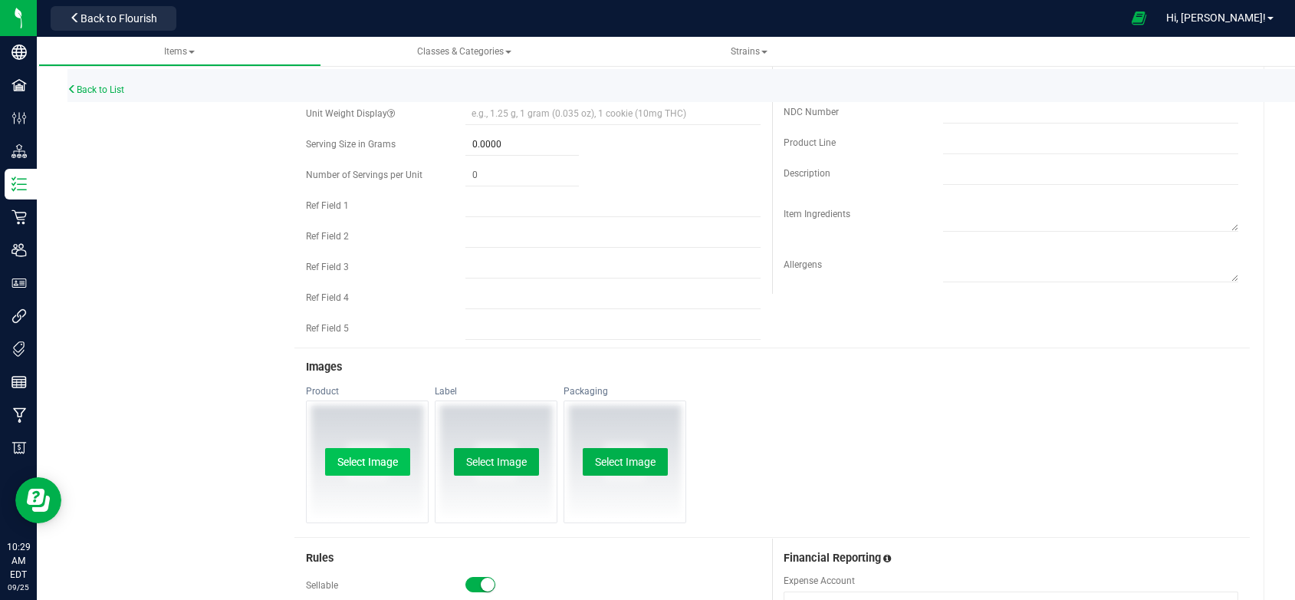
type input "Fruit OG Disposable Cured Resin Pod 0.5g"
click at [356, 456] on button "Select Image" at bounding box center [367, 462] width 85 height 28
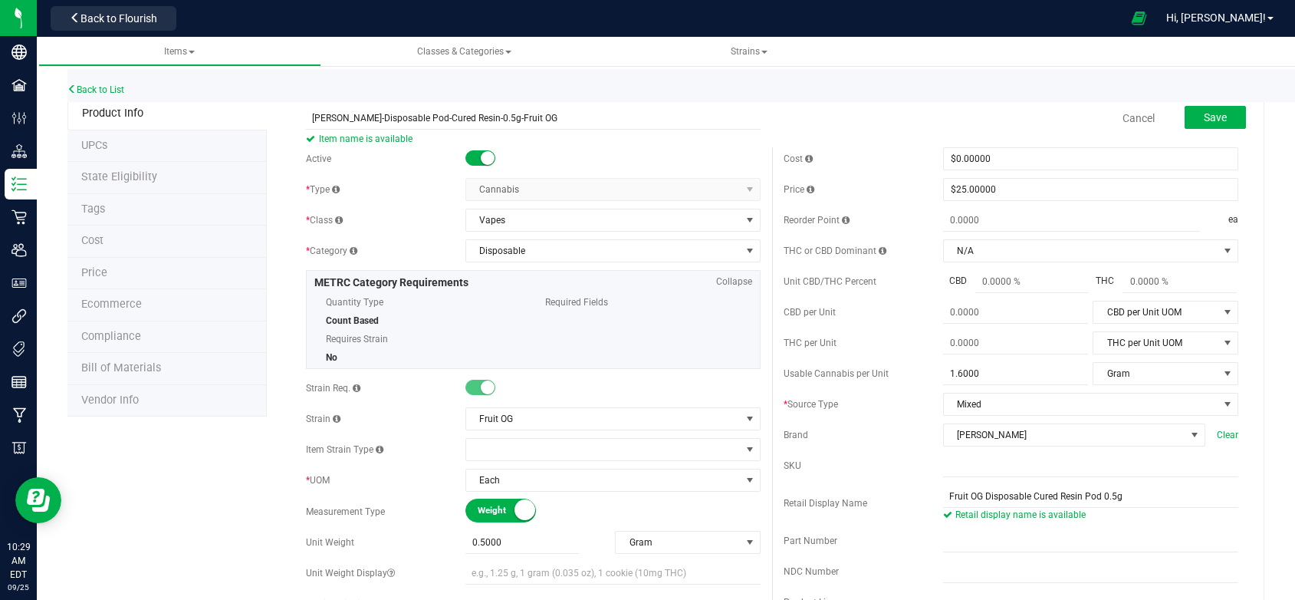
scroll to position [0, 0]
drag, startPoint x: 1114, startPoint y: 514, endPoint x: 923, endPoint y: 516, distance: 191.0
click at [923, 516] on div "Retail Display Name Fruit OG Disposable Cured Resin Pod 0.5g Retail display nam…" at bounding box center [1011, 503] width 455 height 37
drag, startPoint x: 946, startPoint y: 510, endPoint x: 890, endPoint y: 148, distance: 366.4
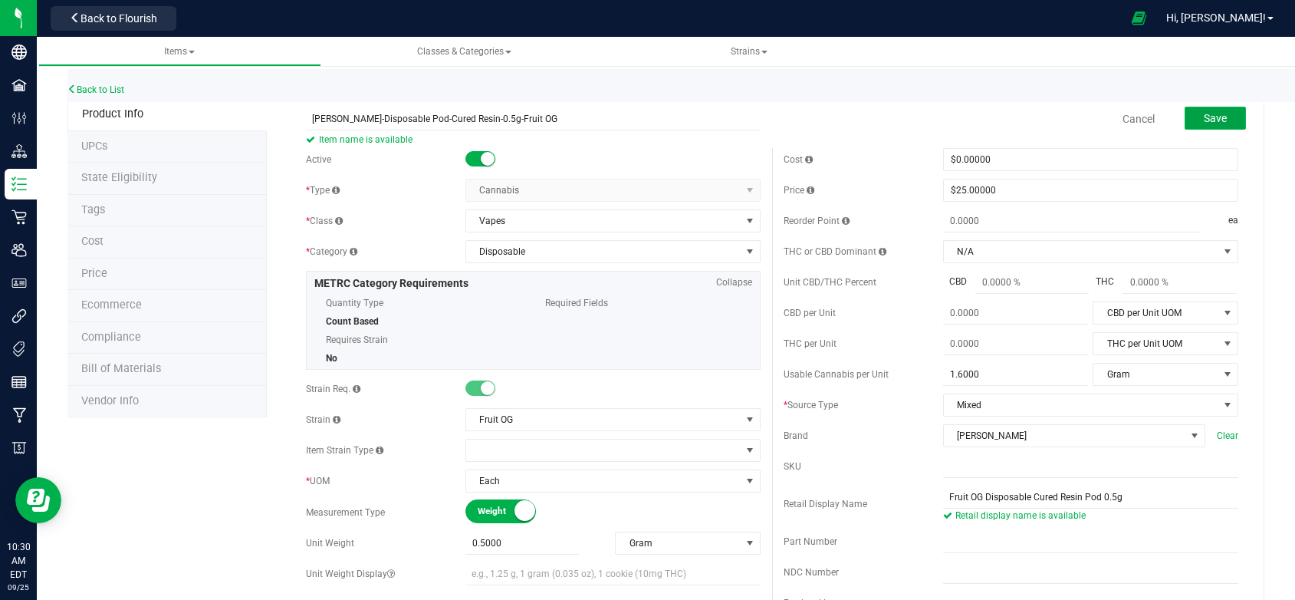
click at [1212, 119] on span "Save" at bounding box center [1215, 118] width 23 height 12
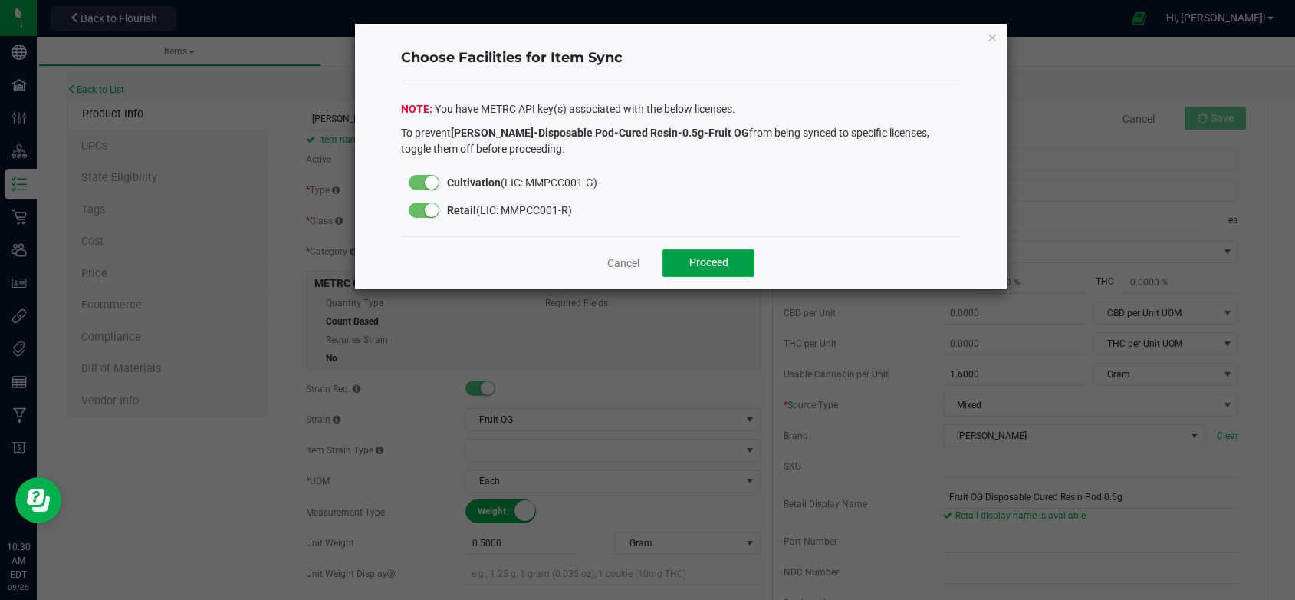
click at [689, 259] on span "Proceed" at bounding box center [708, 262] width 39 height 12
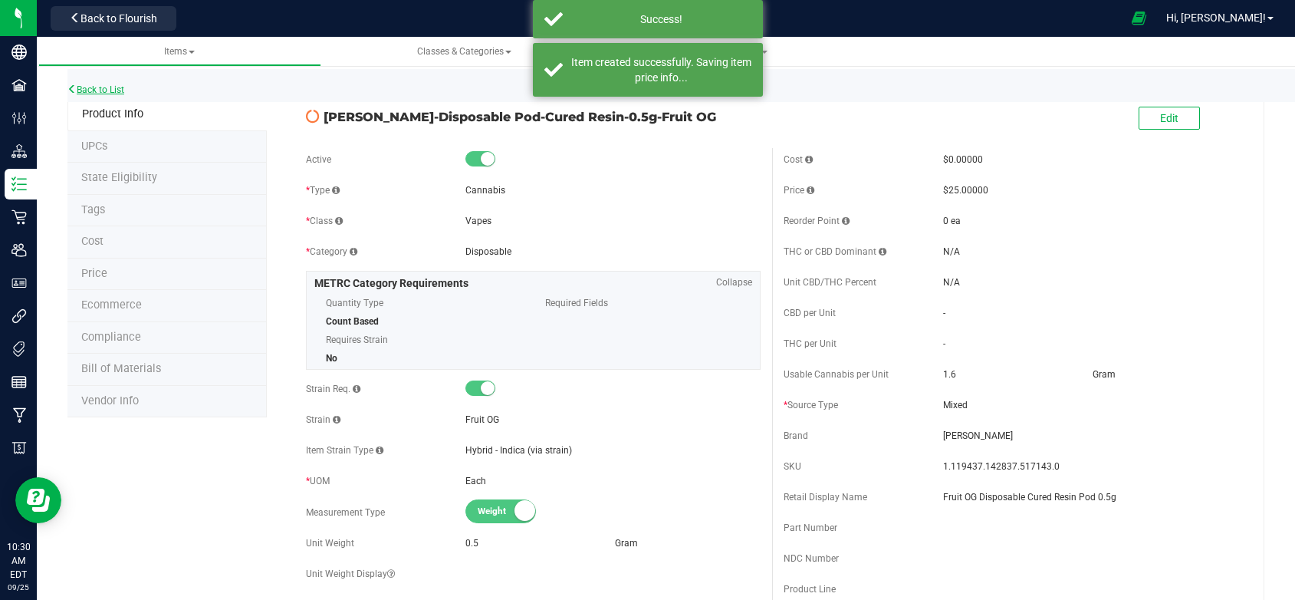
click at [87, 87] on link "Back to List" at bounding box center [95, 89] width 57 height 11
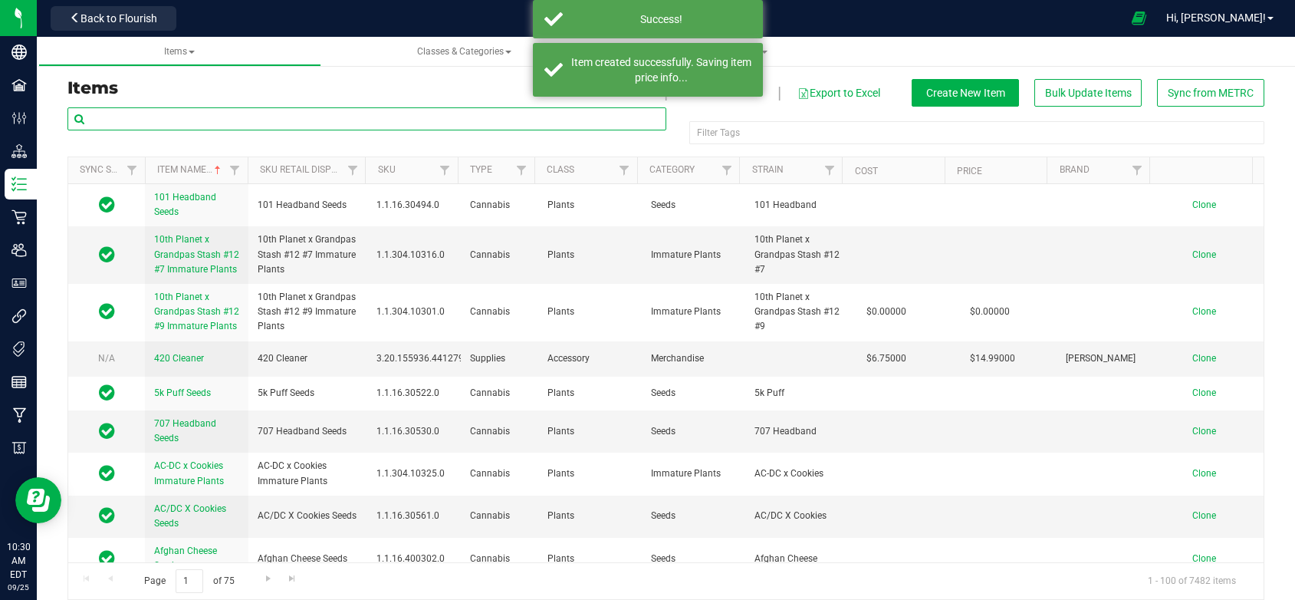
click at [134, 120] on input "text" at bounding box center [366, 118] width 599 height 23
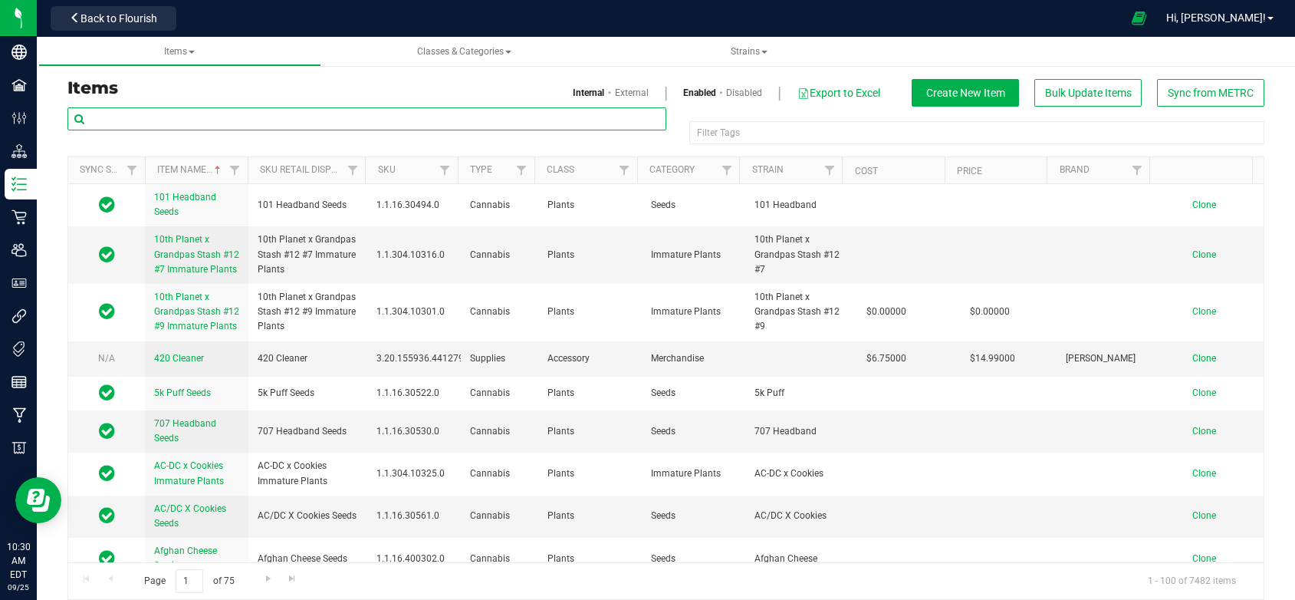
click at [114, 114] on input "text" at bounding box center [366, 118] width 599 height 23
paste input "[PERSON_NAME]-Disposable Pod-Cured Resin-0.5g-Sour Kush"
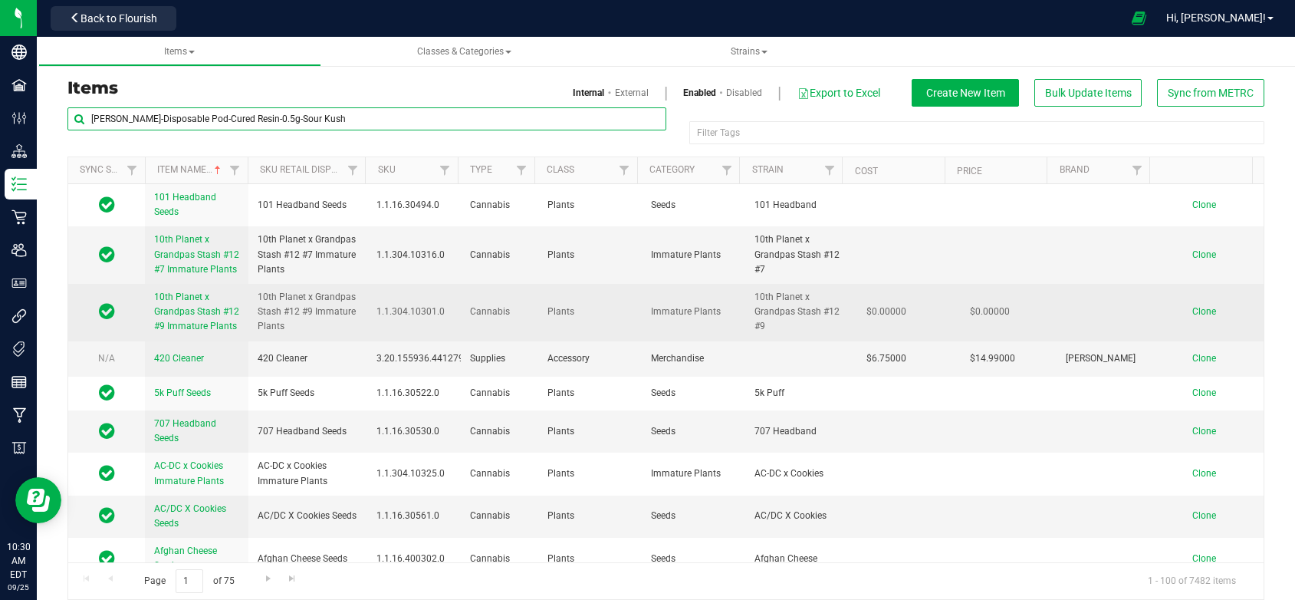
type input "[PERSON_NAME]-Disposable Pod-Cured Resin-0.5g-Sour Kush"
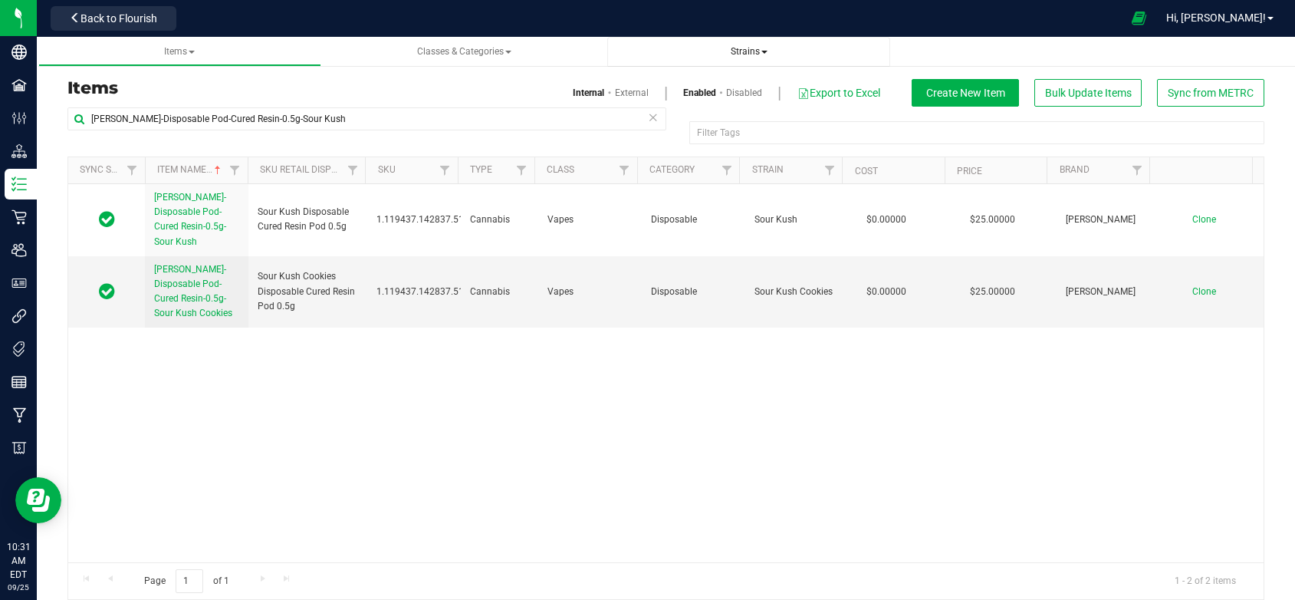
click at [743, 50] on span "Strains" at bounding box center [749, 51] width 37 height 11
click at [663, 113] on span "Create new strain" at bounding box center [672, 115] width 84 height 12
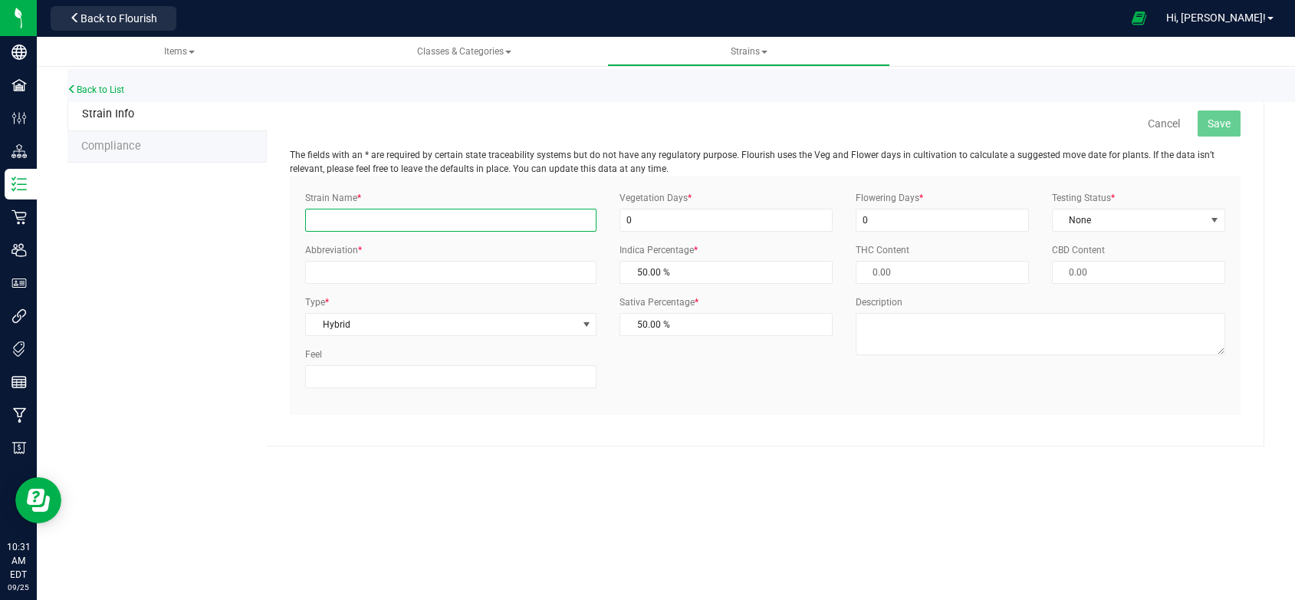
click at [331, 215] on input "Strain Name *" at bounding box center [450, 220] width 291 height 23
type input "Pineapple Skunk"
click at [341, 275] on input "Abbreviation *" at bounding box center [450, 272] width 291 height 23
type input "PISKU"
click at [338, 324] on span "Hybrid" at bounding box center [441, 324] width 271 height 21
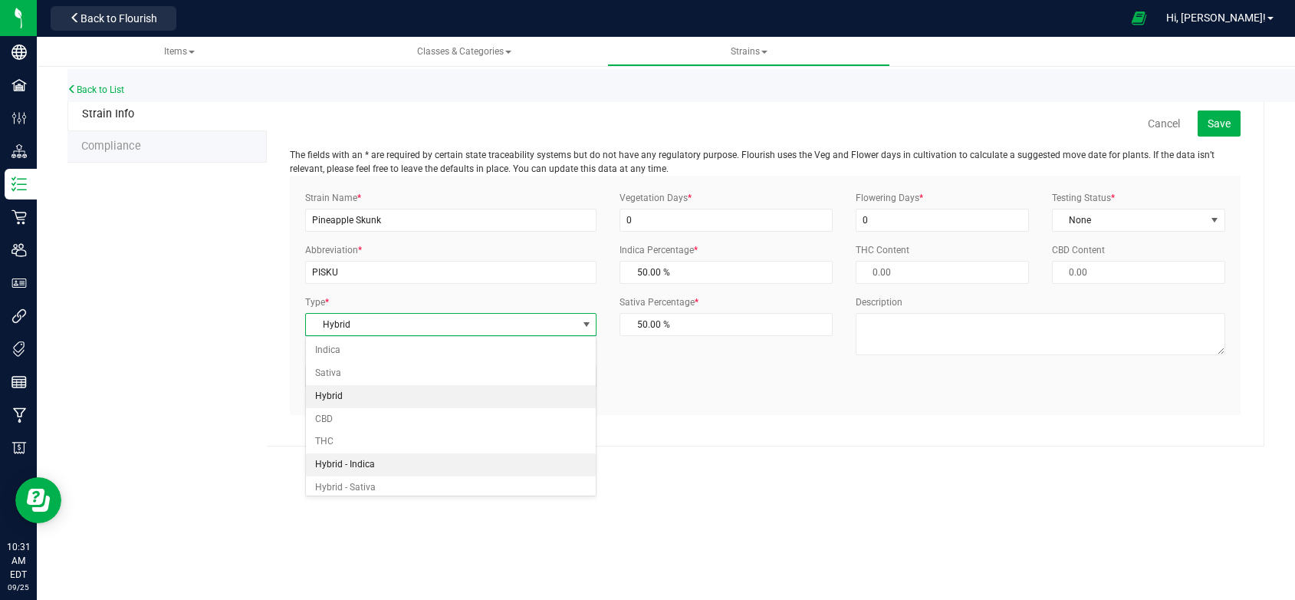
click at [321, 456] on li "Hybrid - Indica" at bounding box center [451, 464] width 290 height 23
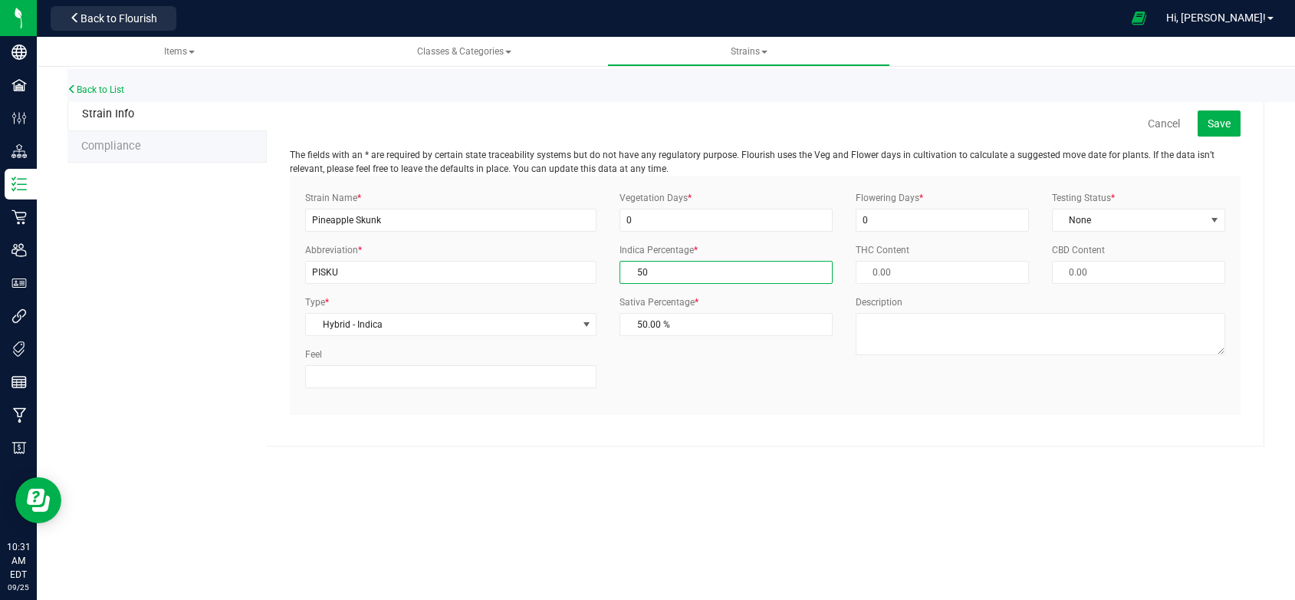
drag, startPoint x: 646, startPoint y: 273, endPoint x: 626, endPoint y: 275, distance: 20.8
click at [626, 275] on span "50.00 % 50" at bounding box center [726, 272] width 212 height 23
type input "7"
type input "93.00 %"
type input "70"
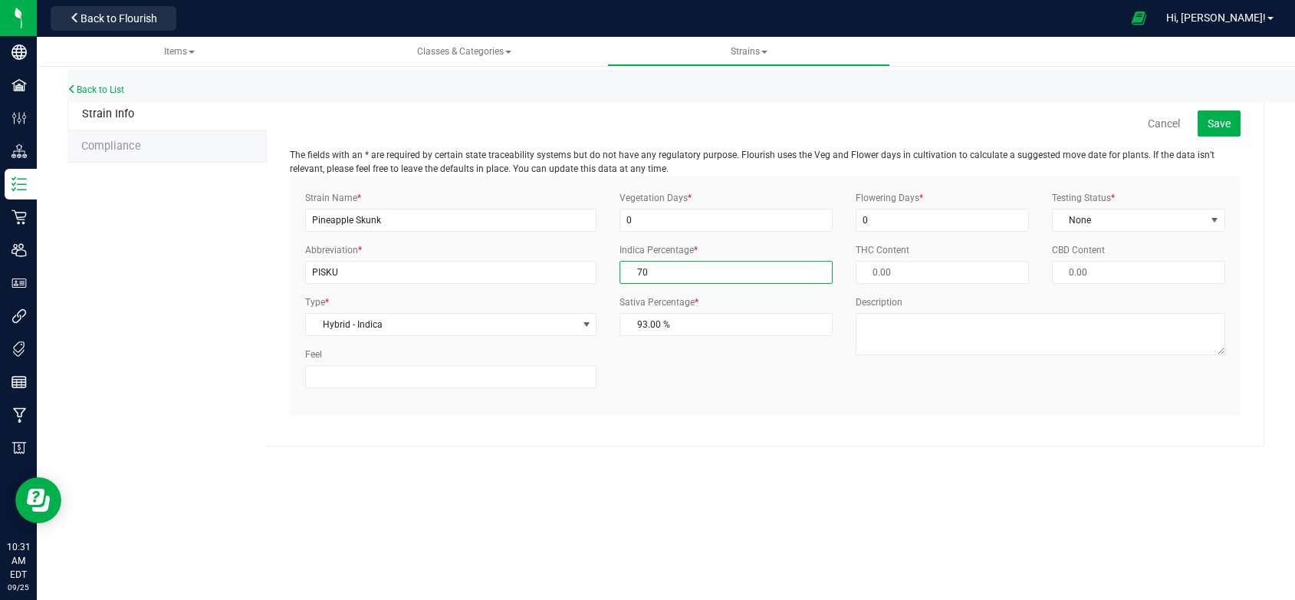
type input "30.00 %"
type input "70.00 %"
drag, startPoint x: 870, startPoint y: 216, endPoint x: 855, endPoint y: 218, distance: 14.7
click at [856, 218] on input "0" at bounding box center [942, 220] width 173 height 23
type input "1"
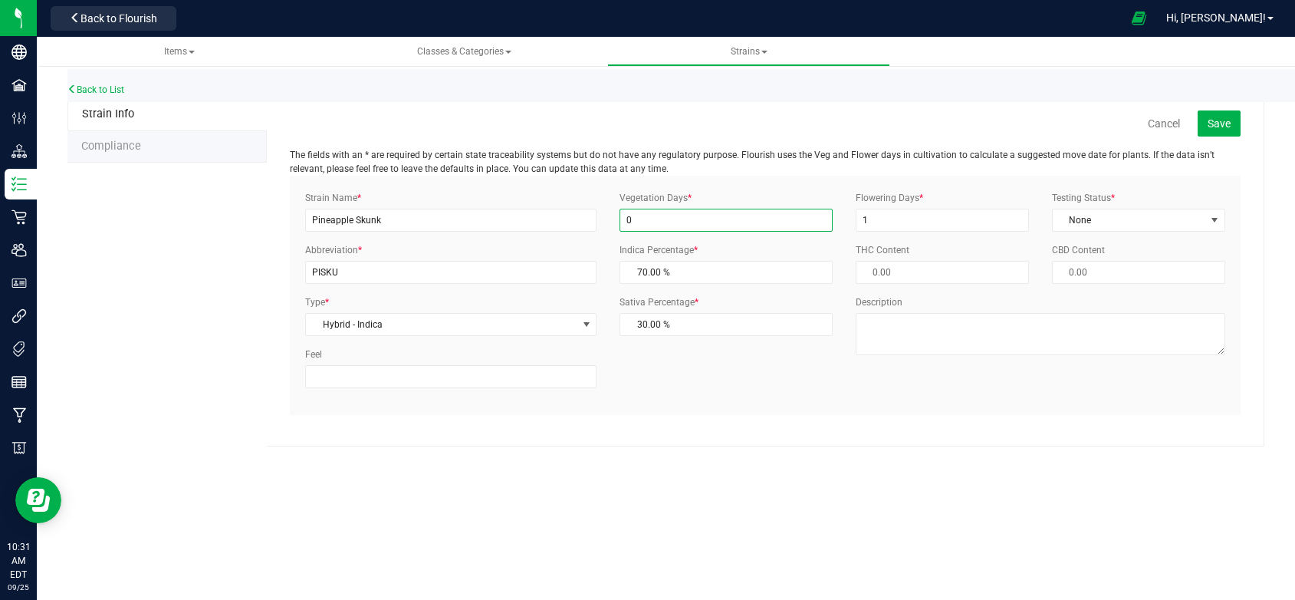
drag, startPoint x: 641, startPoint y: 213, endPoint x: 627, endPoint y: 215, distance: 14.7
click at [627, 215] on input "0" at bounding box center [726, 220] width 212 height 23
type input "1"
click at [1101, 217] on span "None" at bounding box center [1129, 219] width 153 height 21
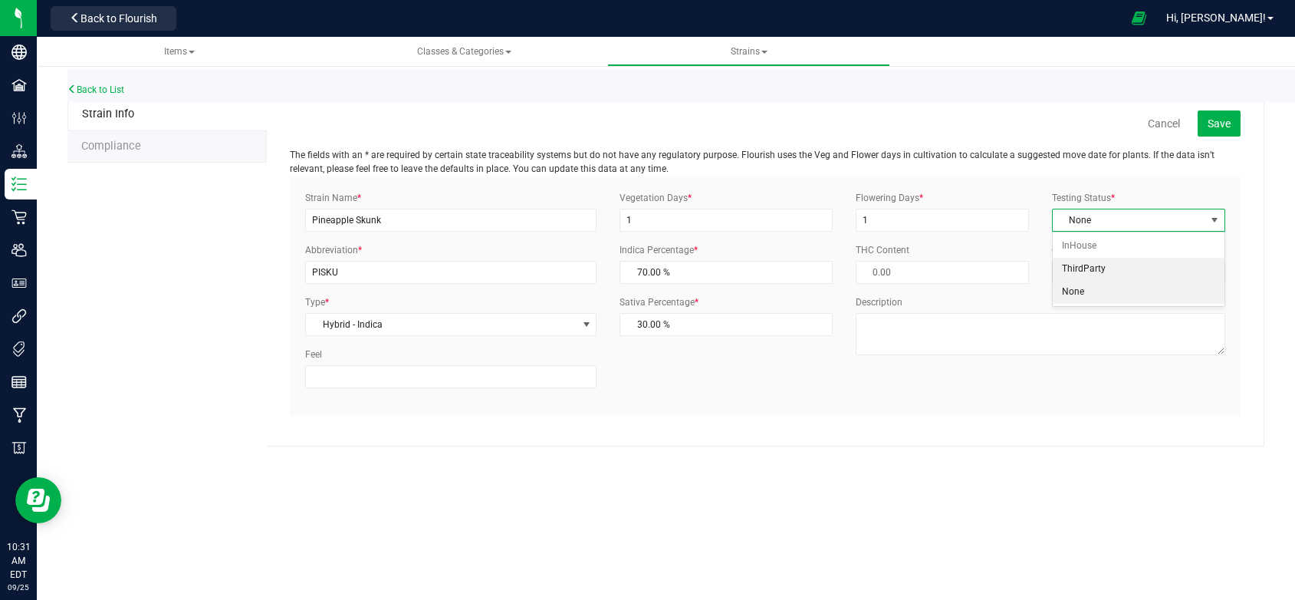
click at [1095, 263] on li "ThirdParty" at bounding box center [1139, 269] width 172 height 23
click at [1223, 117] on span "Save" at bounding box center [1219, 123] width 23 height 12
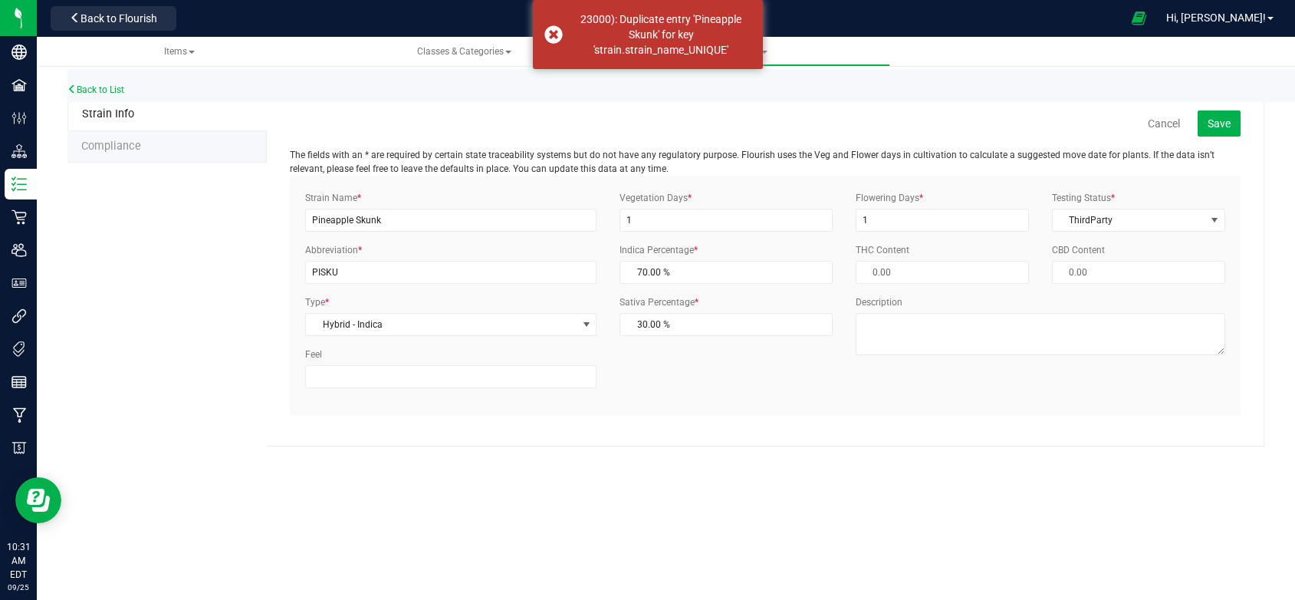
click at [100, 84] on div "Back to List" at bounding box center [714, 85] width 1295 height 33
click at [95, 90] on link "Back to List" at bounding box center [95, 89] width 57 height 11
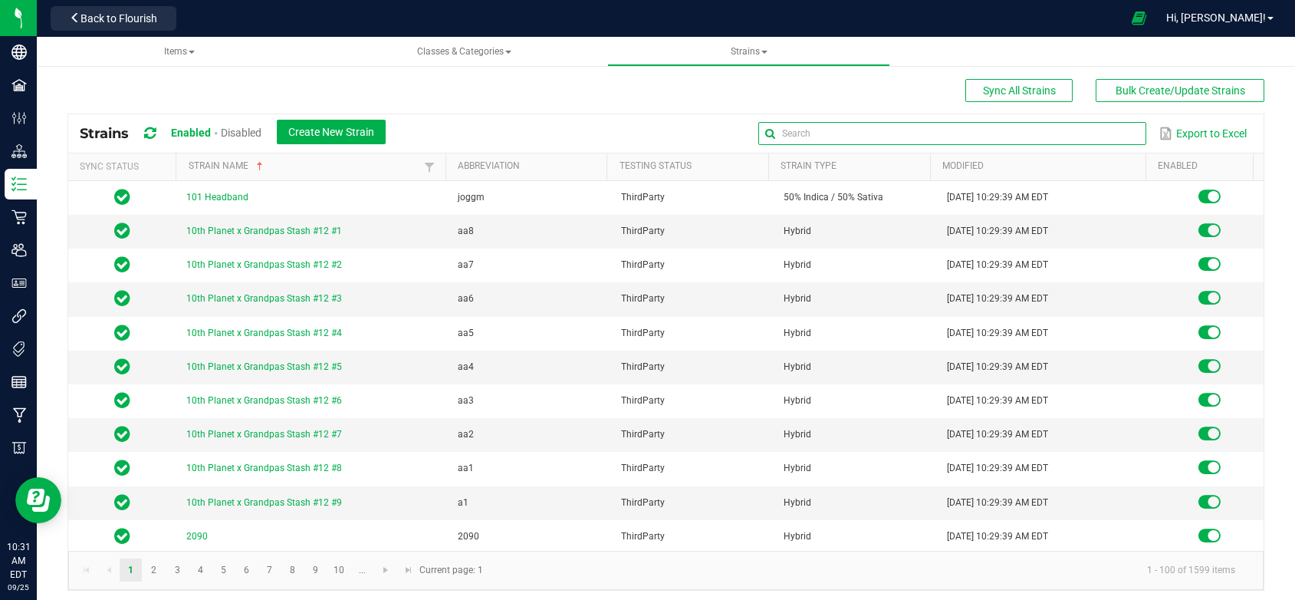
click at [1087, 131] on input "text" at bounding box center [951, 133] width 387 height 23
type input "Pineapple sku"
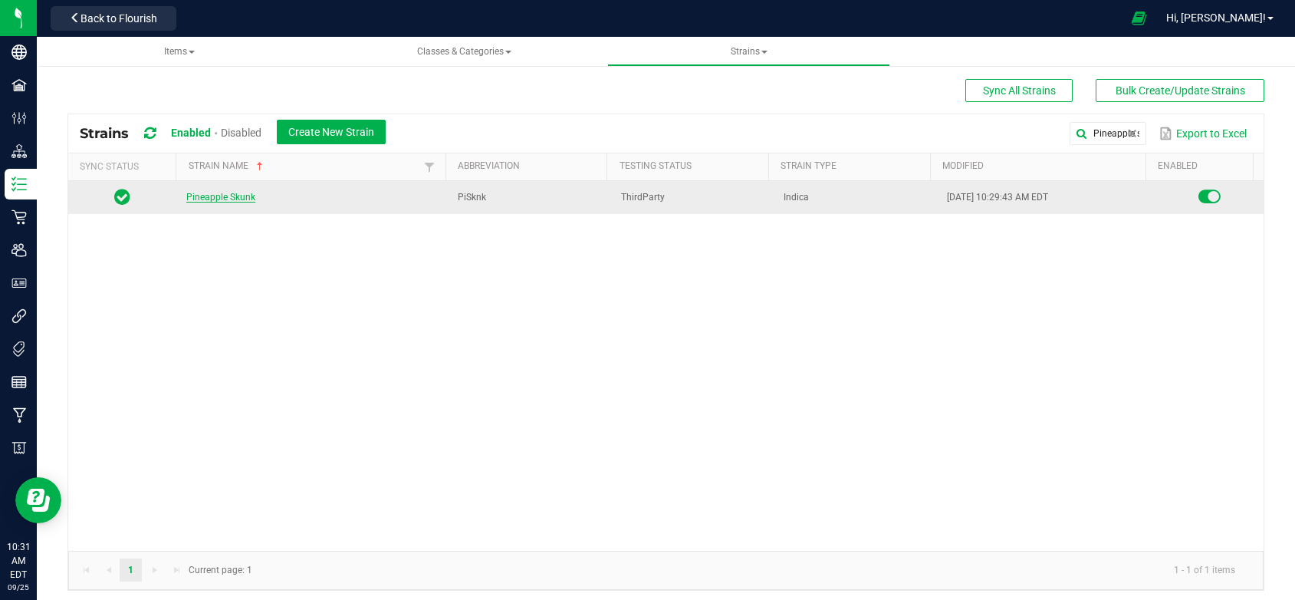
click at [230, 197] on link "Pineapple Skunk" at bounding box center [220, 197] width 69 height 11
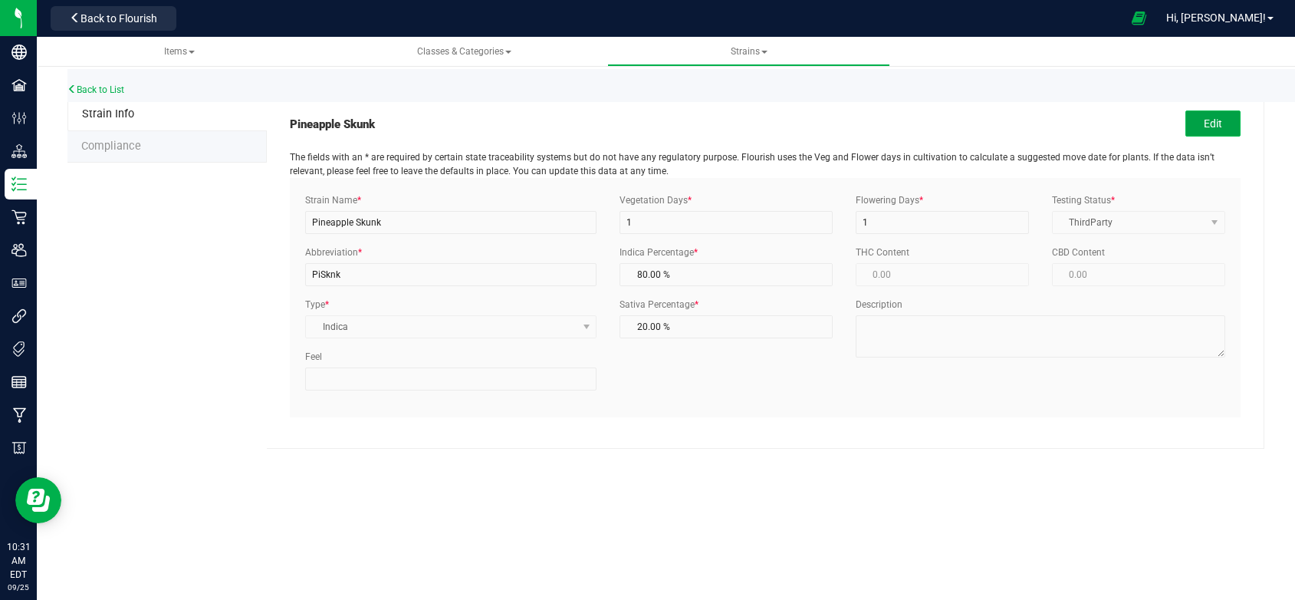
click at [1208, 122] on button "Edit" at bounding box center [1213, 123] width 55 height 26
drag, startPoint x: 647, startPoint y: 274, endPoint x: 577, endPoint y: 279, distance: 70.0
click at [621, 275] on span "80.00 % 80" at bounding box center [726, 274] width 212 height 23
type input "7"
type input "93.00 %"
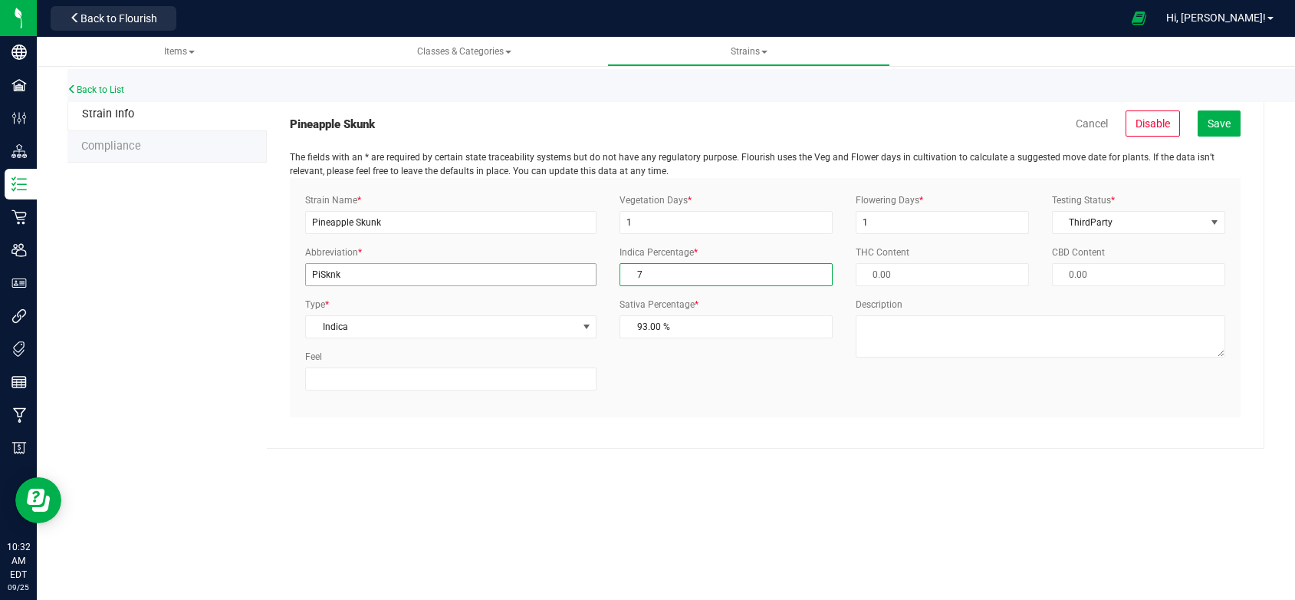
type input "70"
type input "30.00 %"
type input "70.00 %"
click at [1217, 122] on span "Save" at bounding box center [1219, 123] width 23 height 12
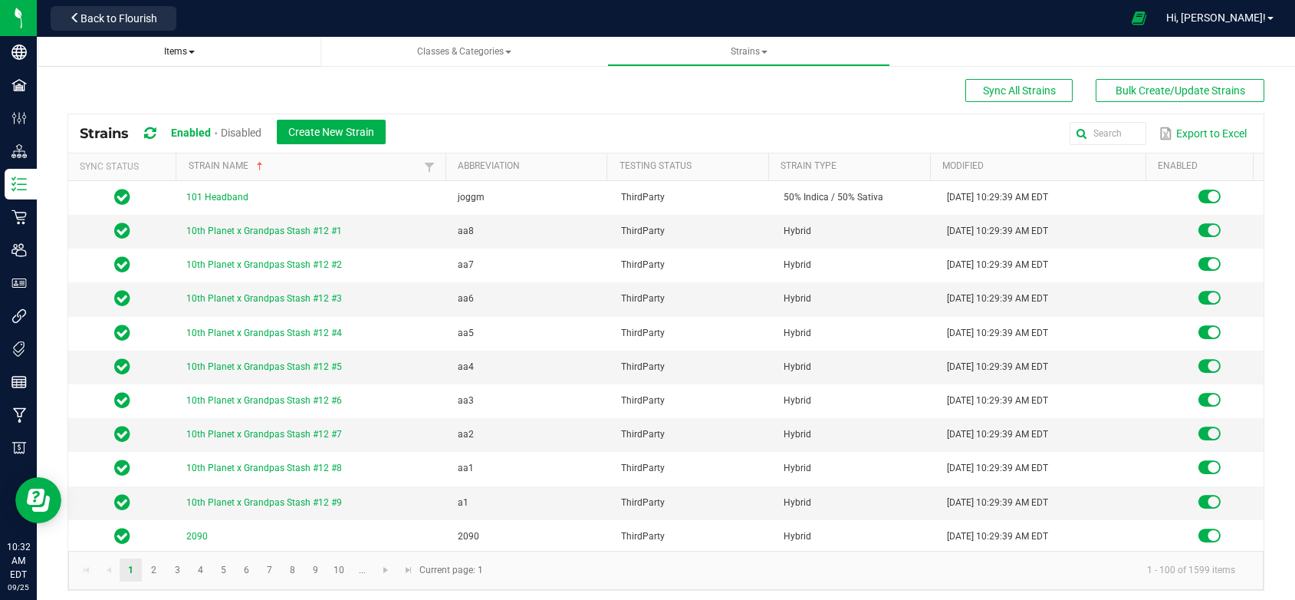
click at [170, 54] on span "Items" at bounding box center [179, 51] width 31 height 11
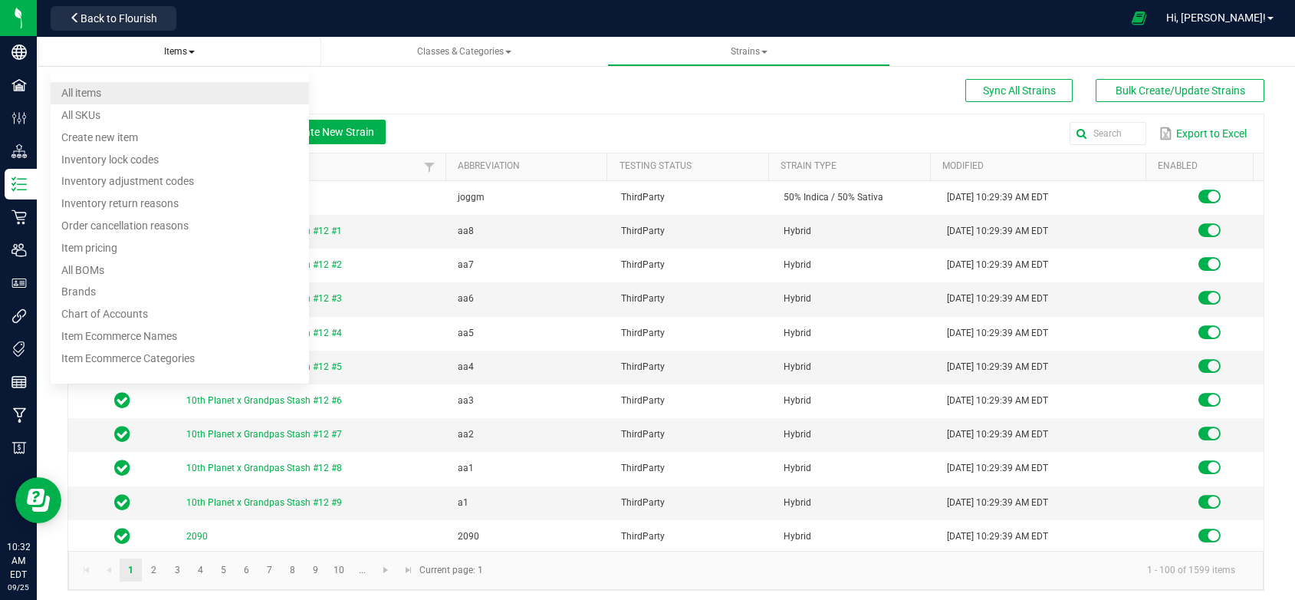
click at [96, 94] on span "All items" at bounding box center [81, 93] width 40 height 12
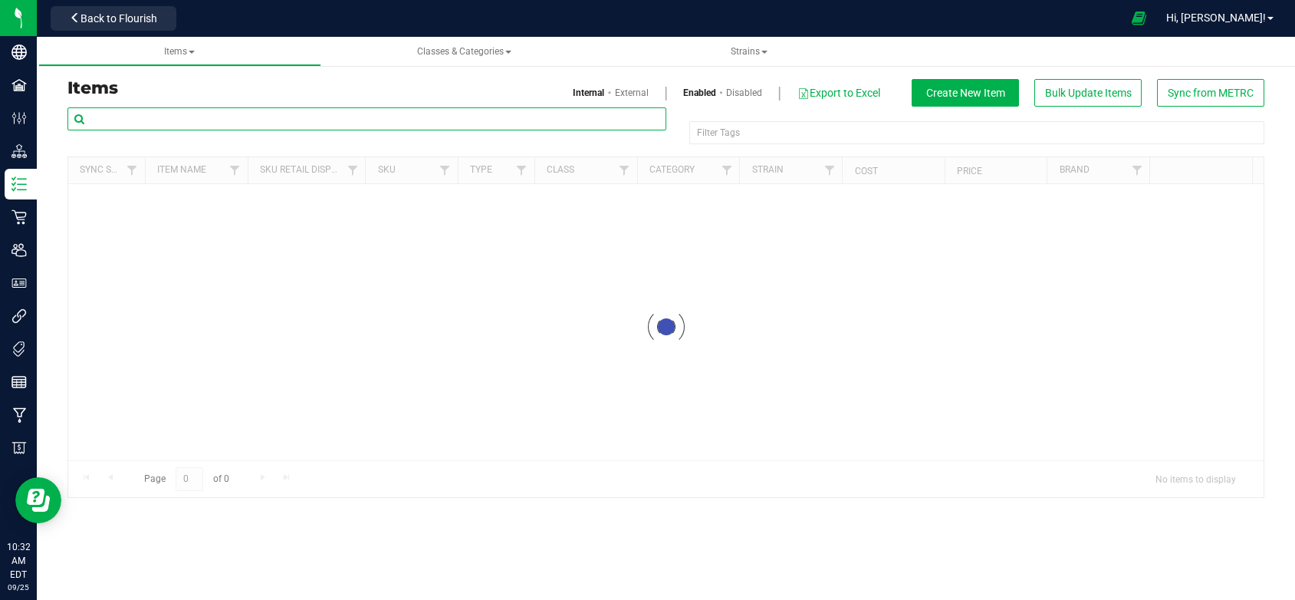
click at [100, 115] on input "text" at bounding box center [366, 118] width 599 height 23
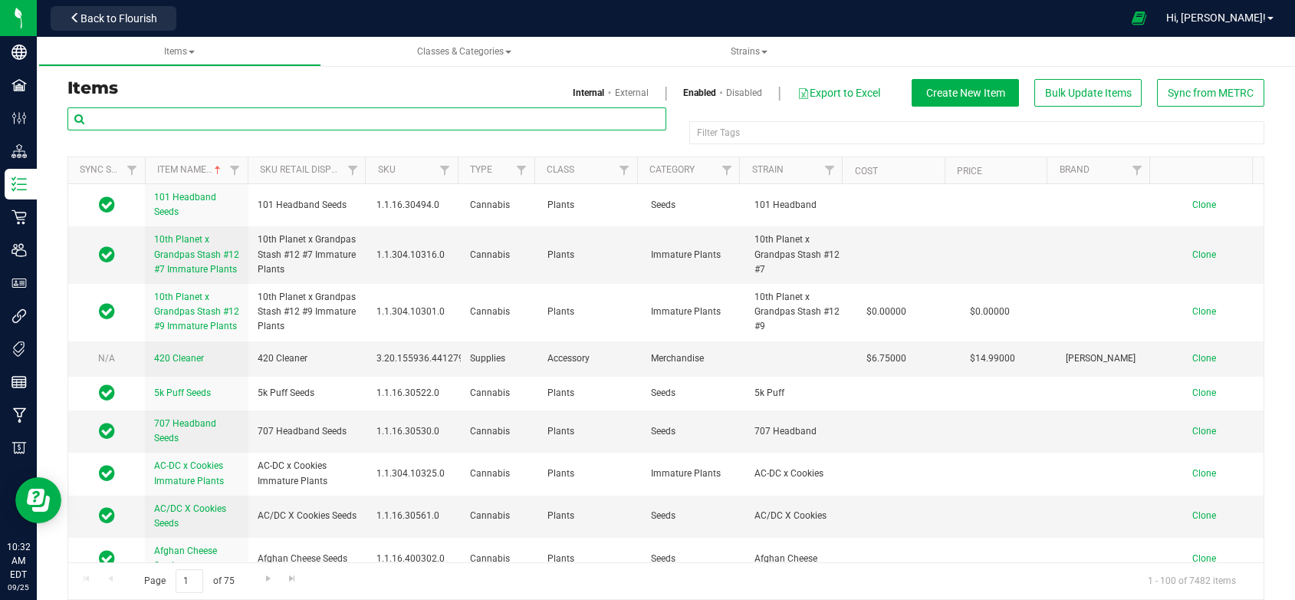
paste input "[PERSON_NAME]-Disposable Pod-Cured Resin-0.5g"
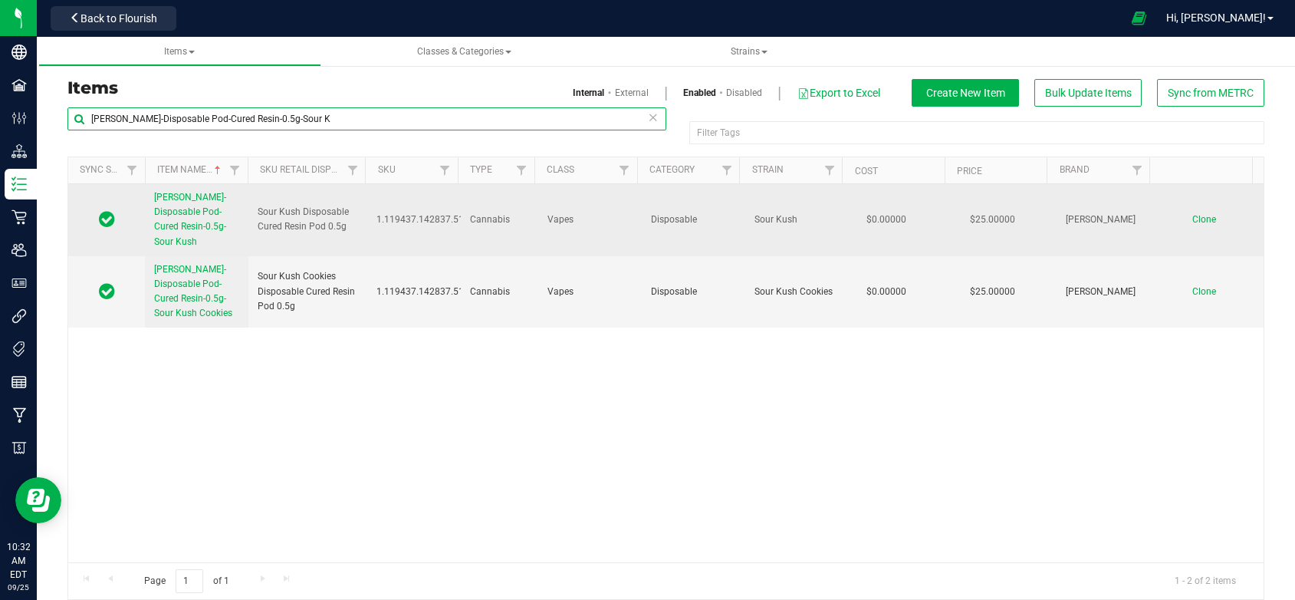
type input "[PERSON_NAME]-Disposable Pod-Cured Resin-0.5g-Sour K"
click at [1193, 214] on span "Clone" at bounding box center [1205, 219] width 24 height 11
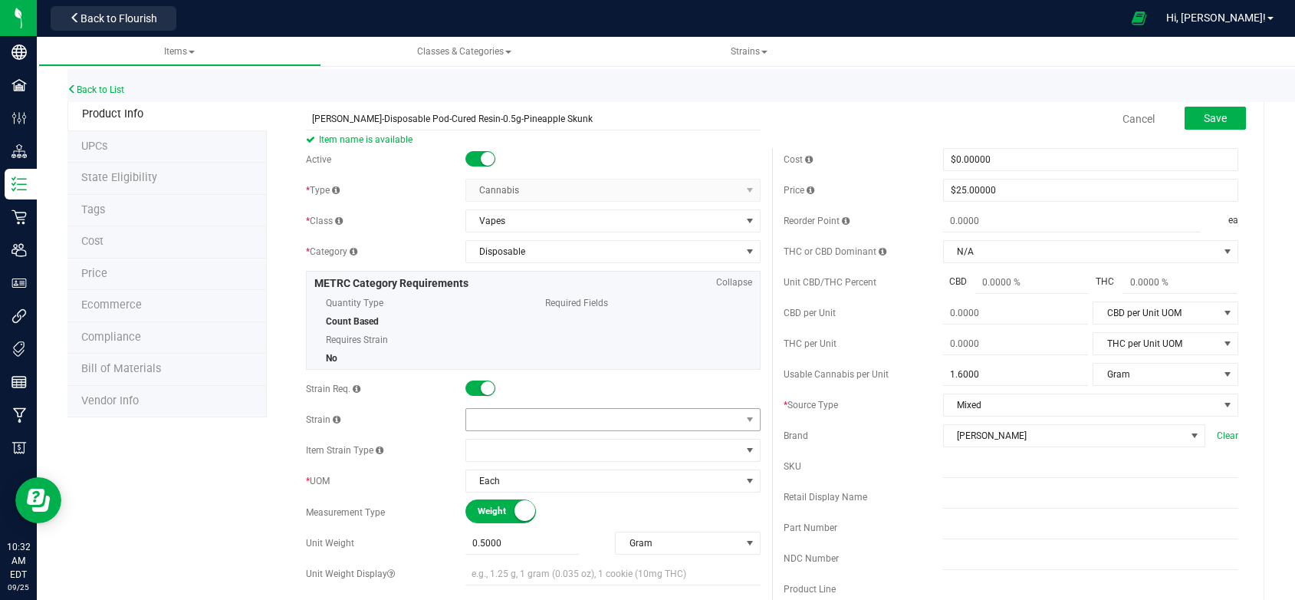
type input "[PERSON_NAME]-Disposable Pod-Cured Resin-0.5g-Pineapple Skunk"
click at [491, 411] on span at bounding box center [603, 419] width 275 height 21
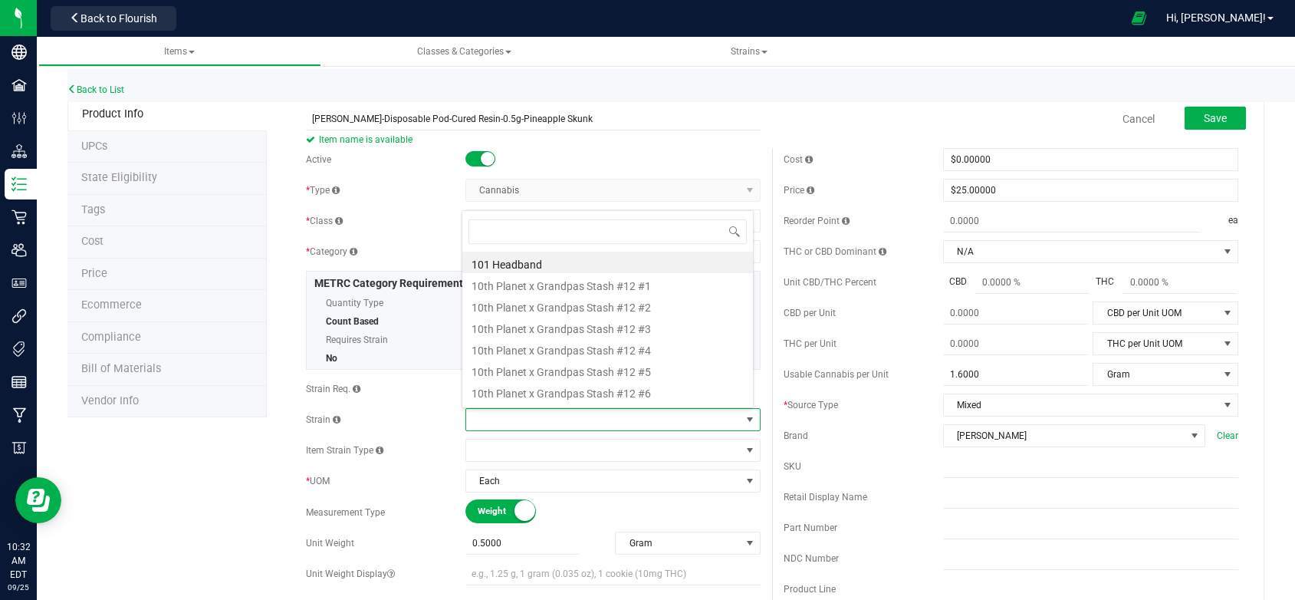
scroll to position [23, 290]
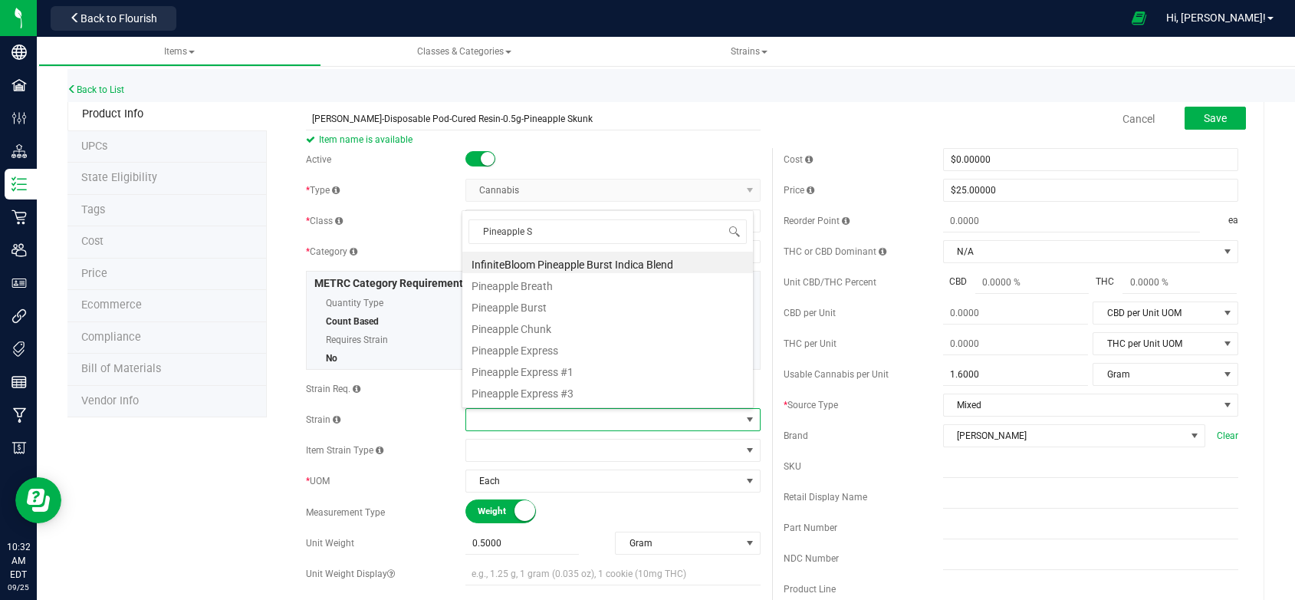
type input "Pineapple Sk"
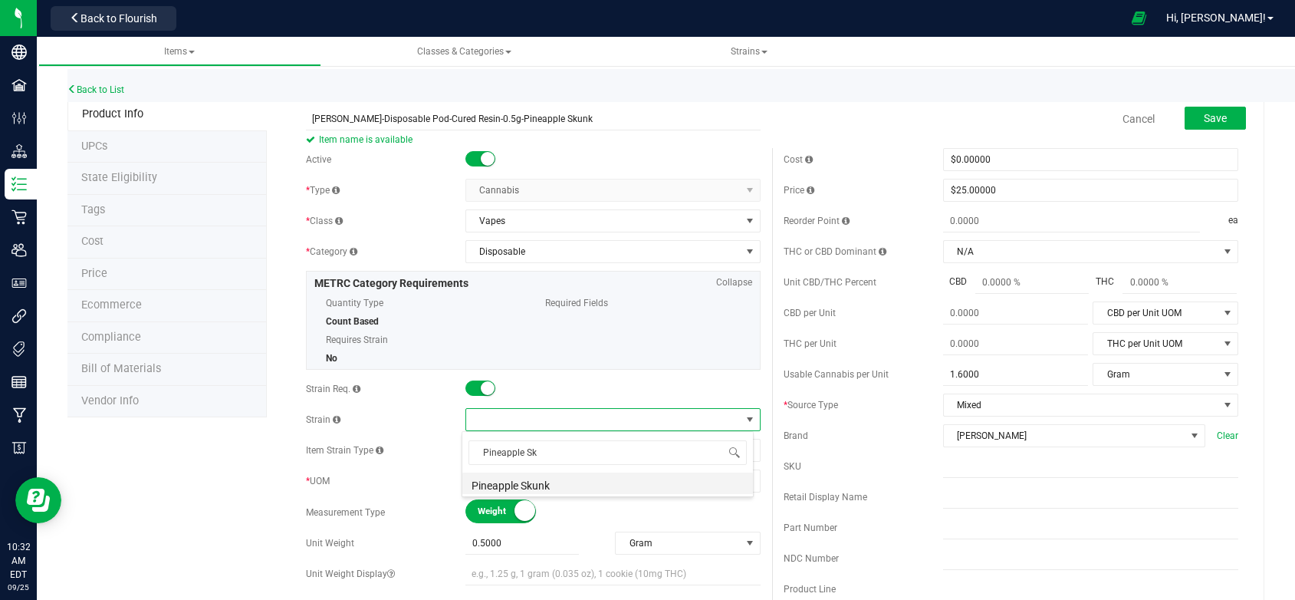
click at [541, 485] on li "Pineapple Skunk" at bounding box center [607, 482] width 291 height 21
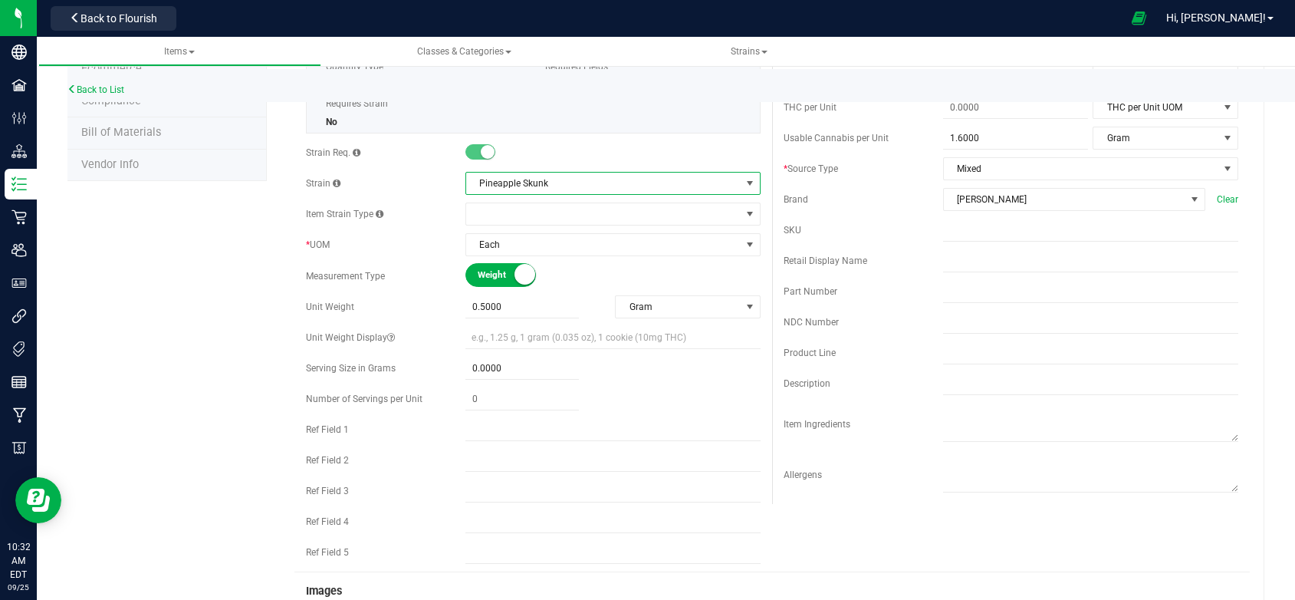
scroll to position [230, 0]
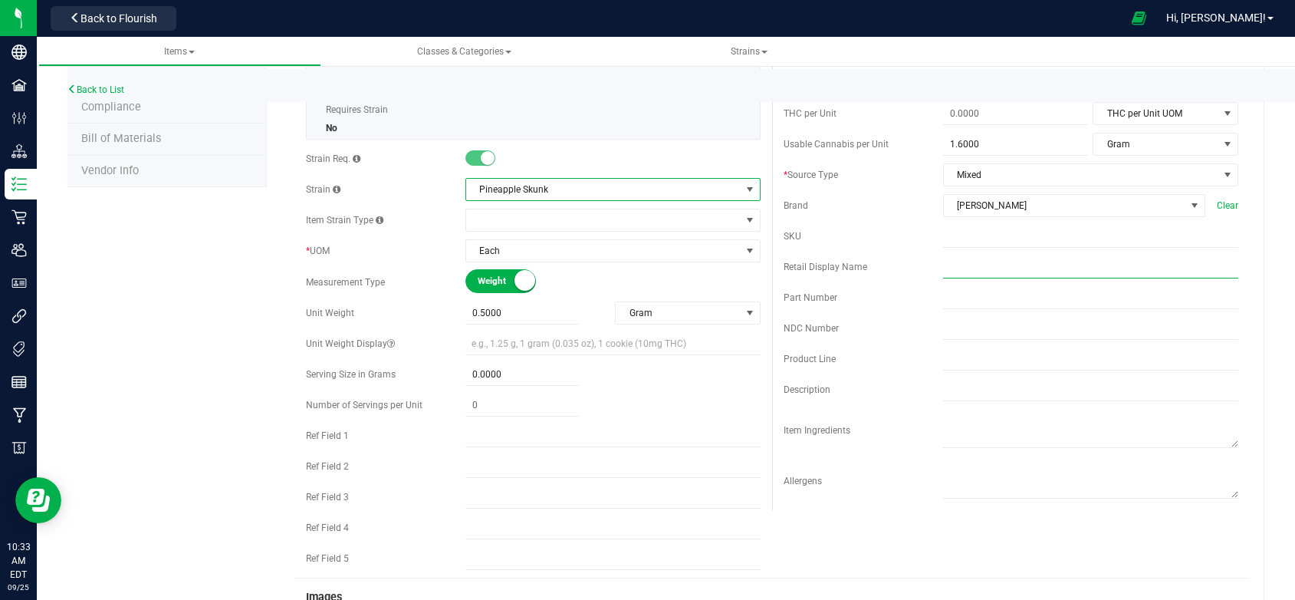
click at [943, 278] on input "text" at bounding box center [1090, 266] width 295 height 23
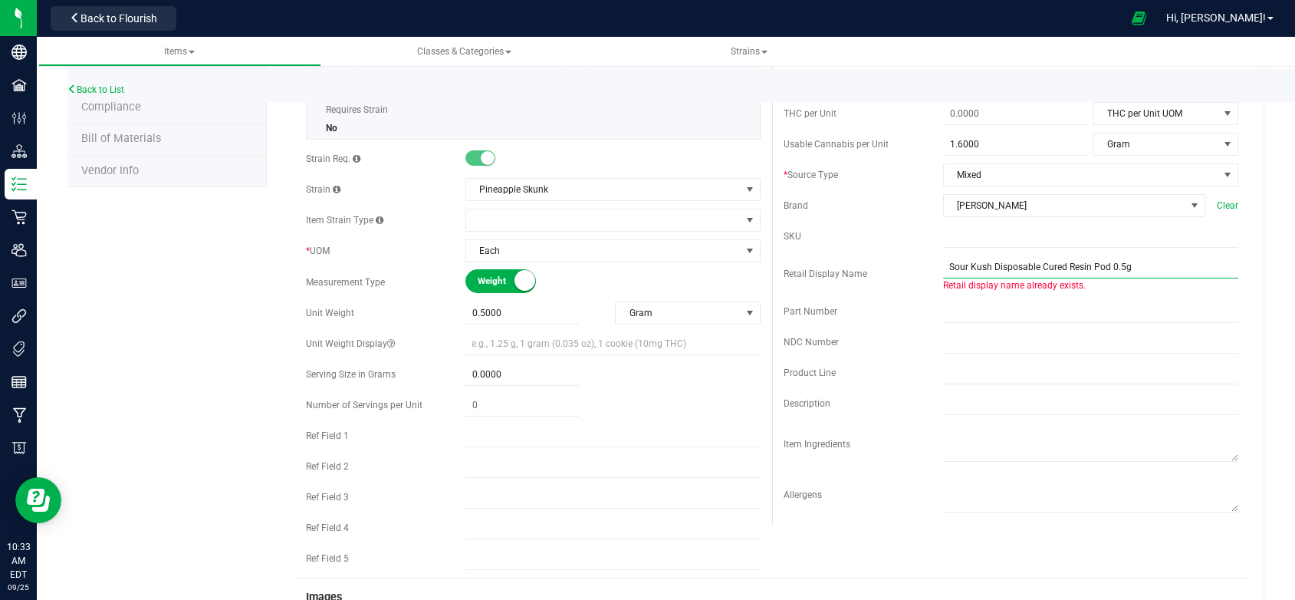
drag, startPoint x: 980, startPoint y: 281, endPoint x: 894, endPoint y: 281, distance: 85.9
click at [894, 281] on div "Retail Display Name Sour Kush Disposable Cured Resin Pod 0.5g Retail display na…" at bounding box center [1011, 273] width 455 height 37
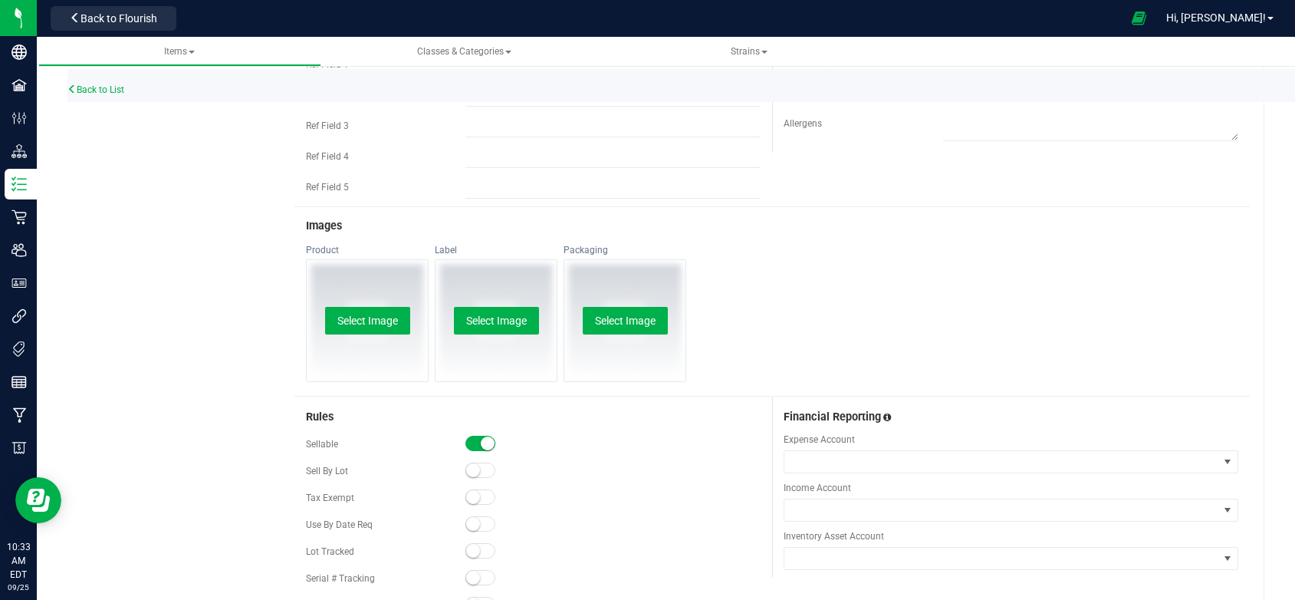
scroll to position [690, 0]
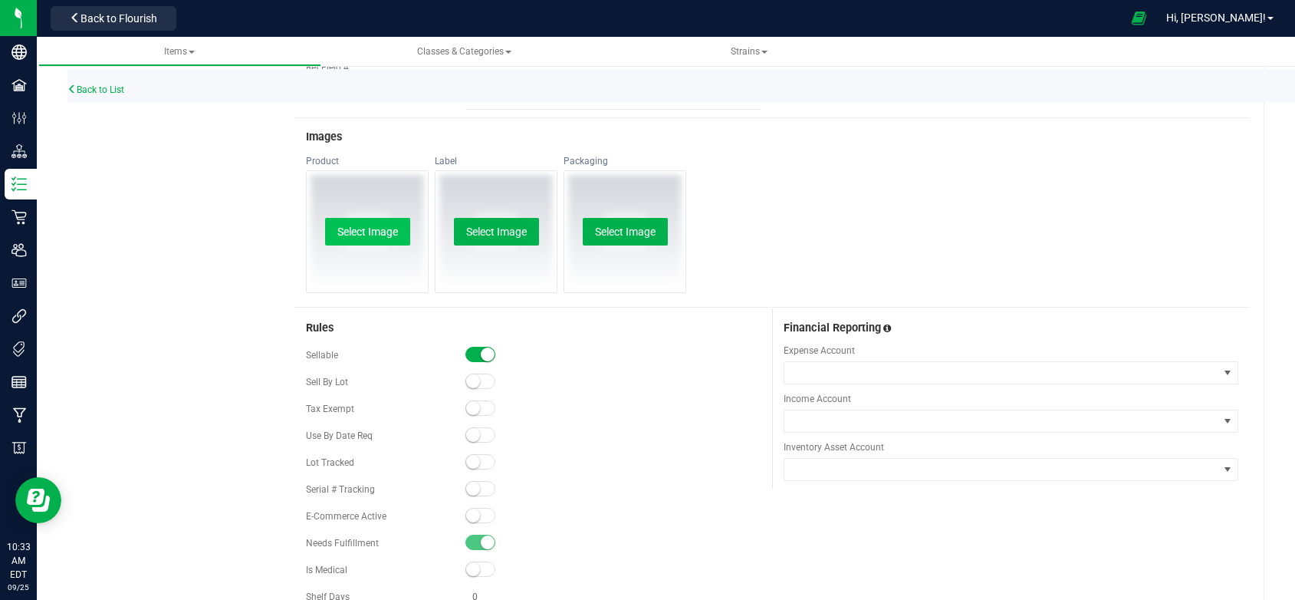
type input "Pineapple Skunk Disposable Cured Resin Pod 0.5g"
click at [376, 235] on button "Select Image" at bounding box center [367, 232] width 85 height 28
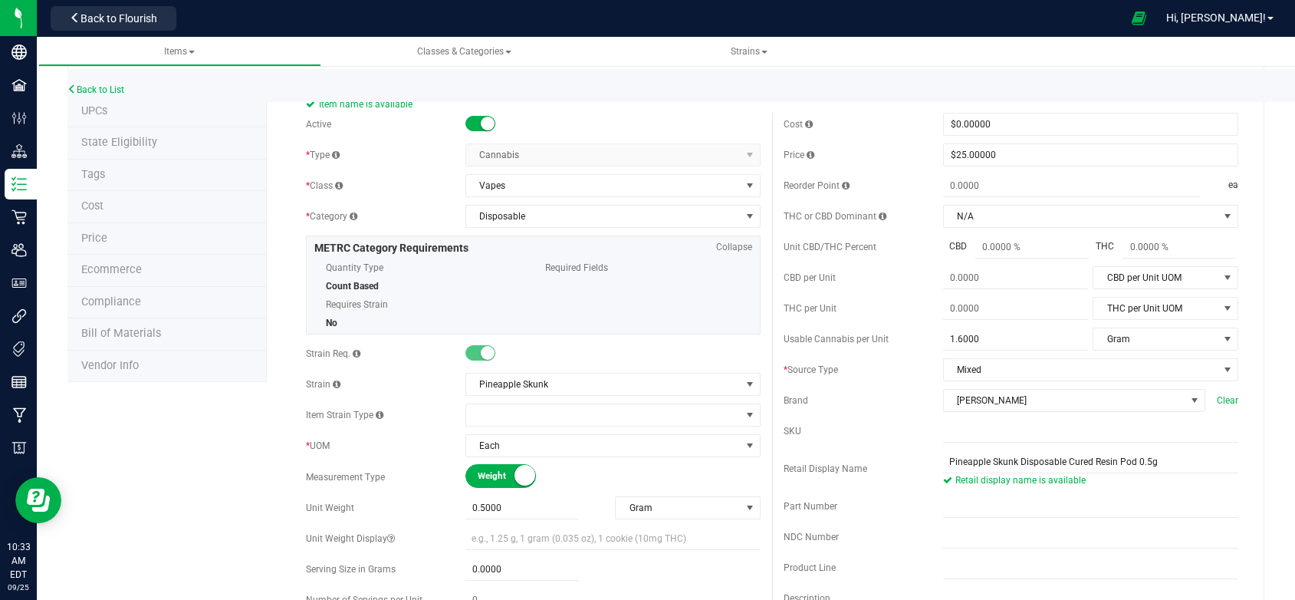
scroll to position [11, 0]
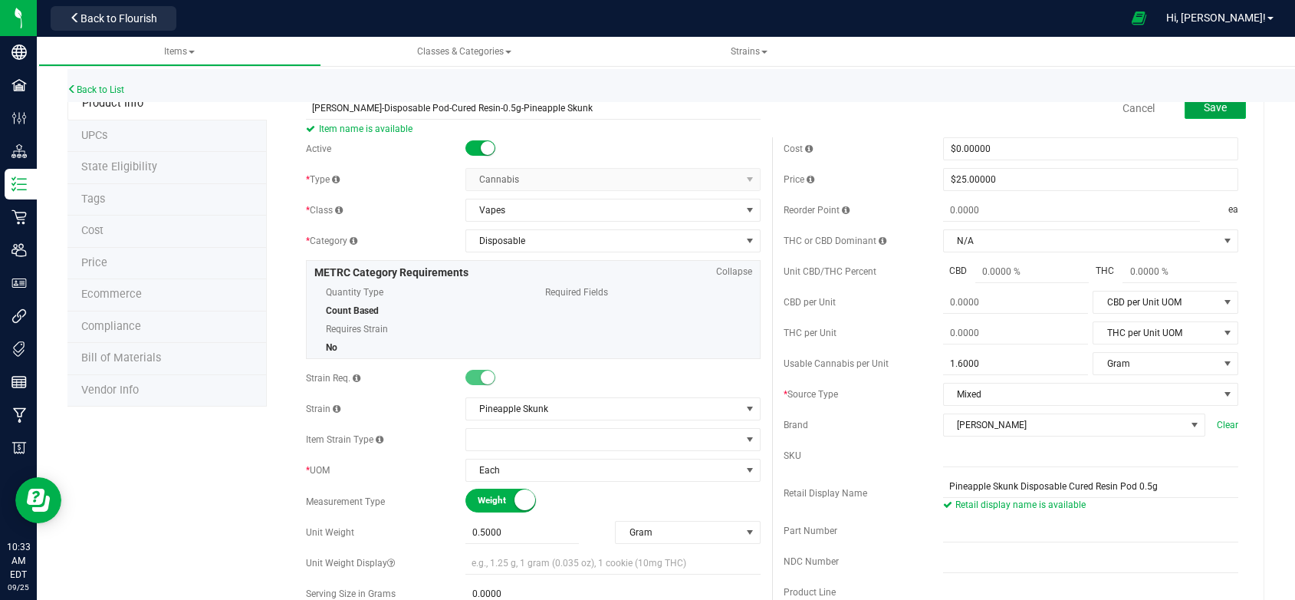
click at [1215, 113] on span "Save" at bounding box center [1215, 107] width 23 height 12
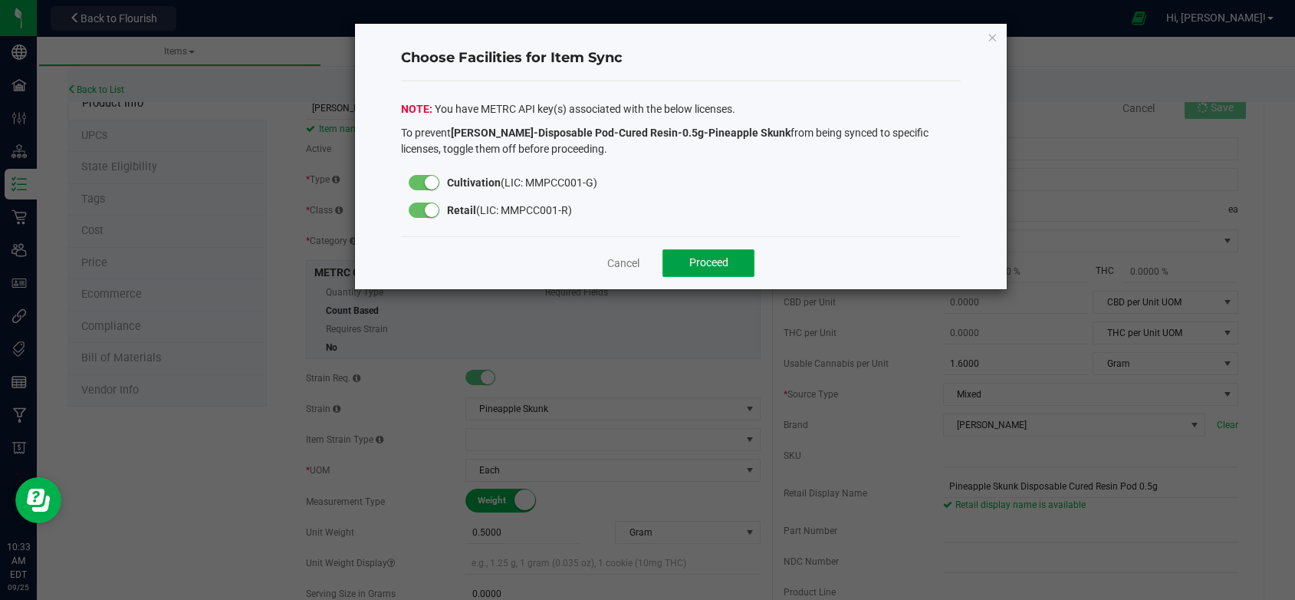
click at [695, 265] on span "Proceed" at bounding box center [708, 262] width 39 height 12
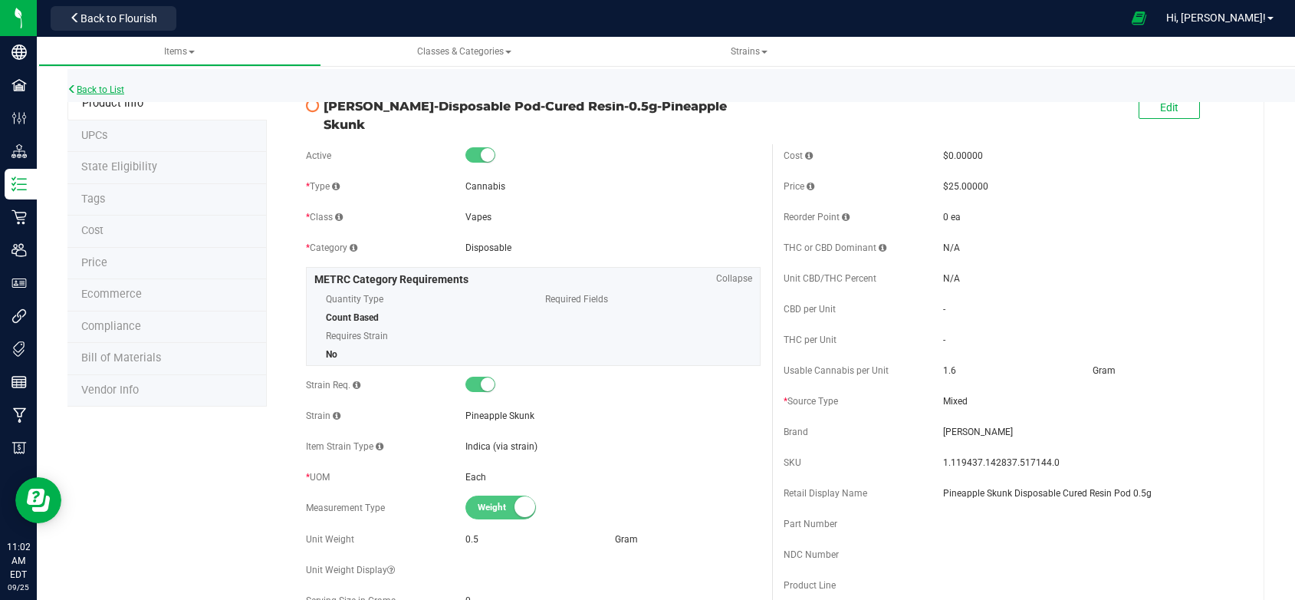
click at [107, 87] on link "Back to List" at bounding box center [95, 89] width 57 height 11
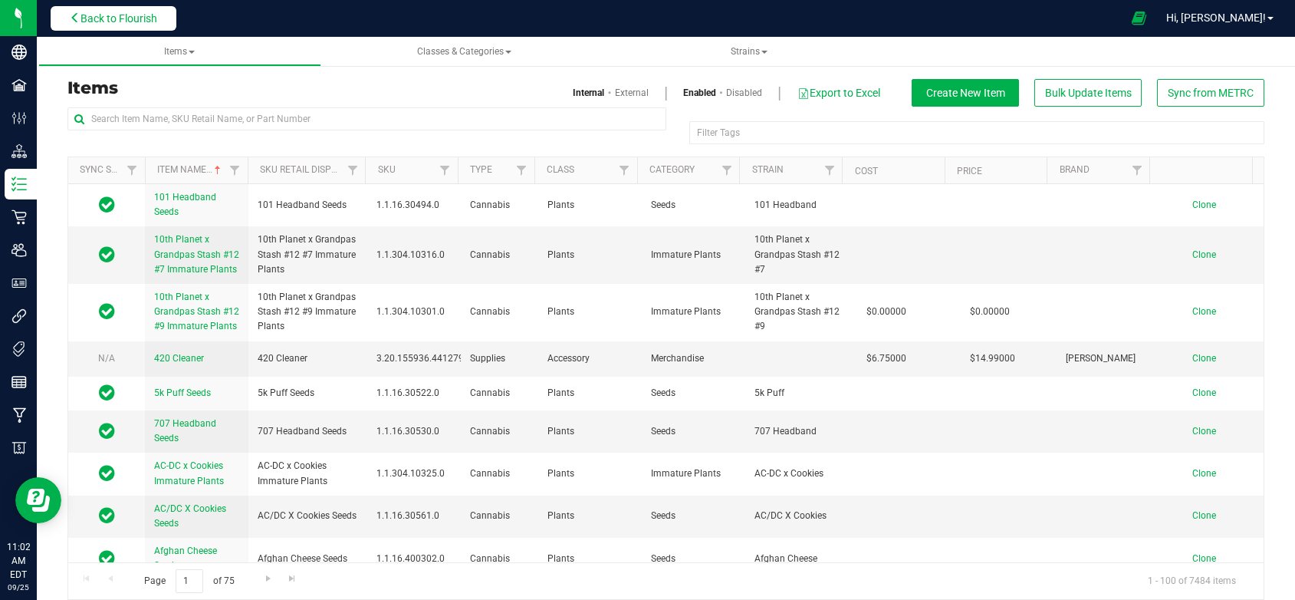
click at [140, 21] on span "Back to Flourish" at bounding box center [119, 18] width 77 height 12
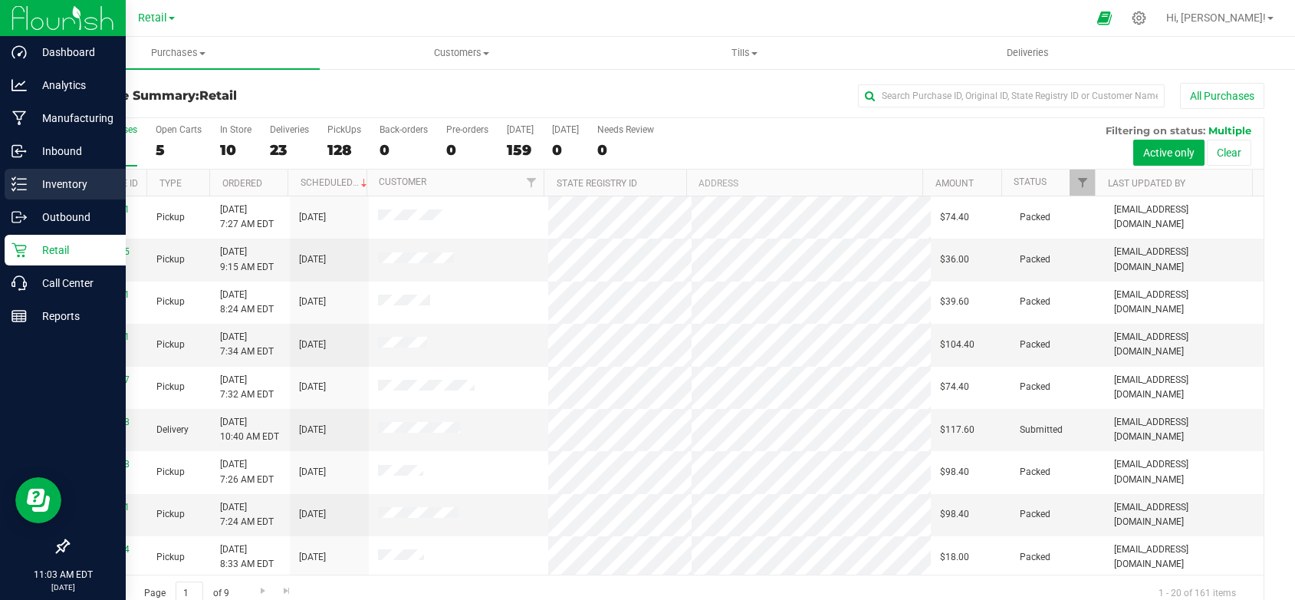
click at [43, 180] on p "Inventory" at bounding box center [73, 184] width 92 height 18
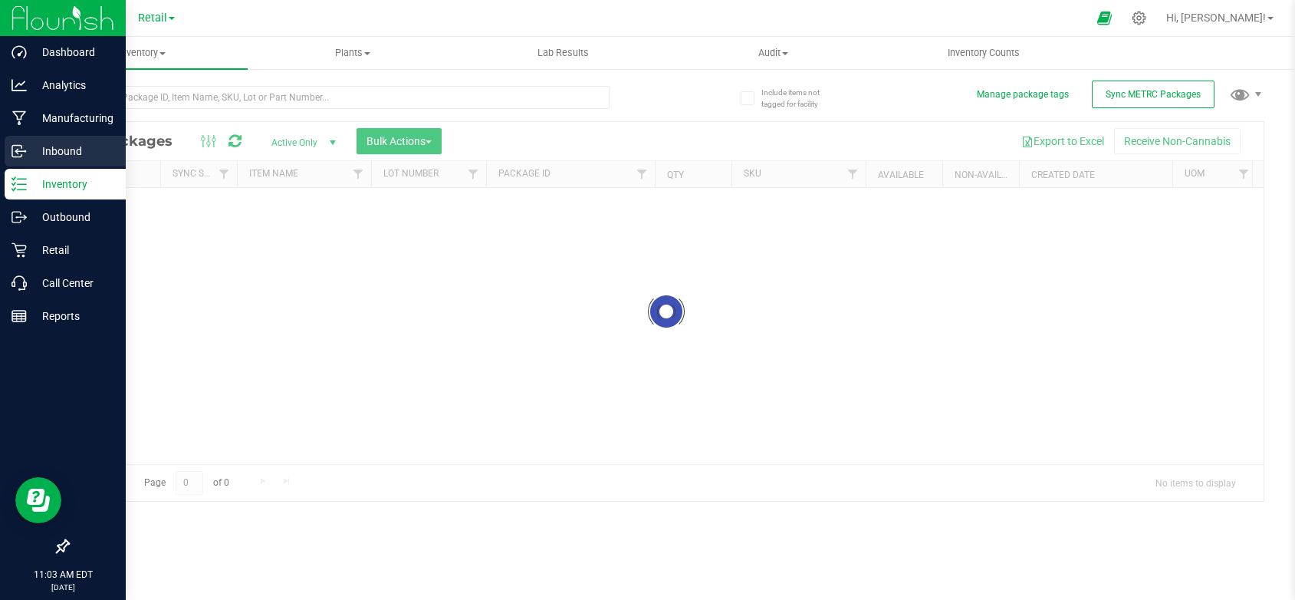
click at [78, 145] on p "Inbound" at bounding box center [73, 151] width 92 height 18
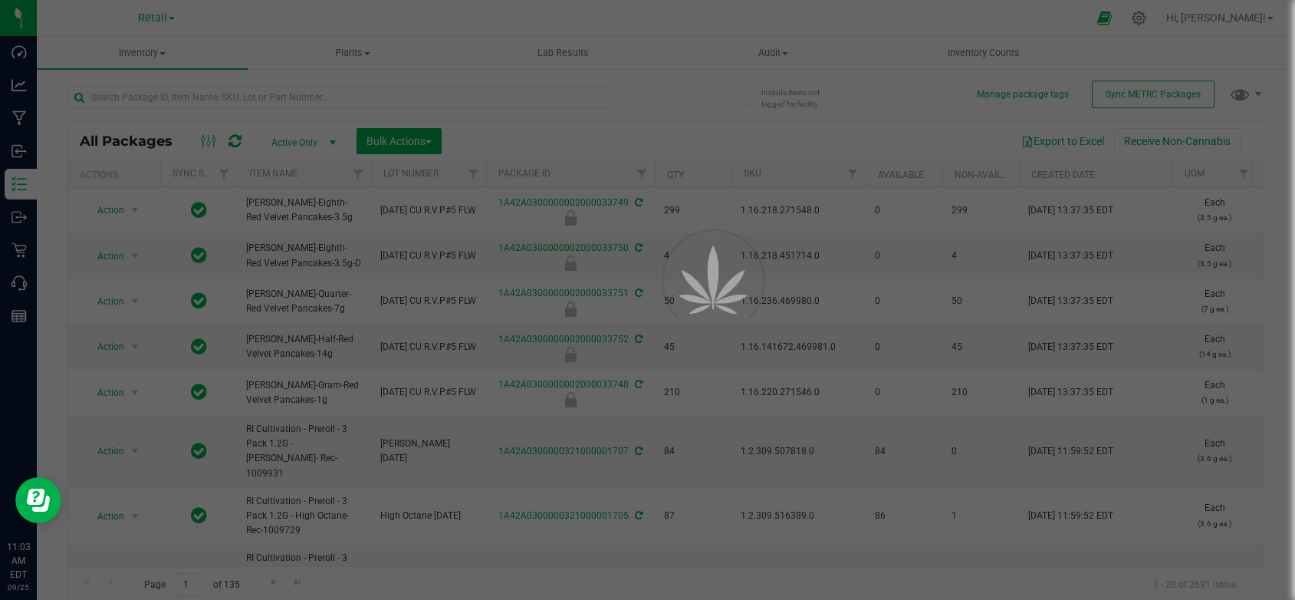
click at [161, 20] on div at bounding box center [647, 300] width 1295 height 600
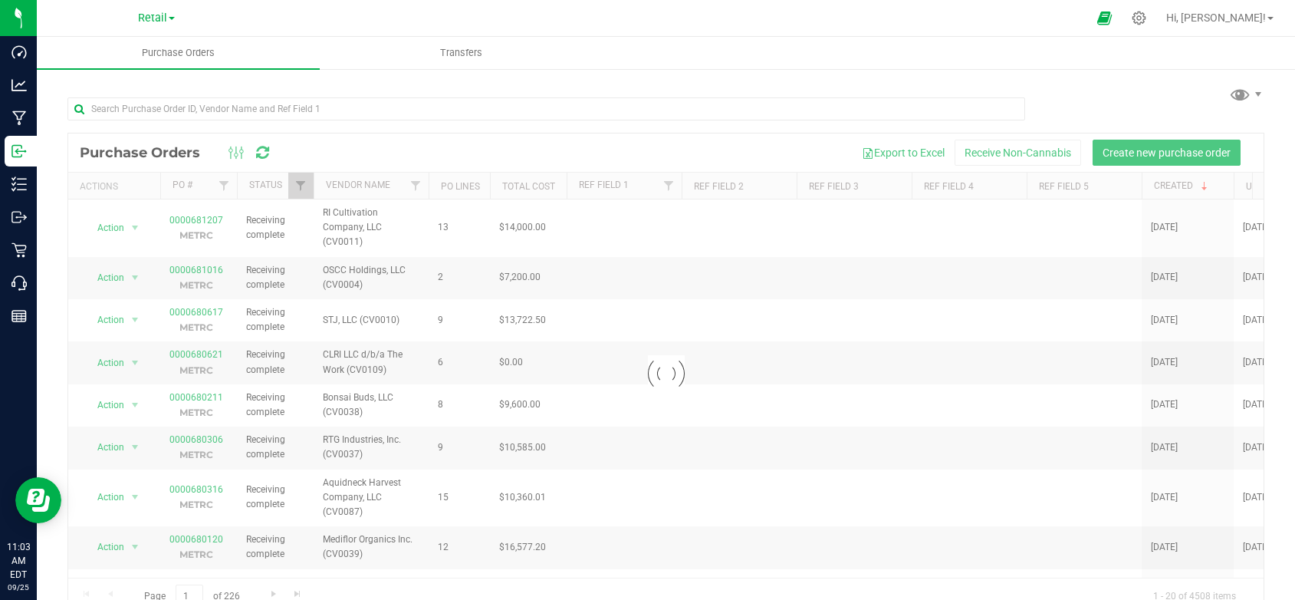
click at [161, 20] on span "Retail" at bounding box center [152, 18] width 29 height 13
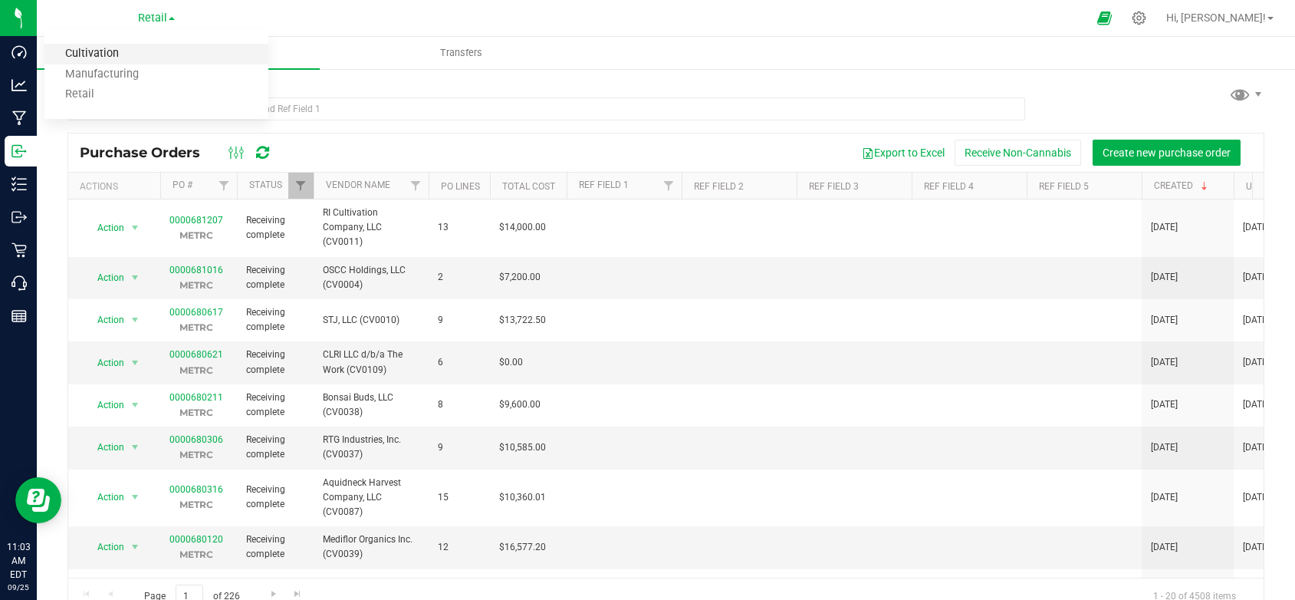
click at [104, 47] on link "Cultivation" at bounding box center [156, 54] width 224 height 21
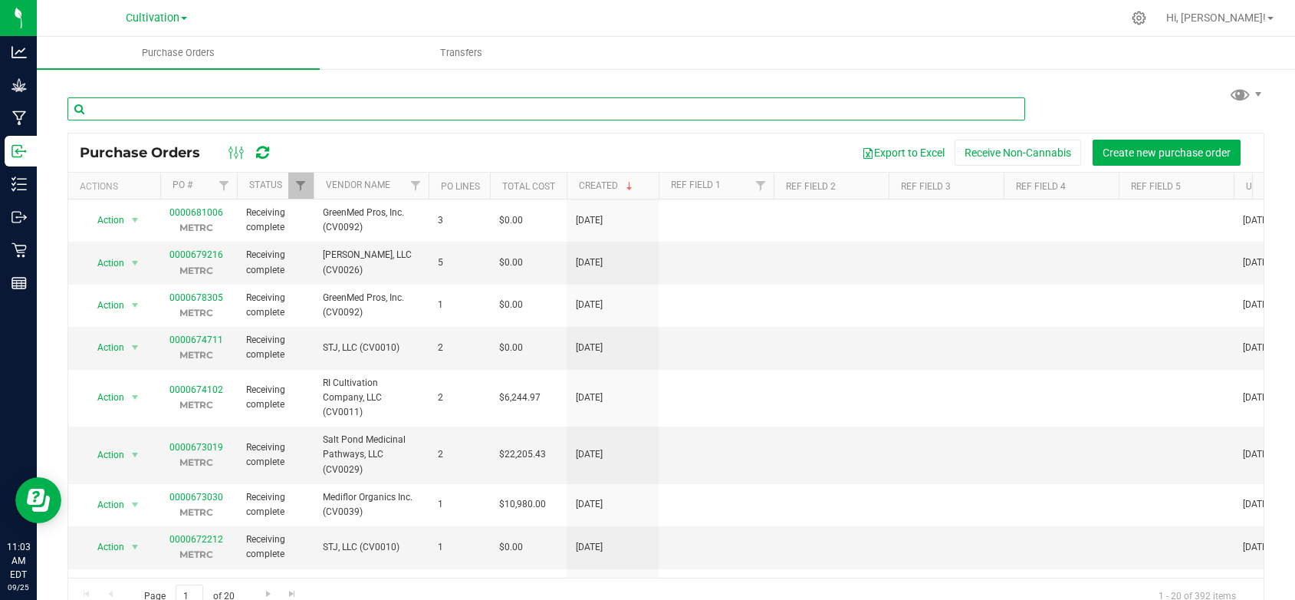
click at [150, 104] on input "text" at bounding box center [546, 108] width 958 height 23
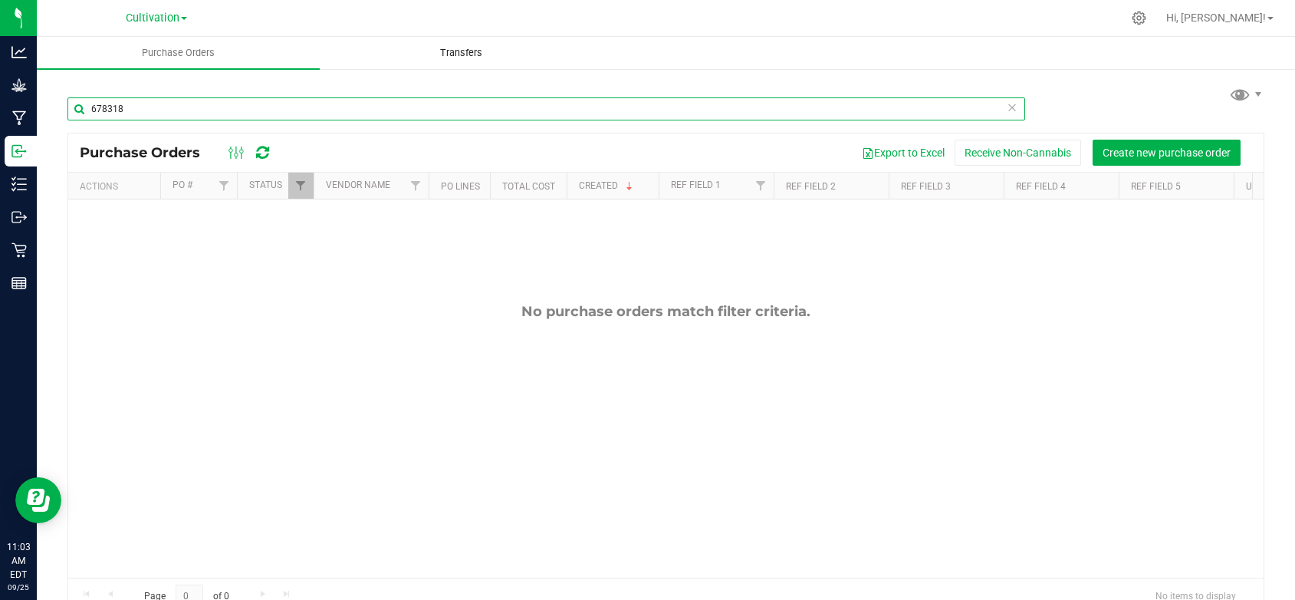
type input "678318"
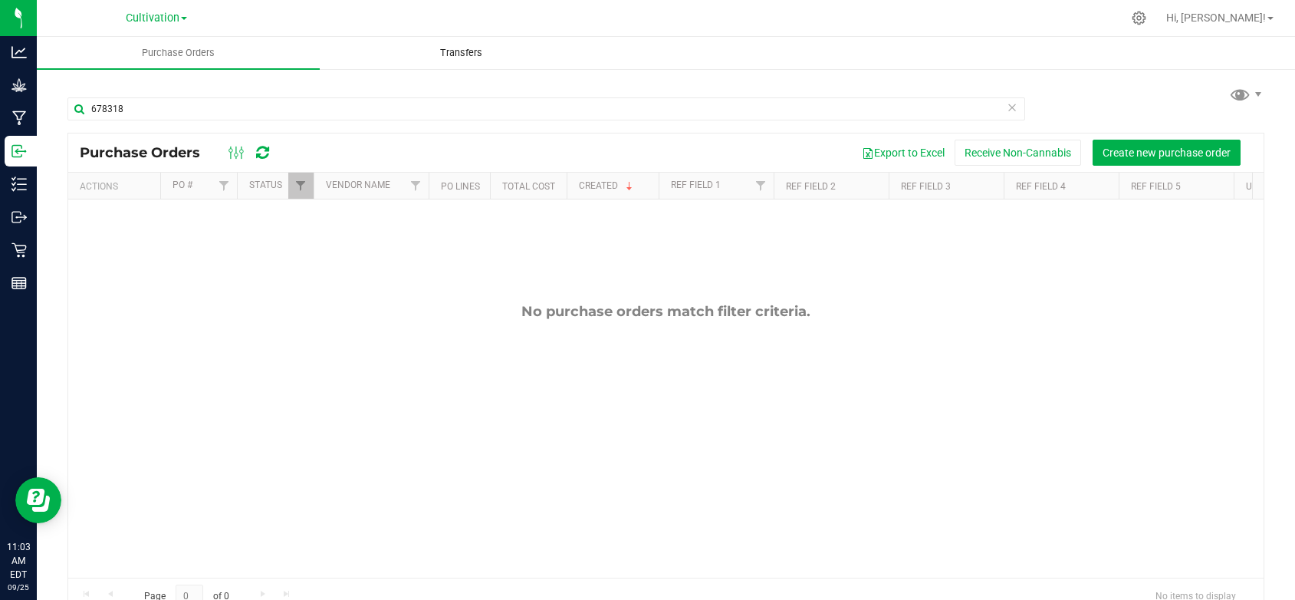
click at [463, 53] on span "Transfers" at bounding box center [461, 53] width 84 height 14
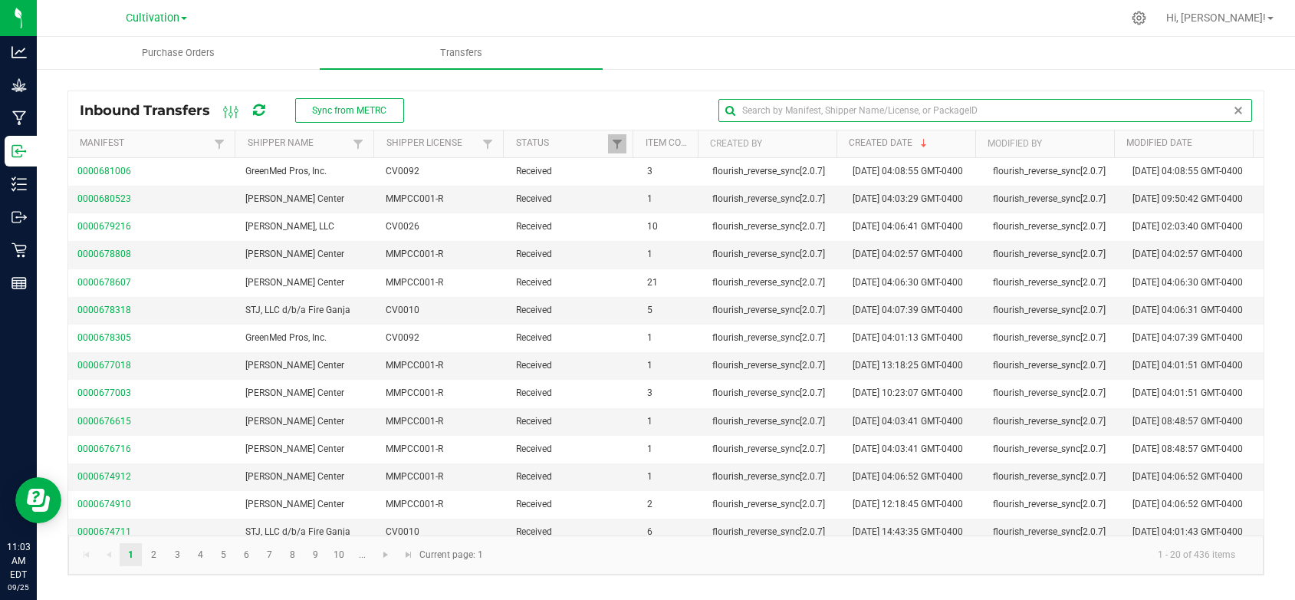
drag, startPoint x: 1210, startPoint y: 110, endPoint x: 768, endPoint y: 102, distance: 442.6
click at [1210, 110] on input "text" at bounding box center [986, 110] width 534 height 23
click at [758, 110] on input "text" at bounding box center [986, 110] width 534 height 23
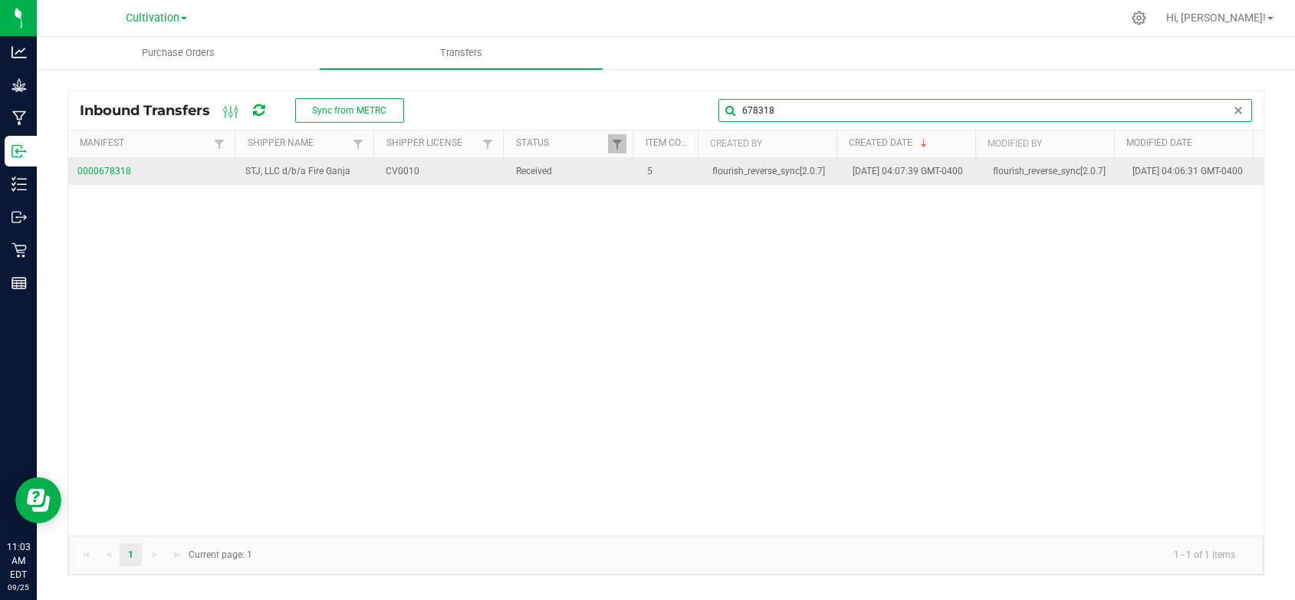
type input "678318"
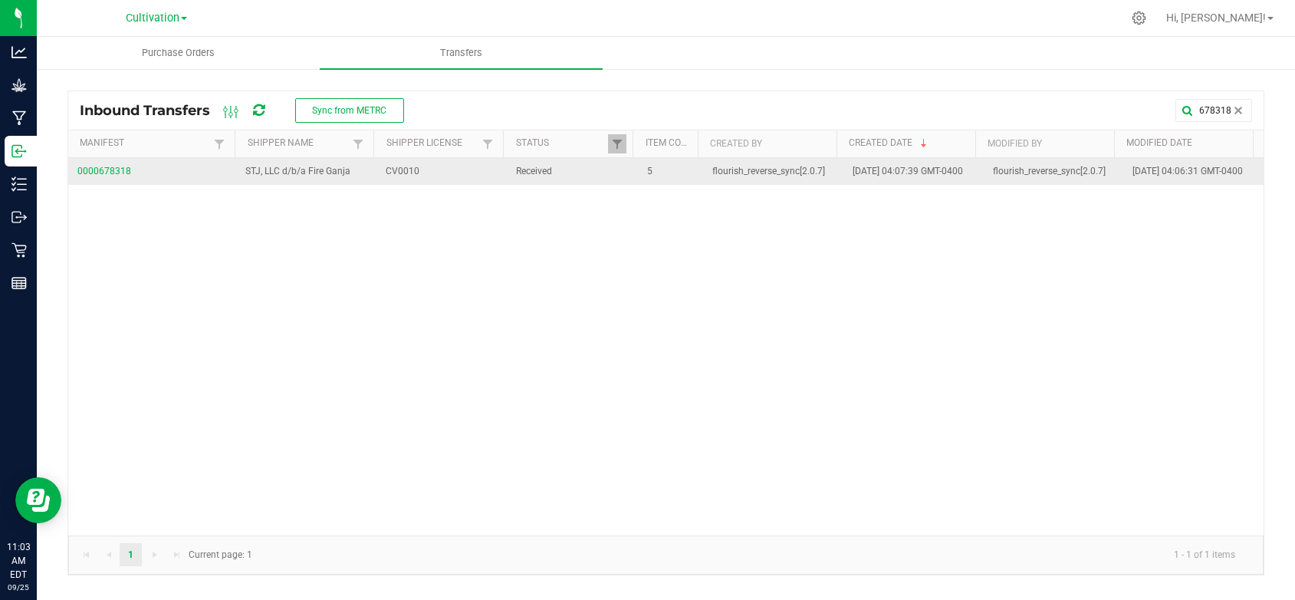
click at [100, 173] on span "0000678318" at bounding box center [152, 171] width 150 height 15
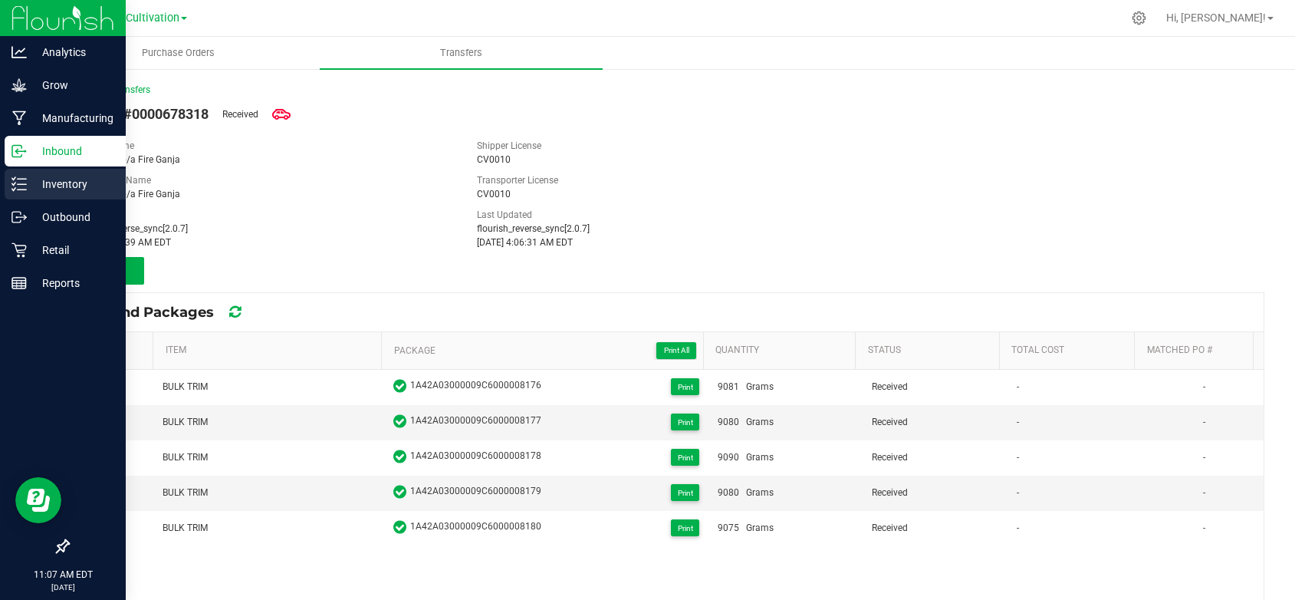
click at [64, 176] on p "Inventory" at bounding box center [73, 184] width 92 height 18
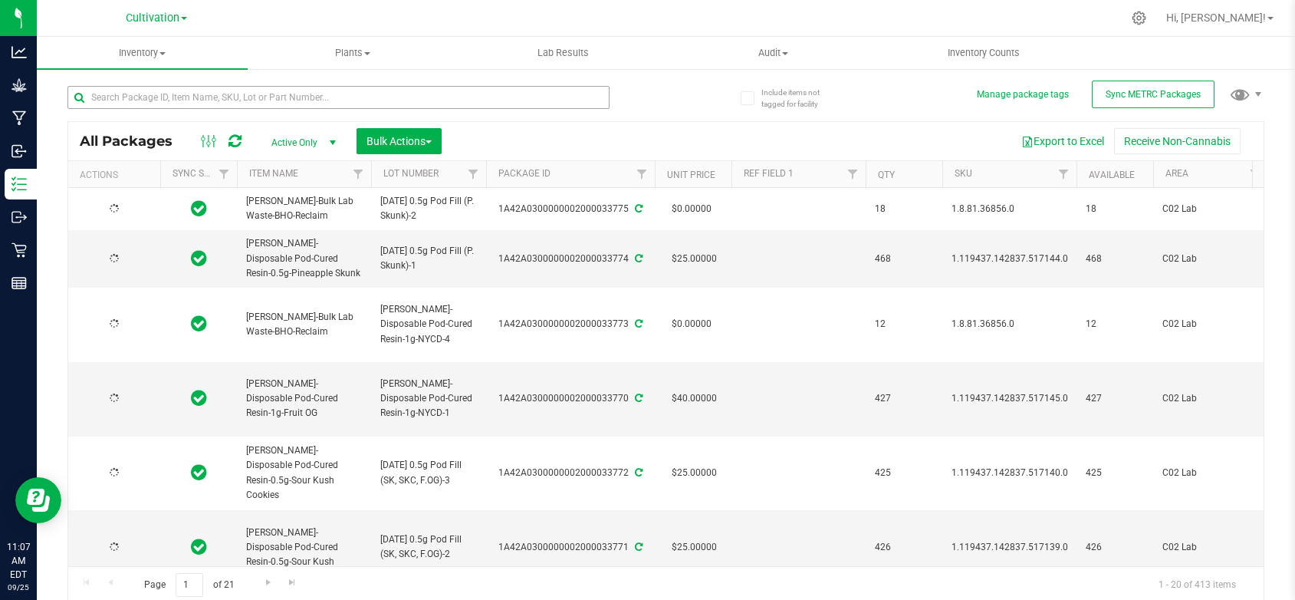
type input "[DATE]"
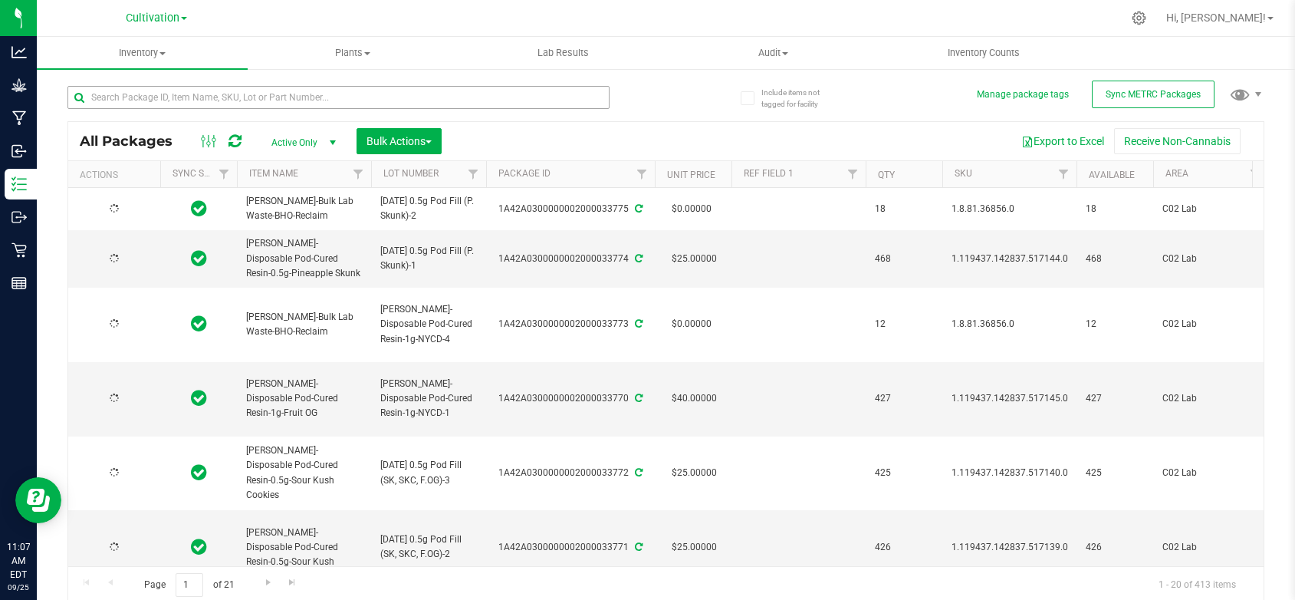
type input "[DATE]"
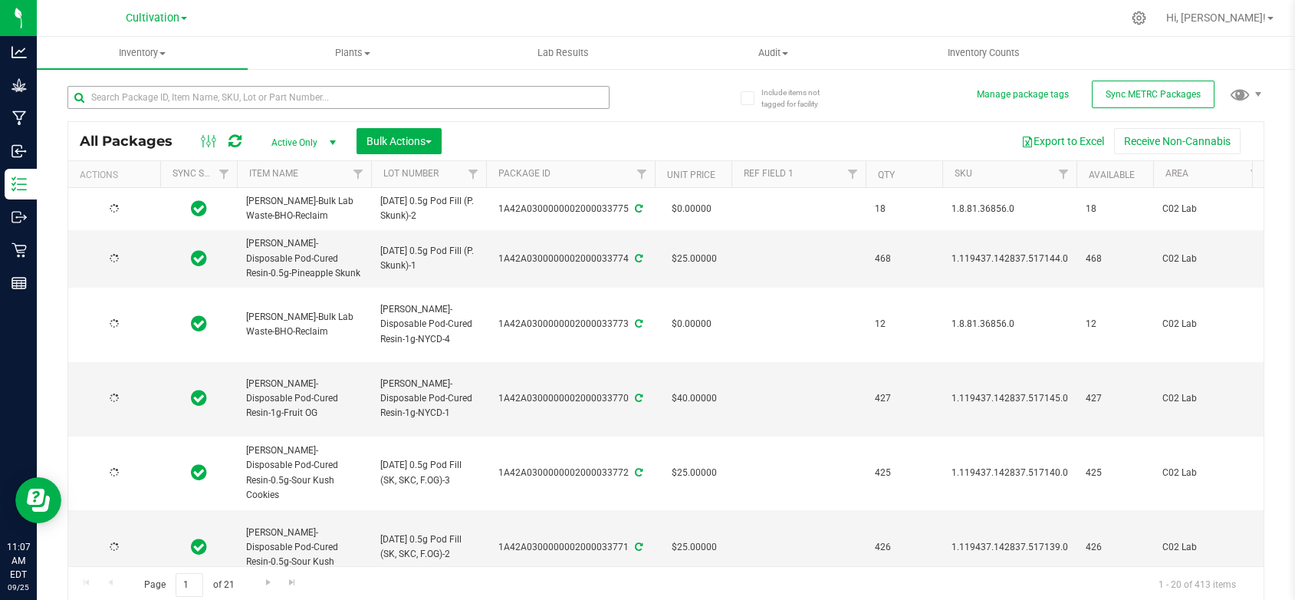
type input "[DATE]"
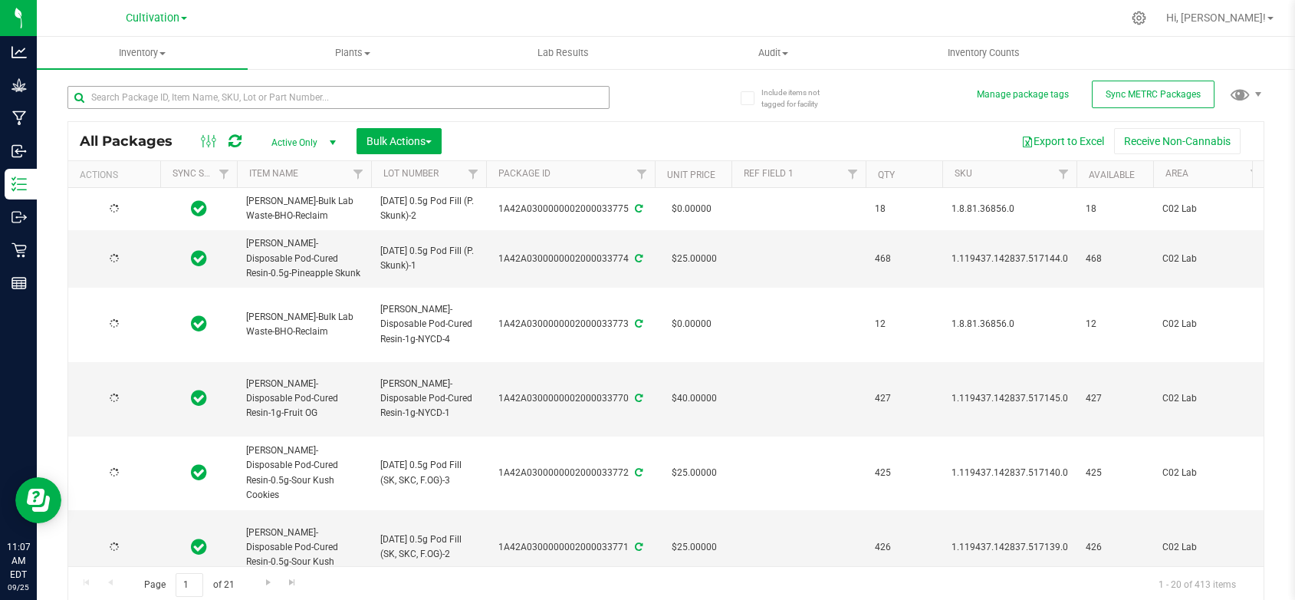
type input "[DATE]"
click at [223, 101] on input "text" at bounding box center [338, 97] width 542 height 23
type input "8176"
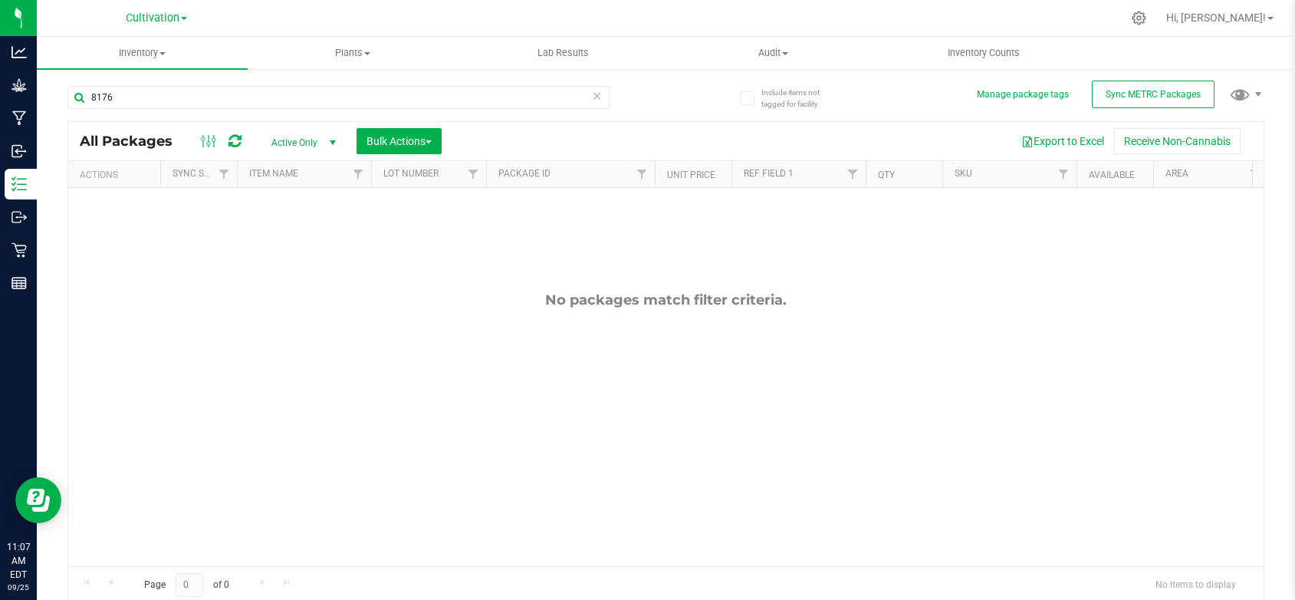
click at [324, 139] on span "select" at bounding box center [332, 142] width 19 height 21
click at [291, 235] on li "All" at bounding box center [299, 235] width 83 height 23
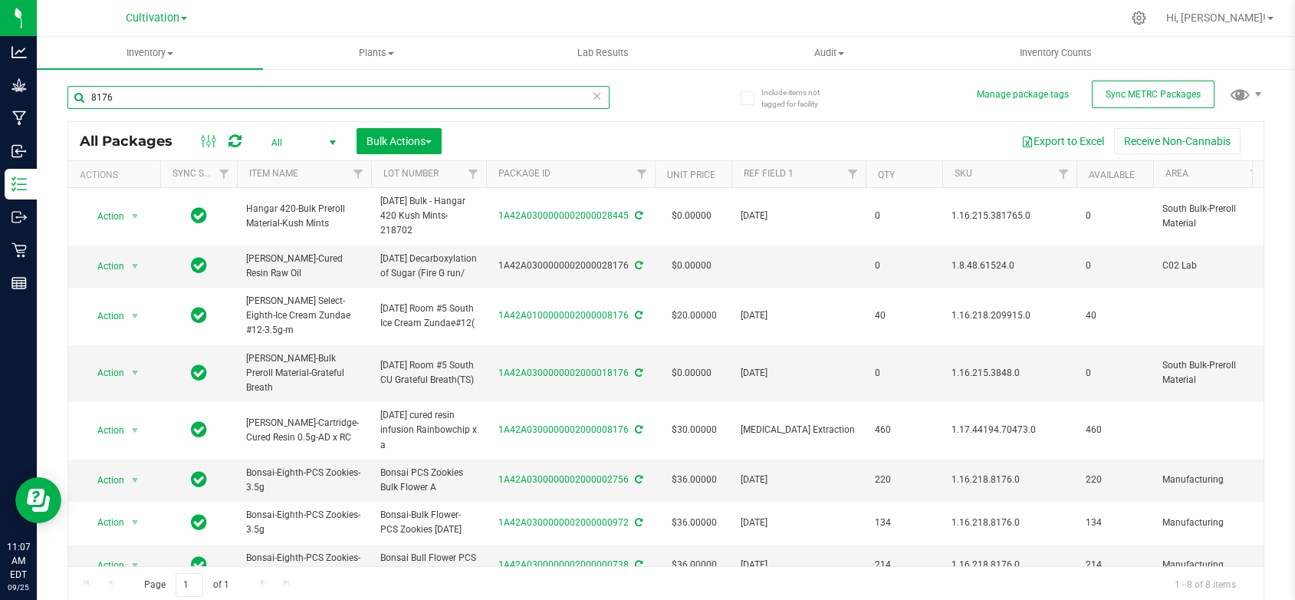
drag, startPoint x: 113, startPoint y: 97, endPoint x: 88, endPoint y: 98, distance: 24.6
click at [88, 98] on input "8176" at bounding box center [338, 97] width 542 height 23
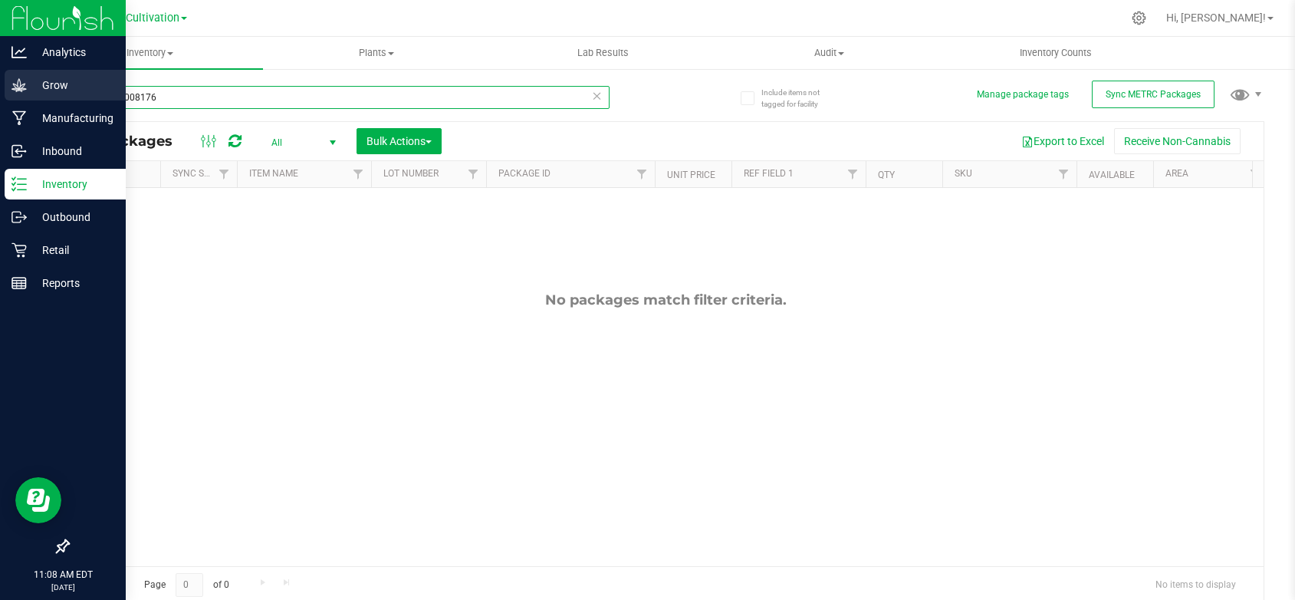
type input "9C6000008176"
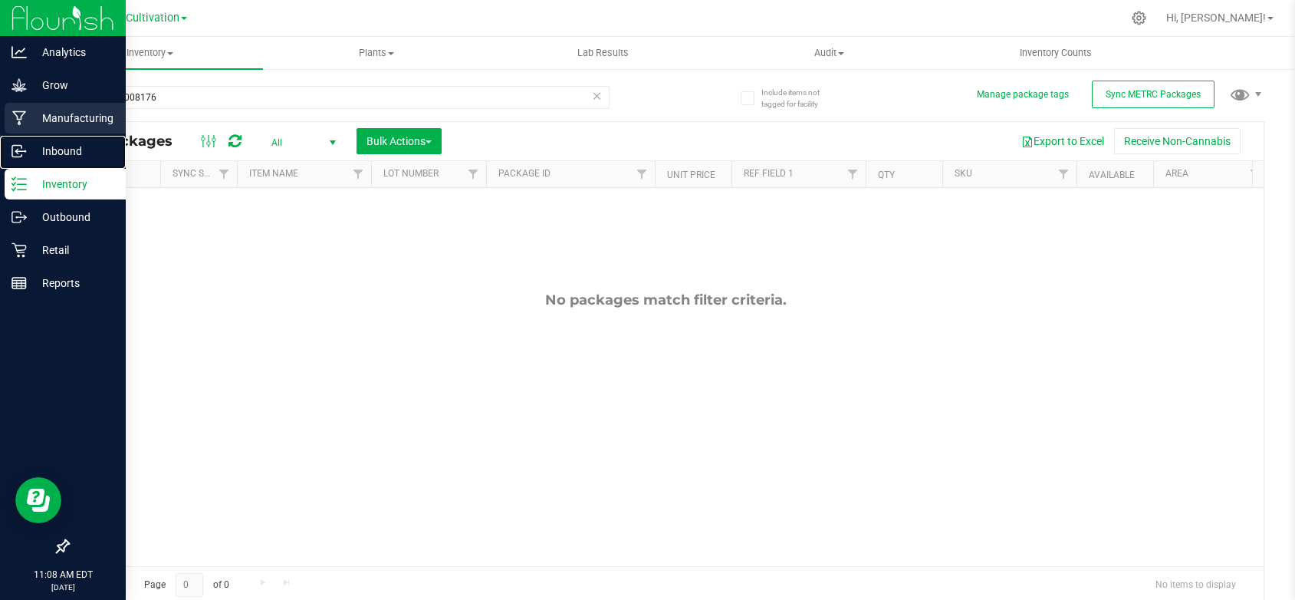
drag, startPoint x: 57, startPoint y: 141, endPoint x: 70, endPoint y: 133, distance: 15.5
click at [57, 141] on div "Inbound" at bounding box center [65, 151] width 121 height 31
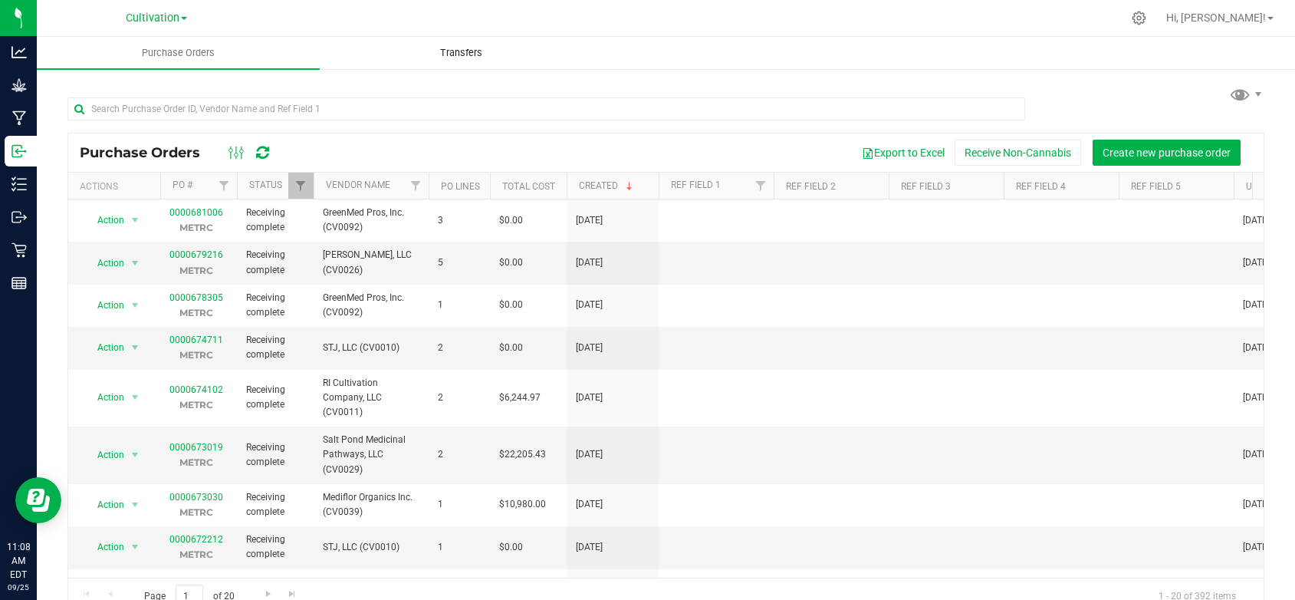
click at [449, 43] on uib-tab-heading "Transfers" at bounding box center [461, 53] width 281 height 31
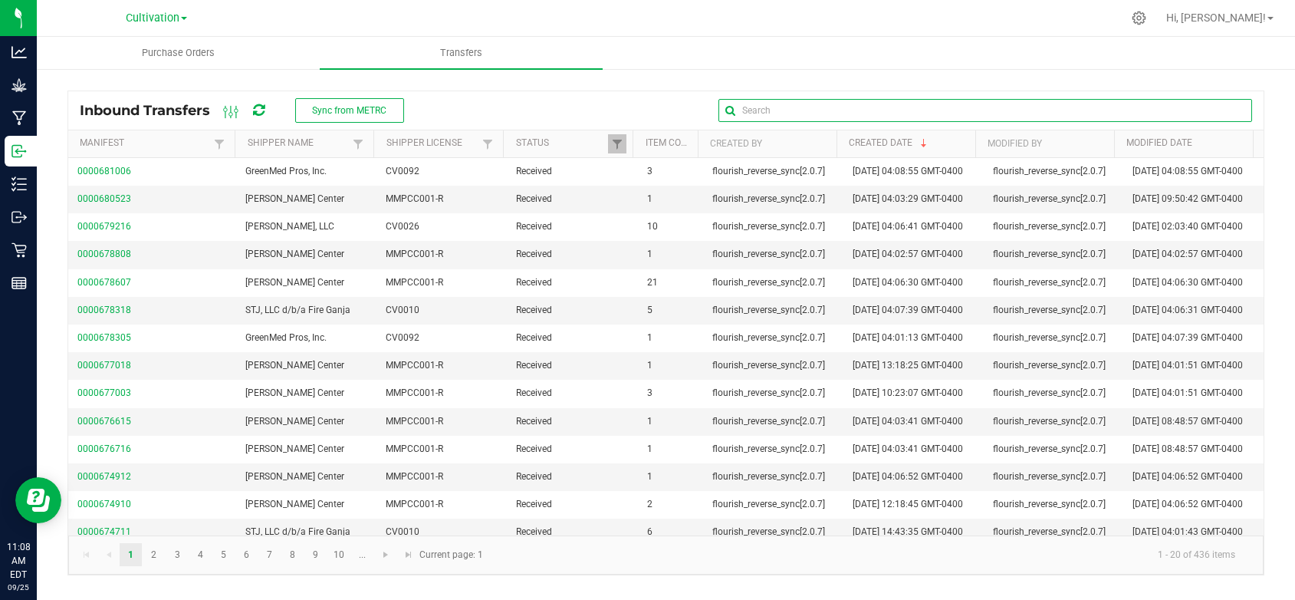
click at [1228, 110] on input "text" at bounding box center [986, 110] width 534 height 23
click at [798, 107] on input "text" at bounding box center [986, 110] width 534 height 23
type input "678318"
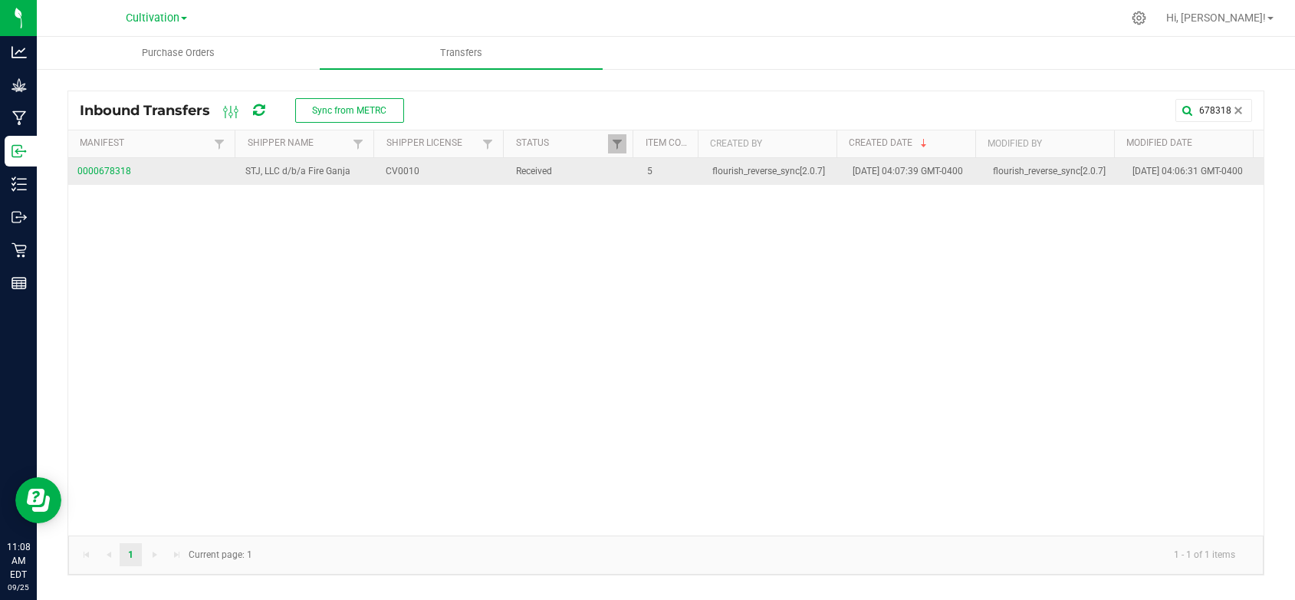
click at [112, 179] on span "0000678318" at bounding box center [152, 171] width 150 height 15
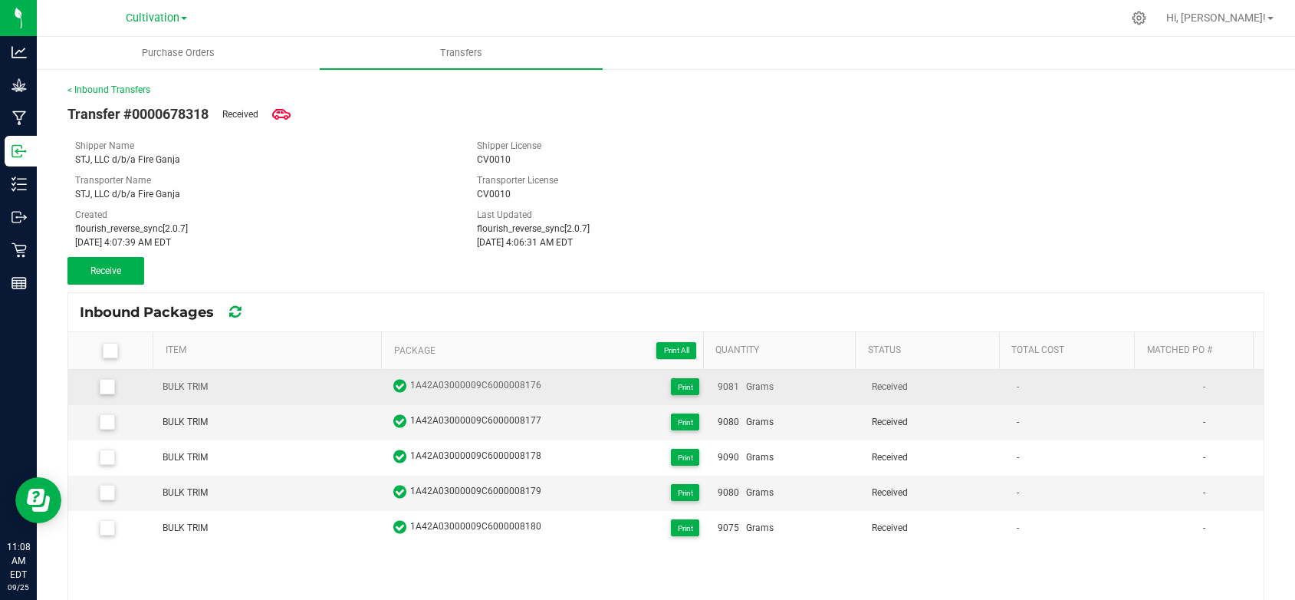
drag, startPoint x: 543, startPoint y: 382, endPoint x: 403, endPoint y: 390, distance: 140.6
click at [403, 390] on div "1A42A03000009C6000008176 Print" at bounding box center [546, 386] width 306 height 17
copy span "1A42A03000009C6000008176"
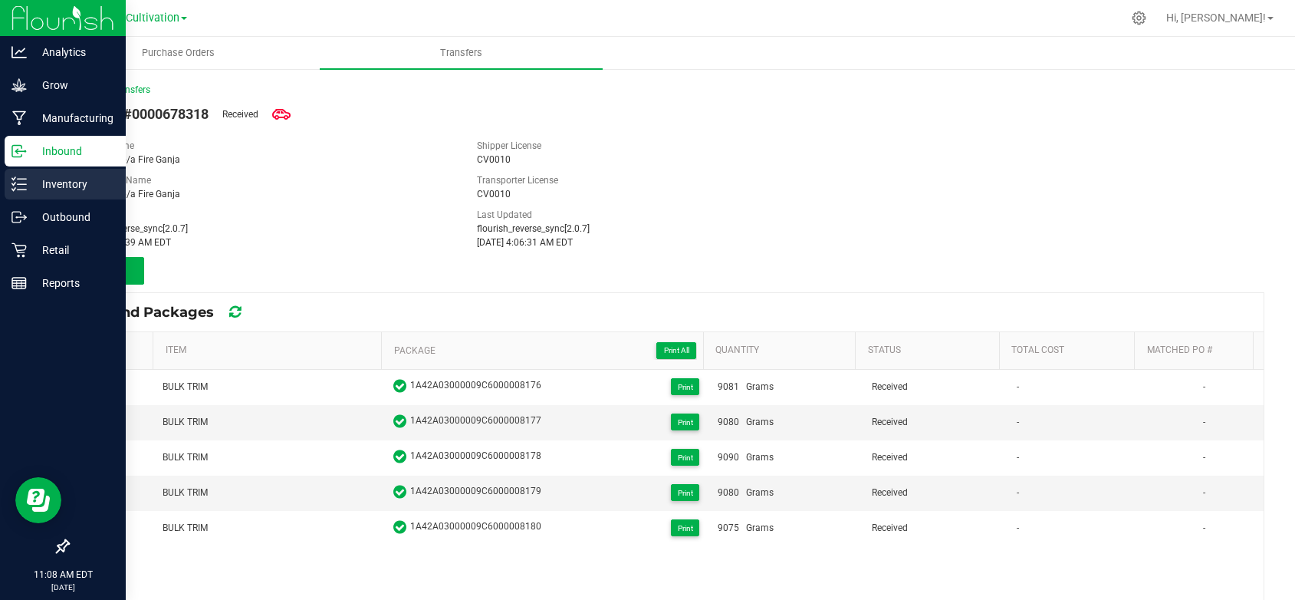
click at [57, 185] on p "Inventory" at bounding box center [73, 184] width 92 height 18
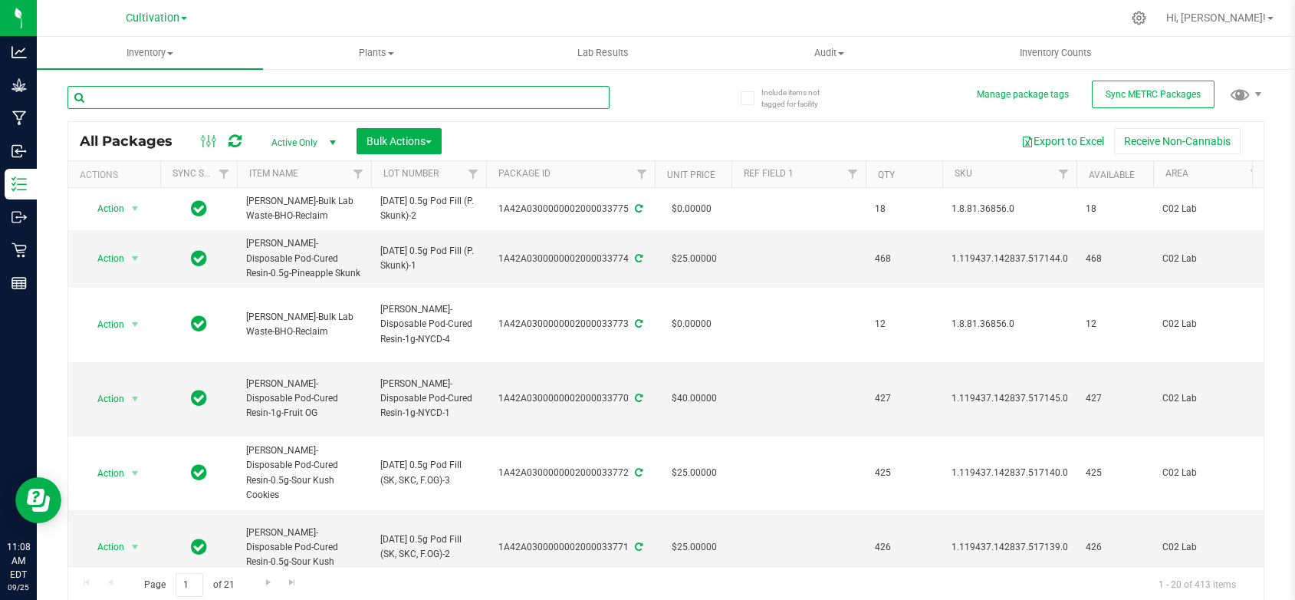
click at [116, 94] on input "text" at bounding box center [338, 97] width 542 height 23
paste input "1A42A03000009C6000008176"
type input "1A42A03000009C6000008176"
click at [333, 140] on span "select" at bounding box center [333, 143] width 12 height 12
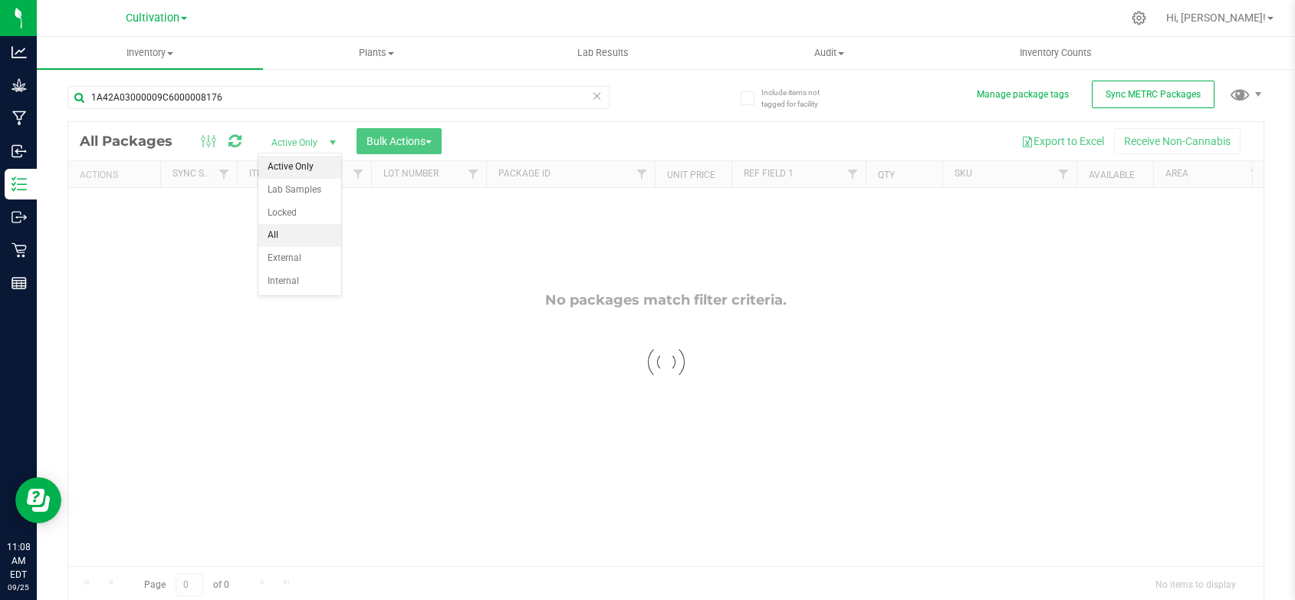
click at [264, 234] on li "All" at bounding box center [299, 235] width 83 height 23
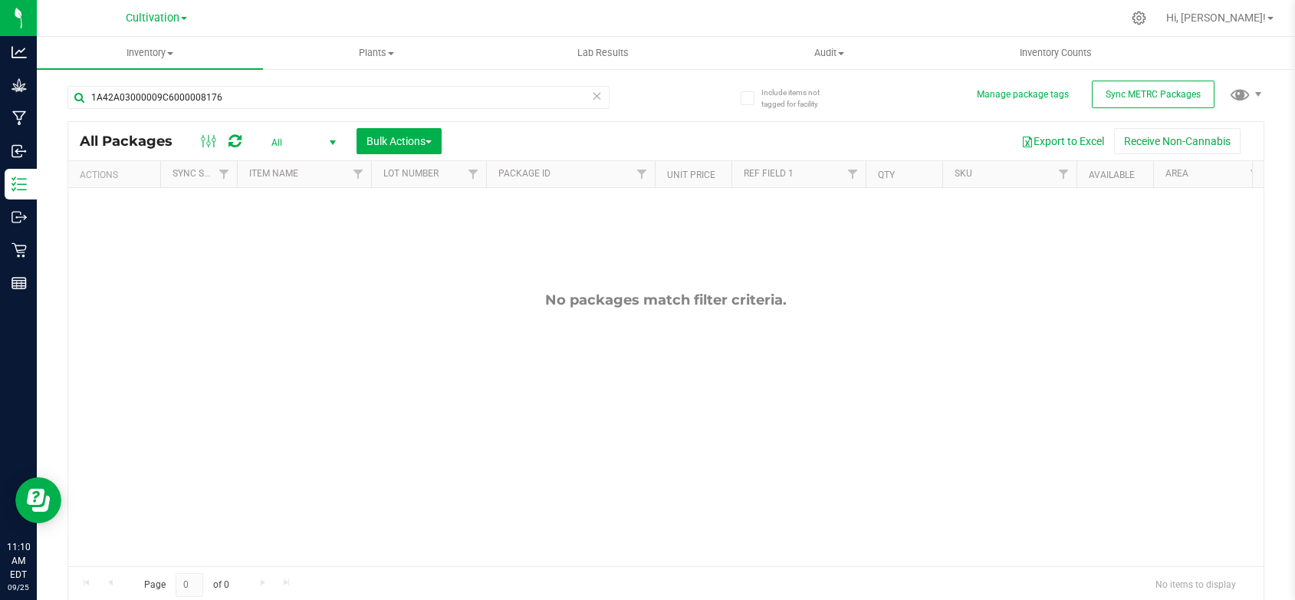
click at [184, 20] on span at bounding box center [184, 18] width 6 height 3
click at [78, 97] on link "Retail" at bounding box center [156, 94] width 224 height 21
click at [164, 16] on span "Retail" at bounding box center [152, 19] width 29 height 14
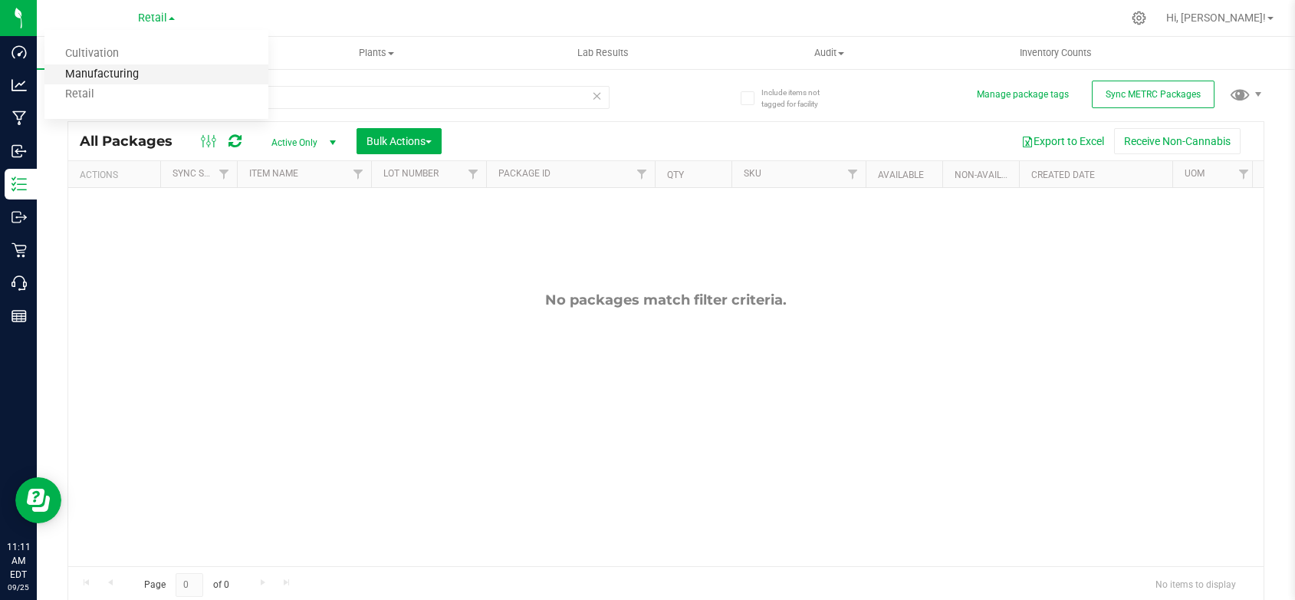
click at [128, 74] on link "Manufacturing" at bounding box center [156, 74] width 224 height 21
